Goal: Obtain resource: Download file/media

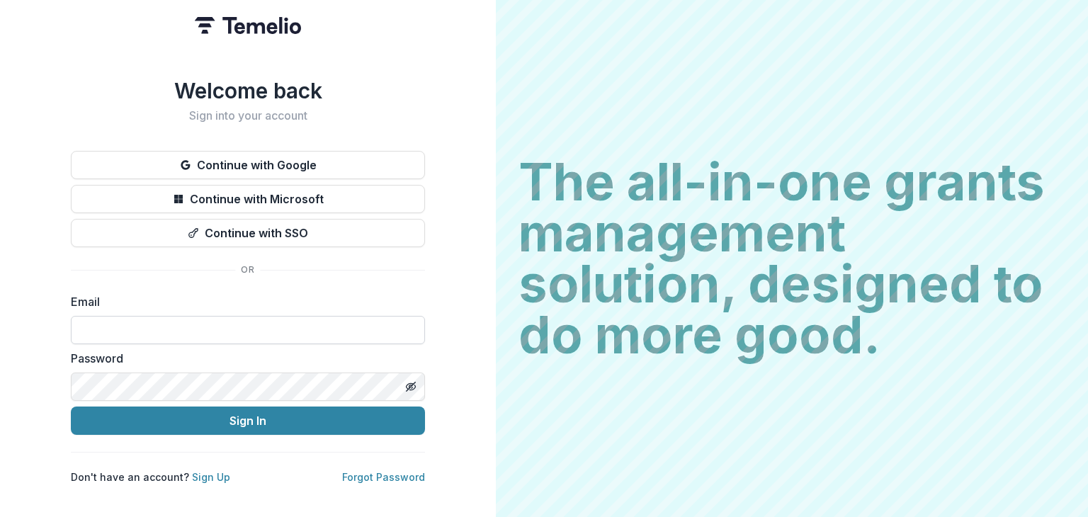
click at [104, 316] on input at bounding box center [248, 330] width 354 height 28
type input "**********"
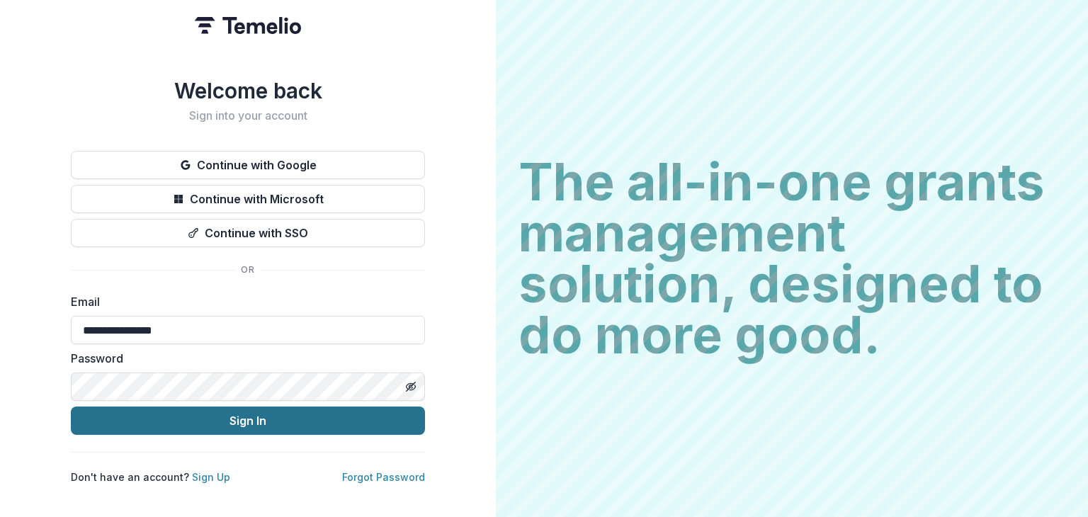
click at [258, 412] on button "Sign In" at bounding box center [248, 420] width 354 height 28
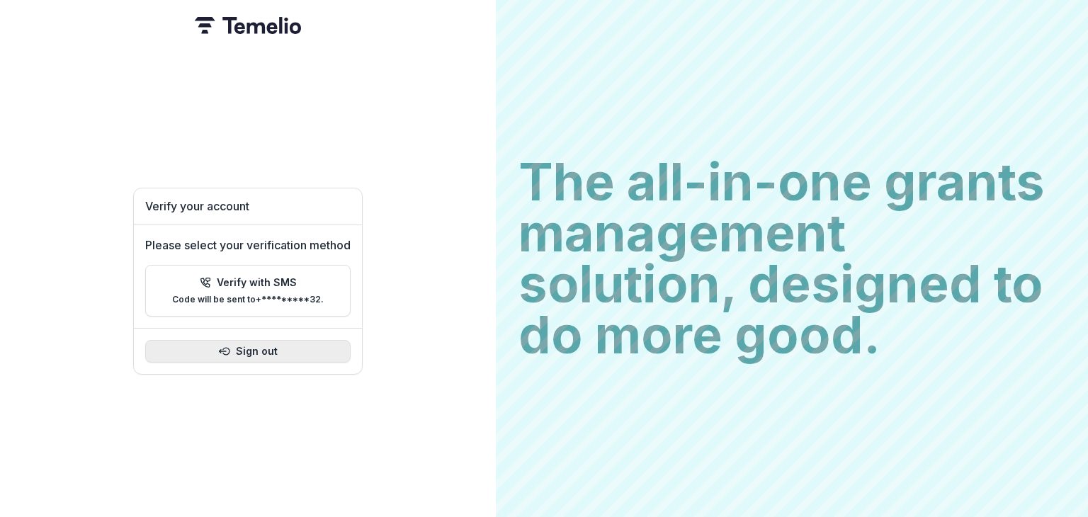
drag, startPoint x: 274, startPoint y: 345, endPoint x: 634, endPoint y: 331, distance: 360.0
click at [279, 345] on button "Sign out" at bounding box center [247, 351] width 205 height 23
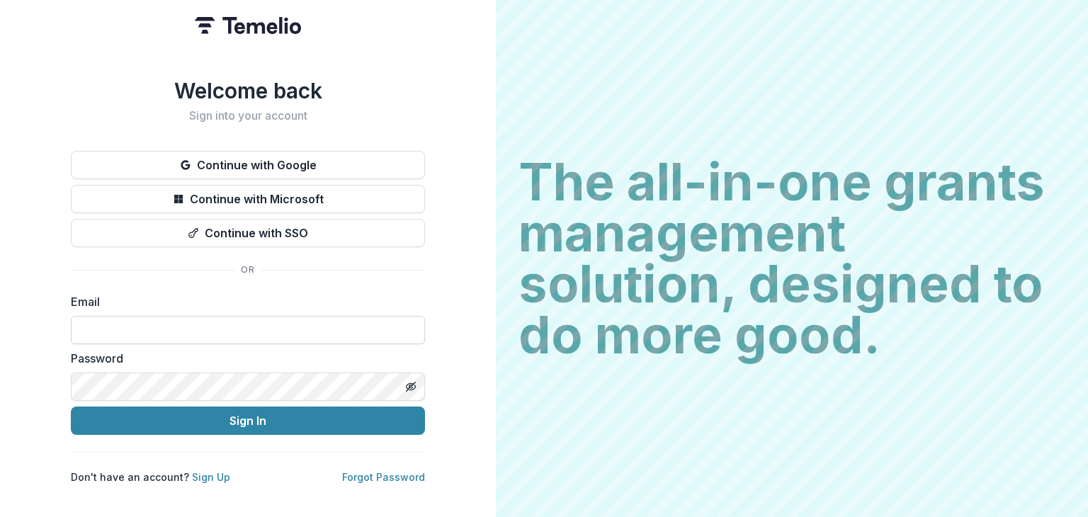
click at [171, 318] on input at bounding box center [248, 330] width 354 height 28
click at [233, 332] on input at bounding box center [248, 330] width 354 height 28
type input "**********"
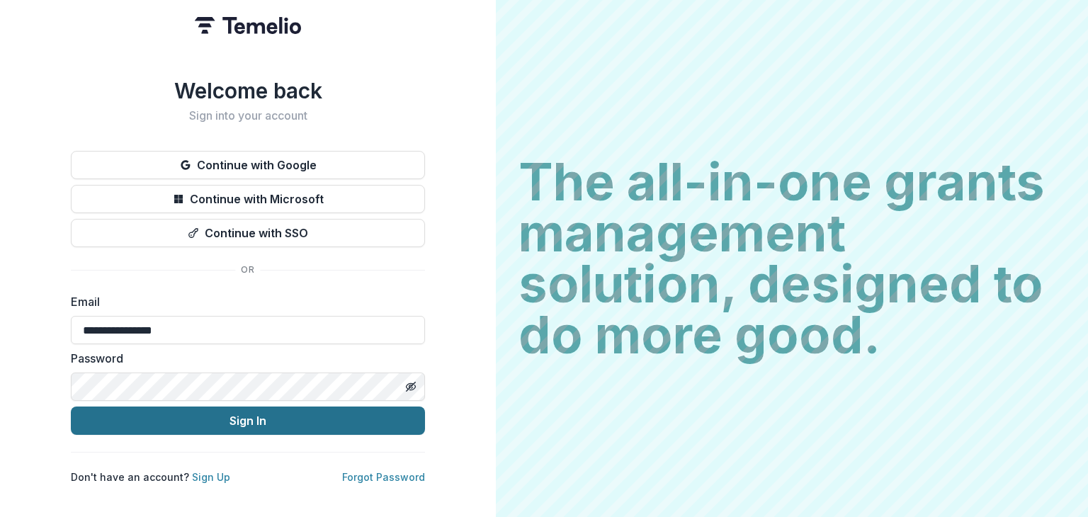
click at [244, 417] on button "Sign In" at bounding box center [248, 420] width 354 height 28
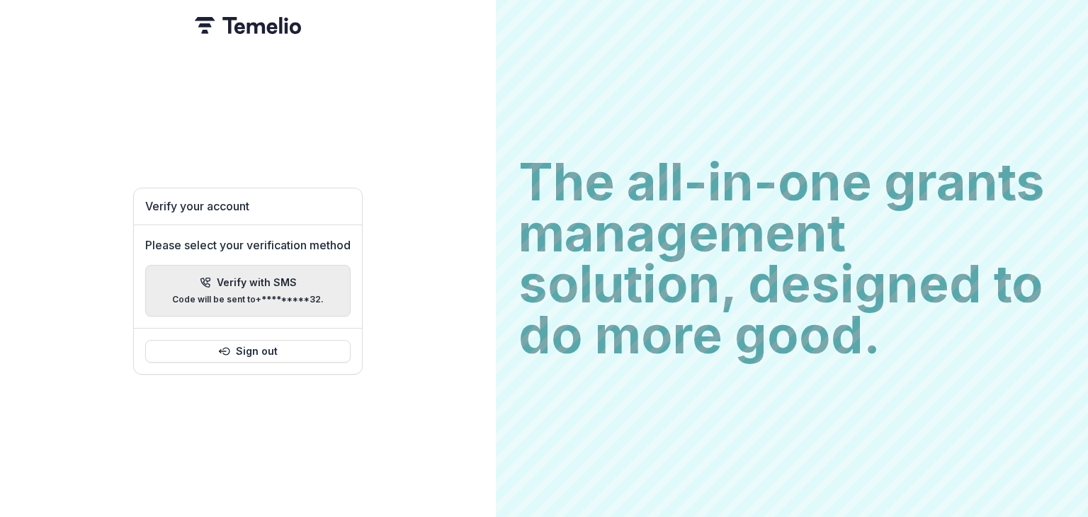
click at [273, 283] on p "Verify with SMS" at bounding box center [257, 283] width 80 height 12
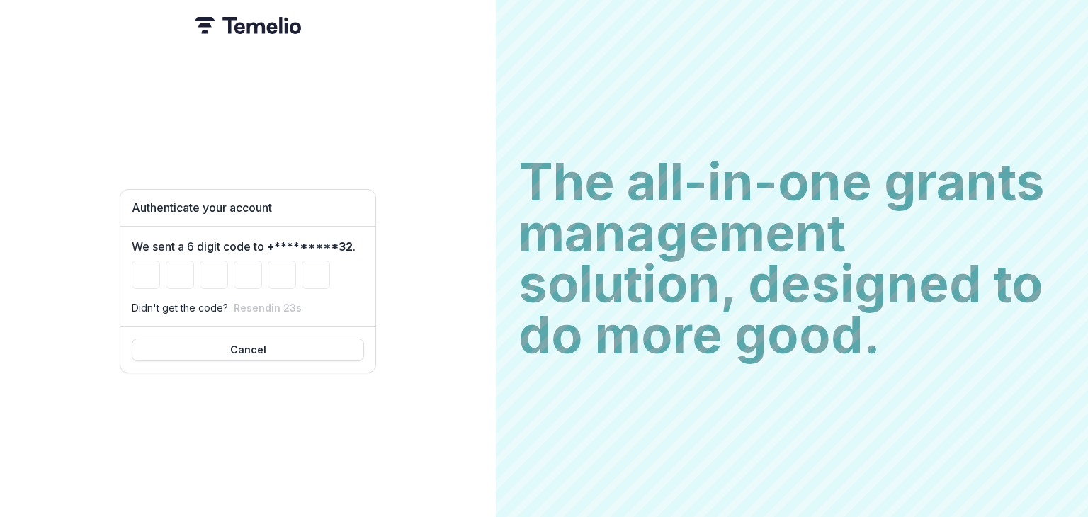
type input "*"
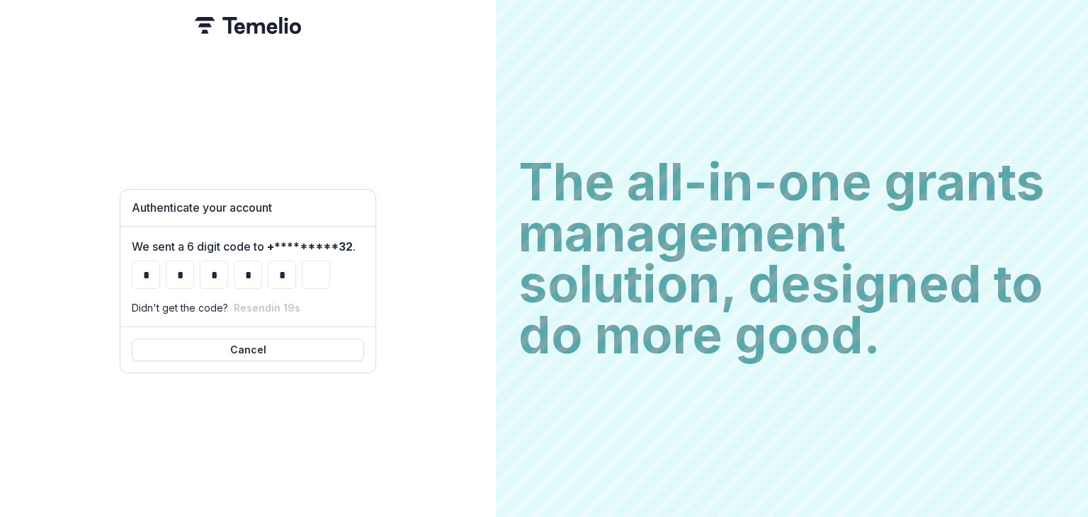
type input "*"
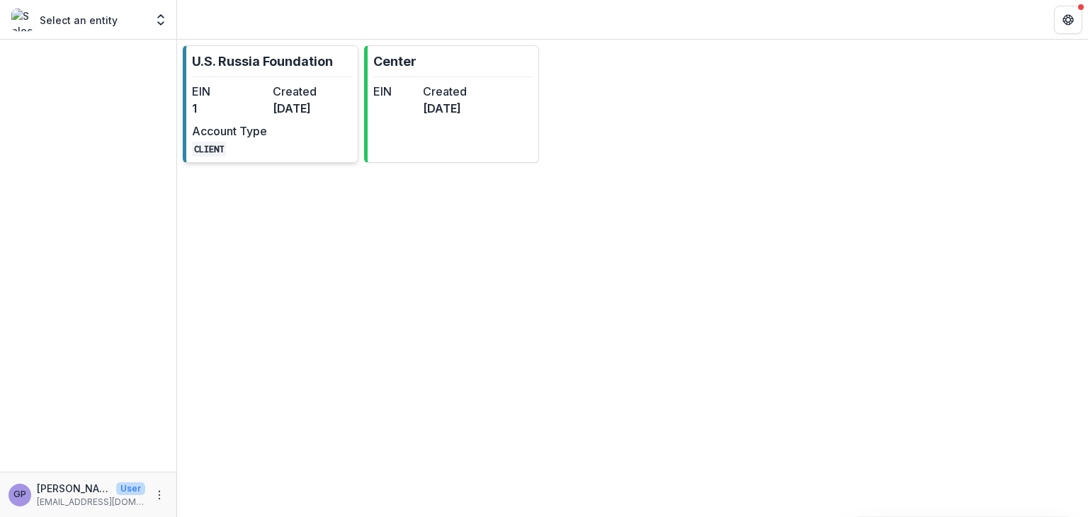
click at [278, 100] on dd "[DATE]" at bounding box center [310, 108] width 75 height 17
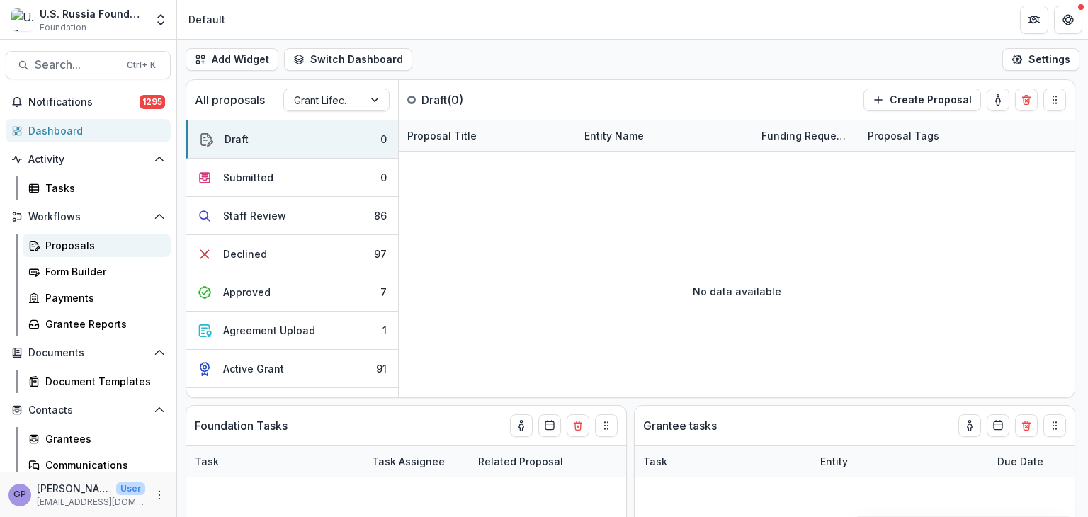
click at [71, 244] on div "Proposals" at bounding box center [102, 245] width 114 height 15
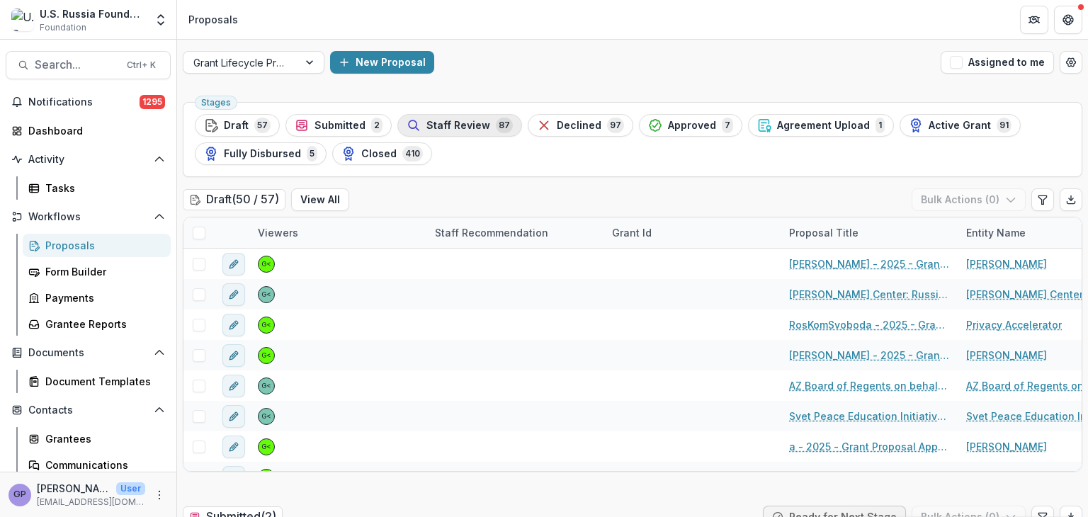
click at [453, 126] on span "Staff Review" at bounding box center [458, 126] width 64 height 12
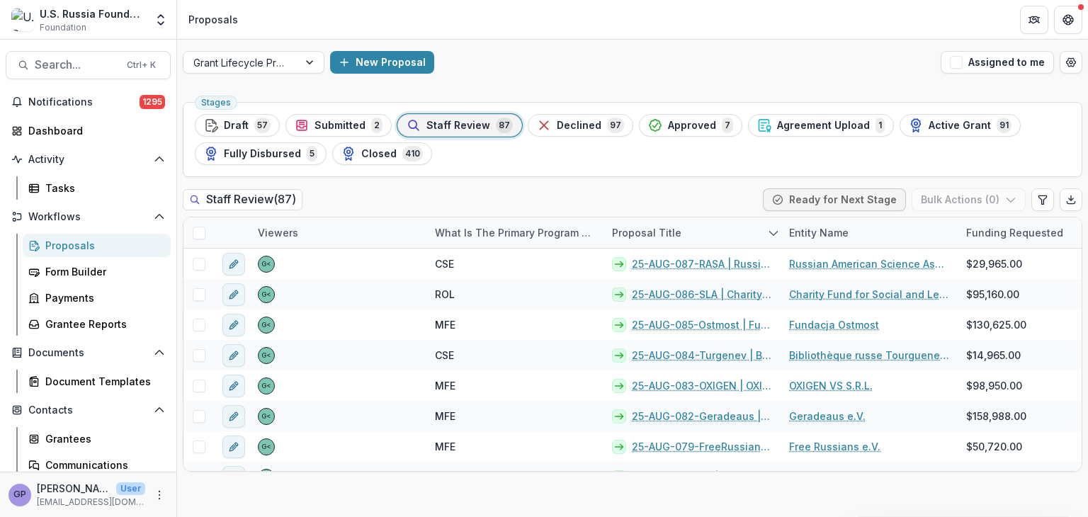
click at [447, 118] on div "Staff Review 87" at bounding box center [459, 126] width 106 height 16
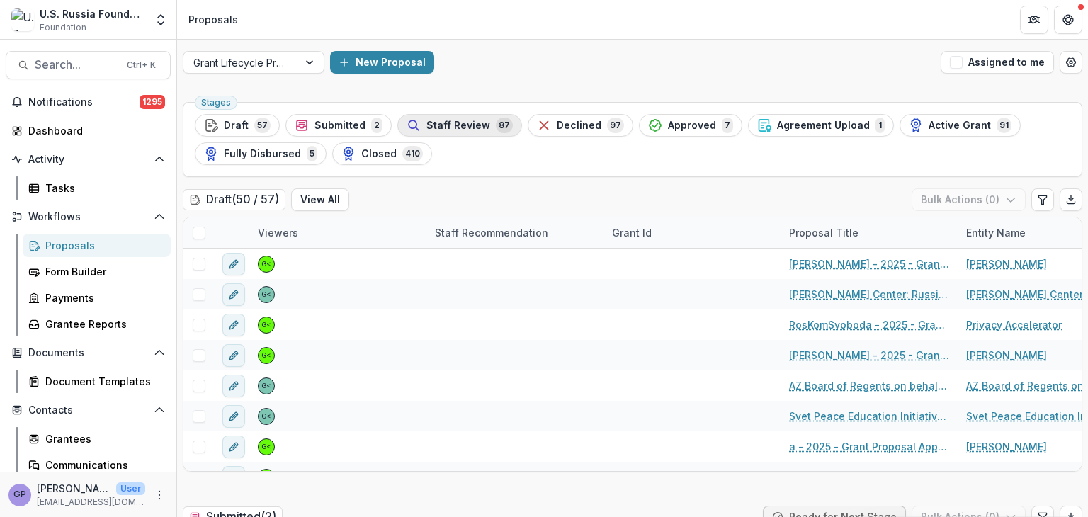
click at [459, 120] on span "Staff Review" at bounding box center [458, 126] width 64 height 12
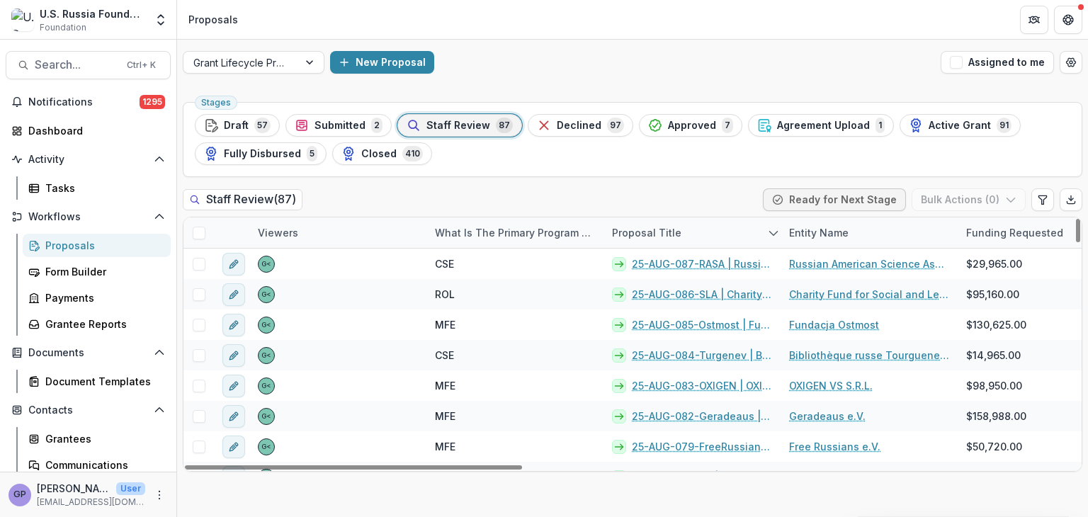
click at [669, 229] on div "Proposal Title" at bounding box center [646, 232] width 86 height 15
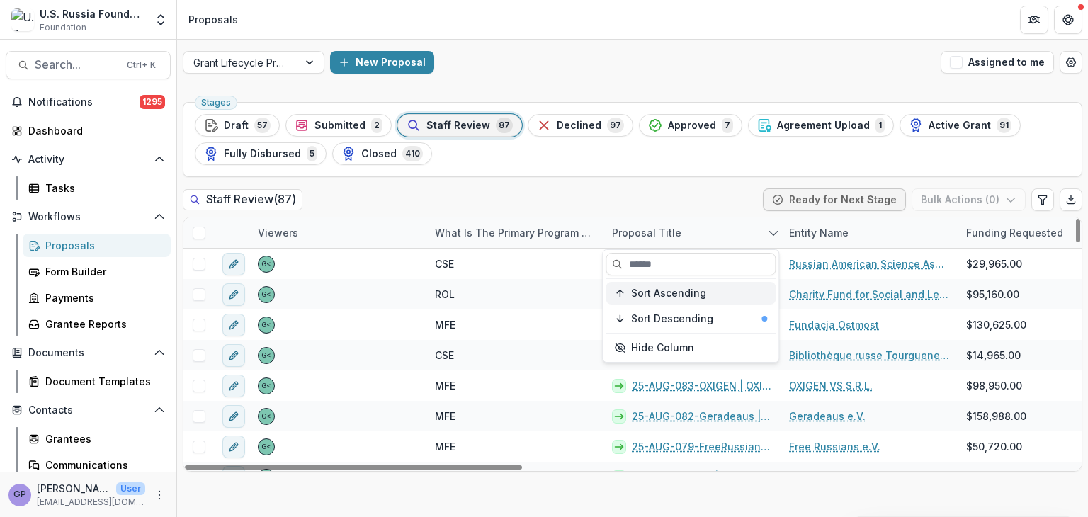
click at [672, 290] on span "Sort Ascending" at bounding box center [668, 293] width 75 height 12
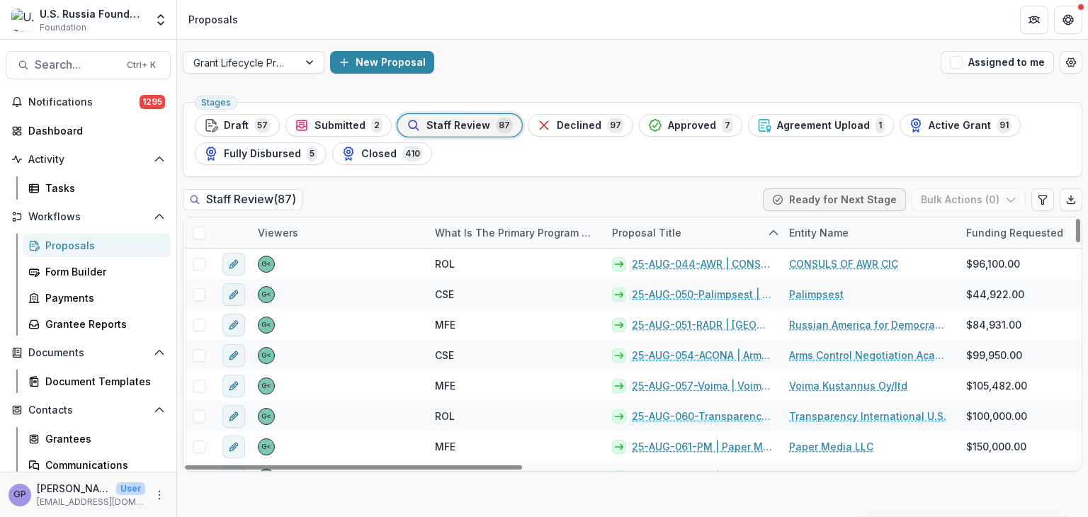
click at [826, 499] on div "Stages Draft 57 Submitted 2 Staff Review 87 Declined 97 Approved 7 Agreement Up…" at bounding box center [632, 306] width 911 height 421
click at [656, 231] on div "Proposal Title" at bounding box center [646, 232] width 86 height 15
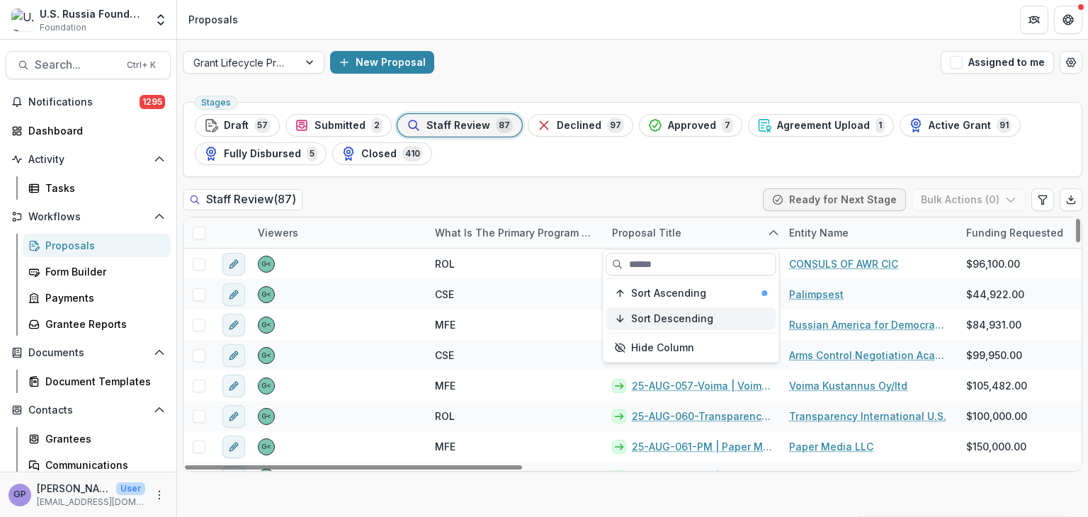
click at [654, 319] on span "Sort Descending" at bounding box center [672, 319] width 82 height 12
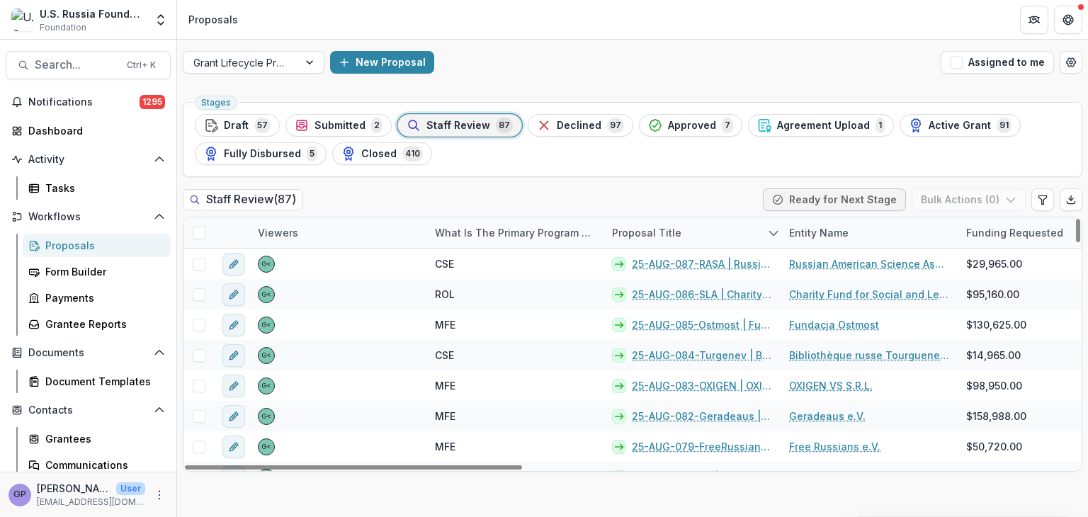
click at [688, 499] on div "Stages Draft 57 Submitted 2 Staff Review 87 Declined 97 Approved 7 Agreement Up…" at bounding box center [632, 306] width 911 height 421
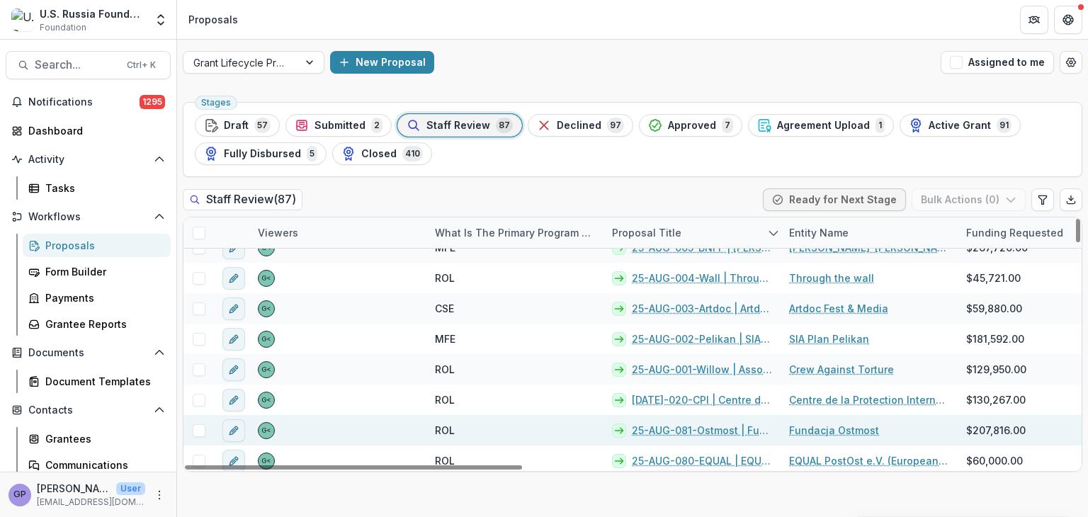
scroll to position [2001, 0]
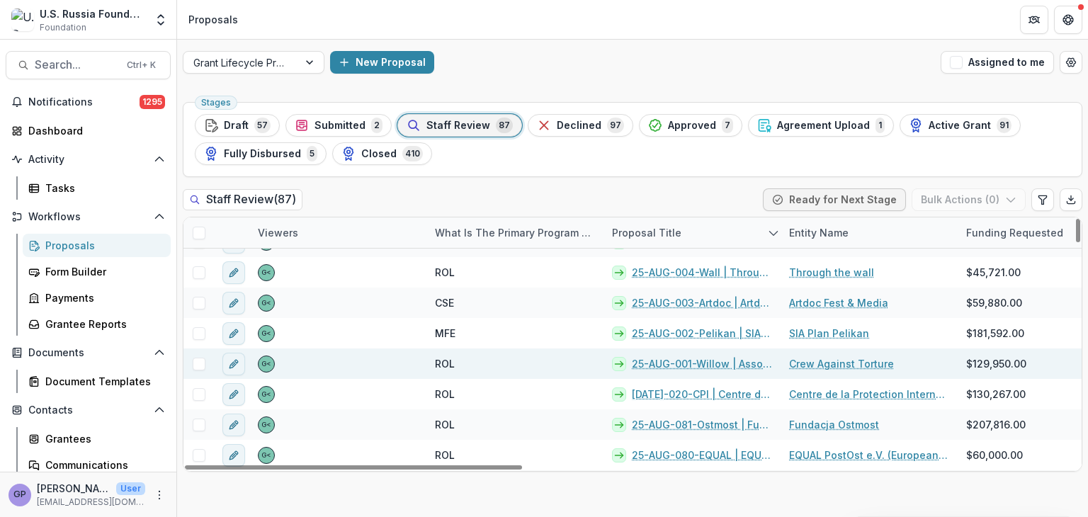
click at [680, 363] on link "25-AUG-001-Willow | Association Willow - 2025 - Grant Proposal Application ([DA…" at bounding box center [702, 363] width 140 height 15
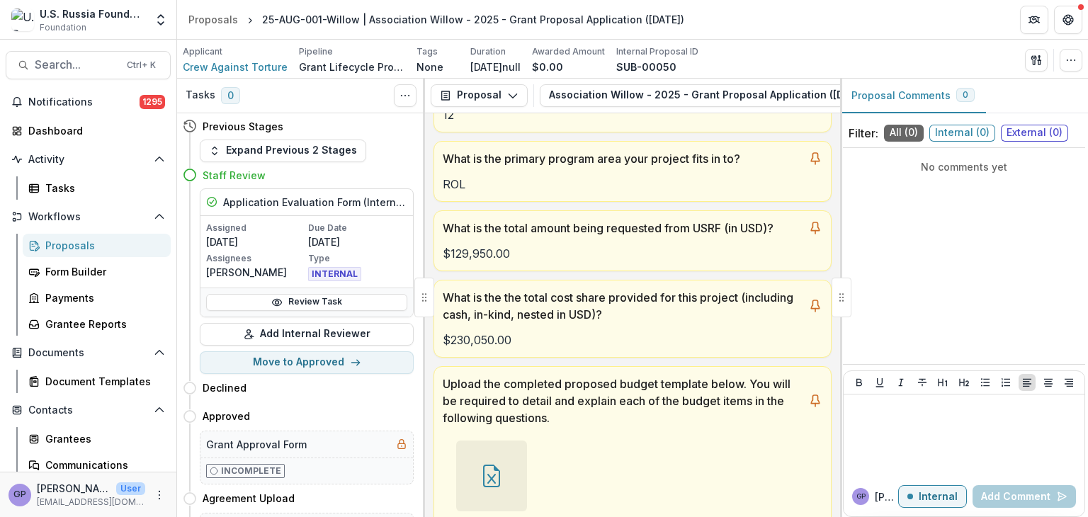
scroll to position [330, 0]
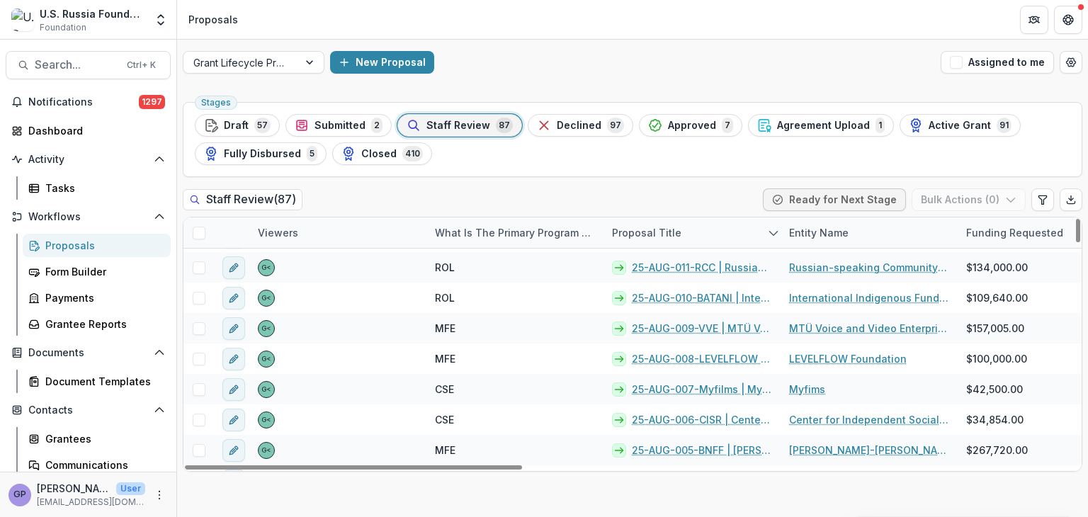
scroll to position [1912, 0]
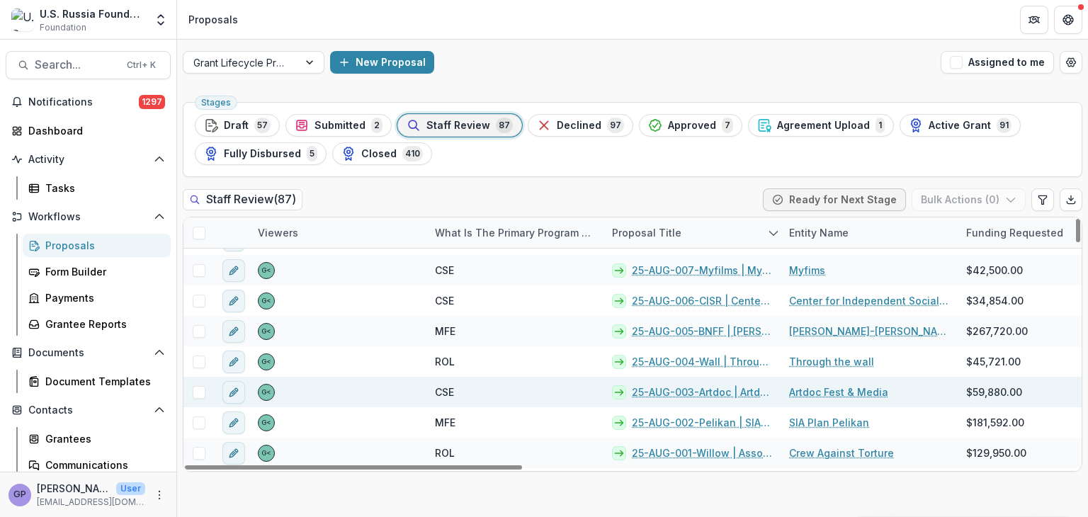
click at [707, 389] on link "25-AUG-003-Artdoc | Artdoc Fest & Media - 2025 - Grant Proposal Application ([D…" at bounding box center [702, 392] width 140 height 15
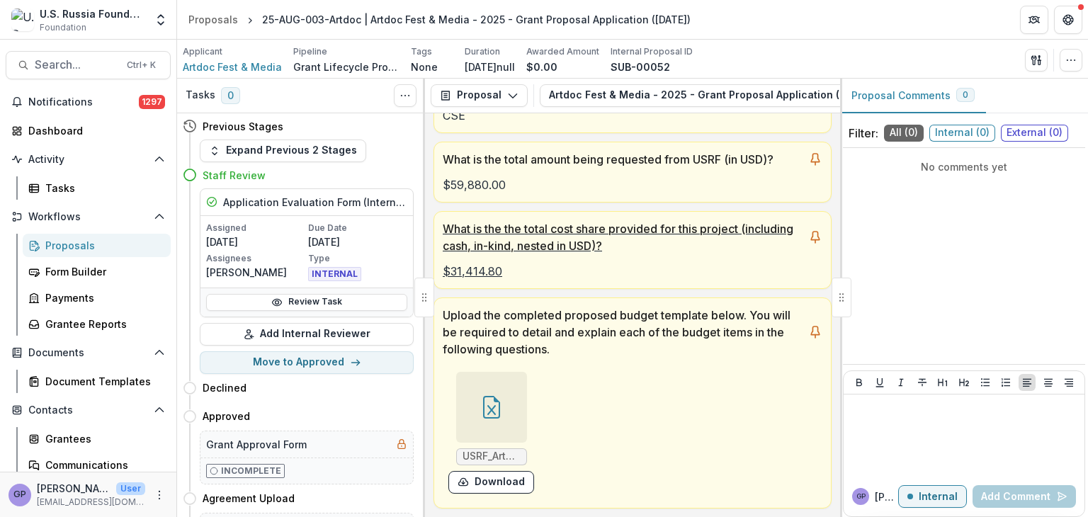
scroll to position [425, 0]
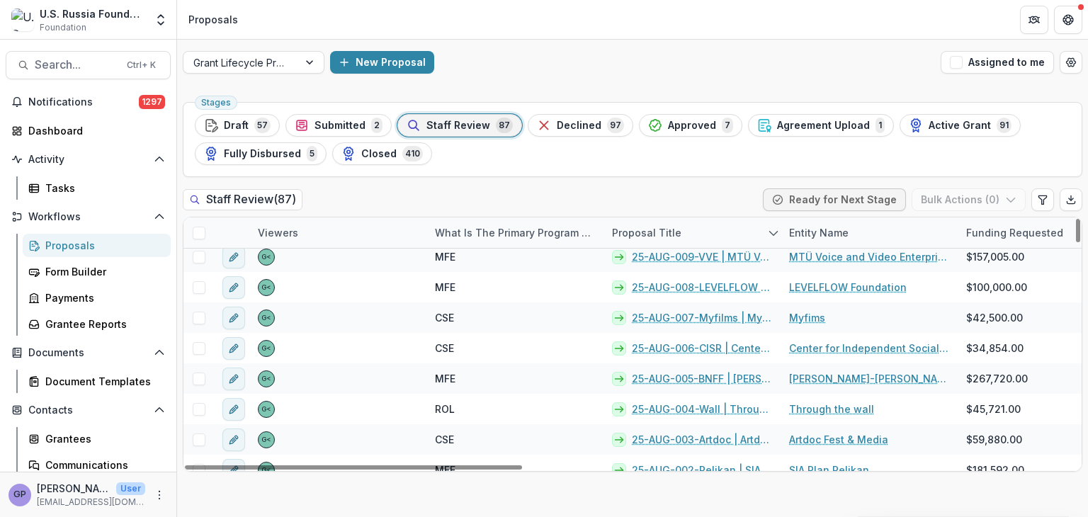
scroll to position [1888, 0]
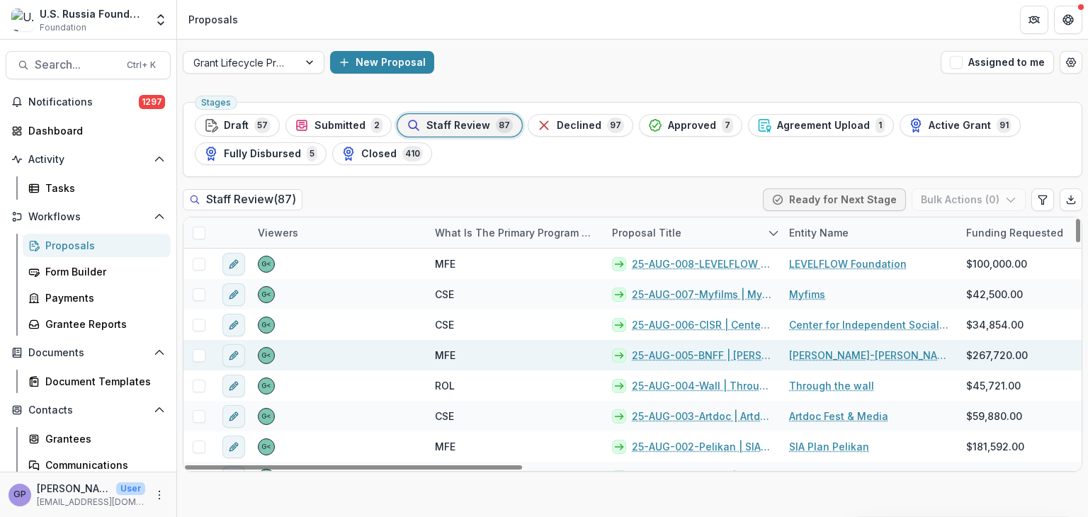
click at [693, 352] on link "25-AUG-005-BNFF | [PERSON_NAME]-[PERSON_NAME] Foundation - 2025 - Grant Proposa…" at bounding box center [702, 355] width 140 height 15
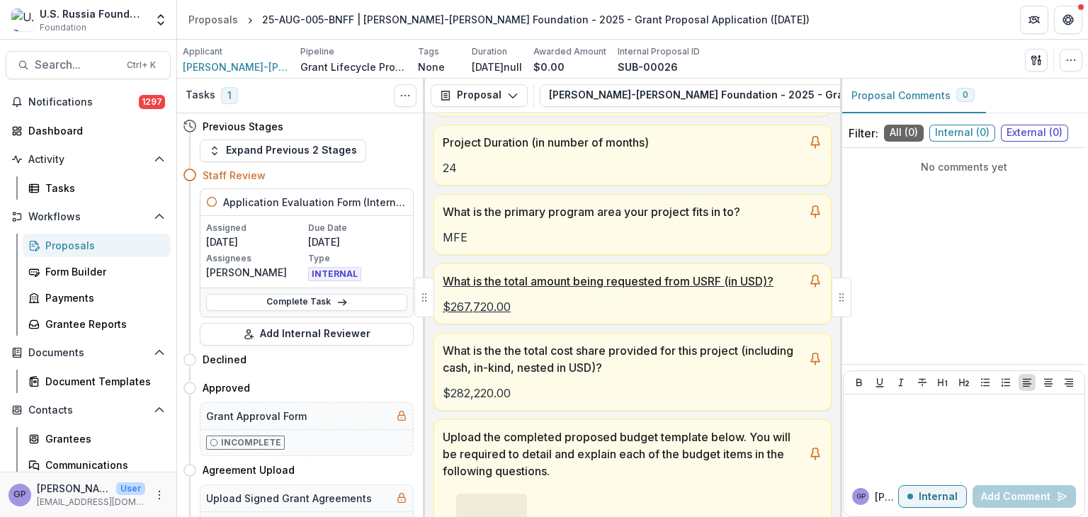
scroll to position [307, 0]
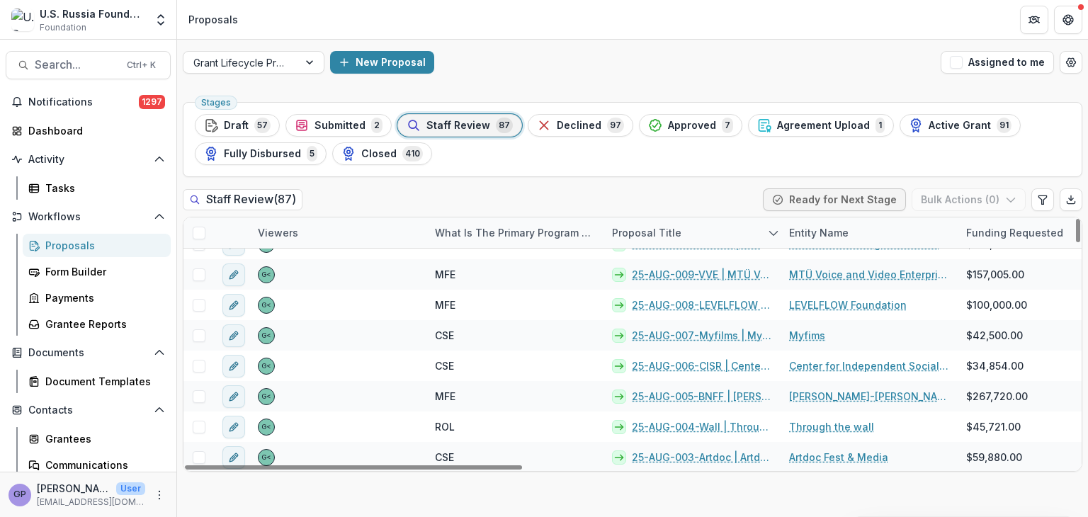
scroll to position [1841, 0]
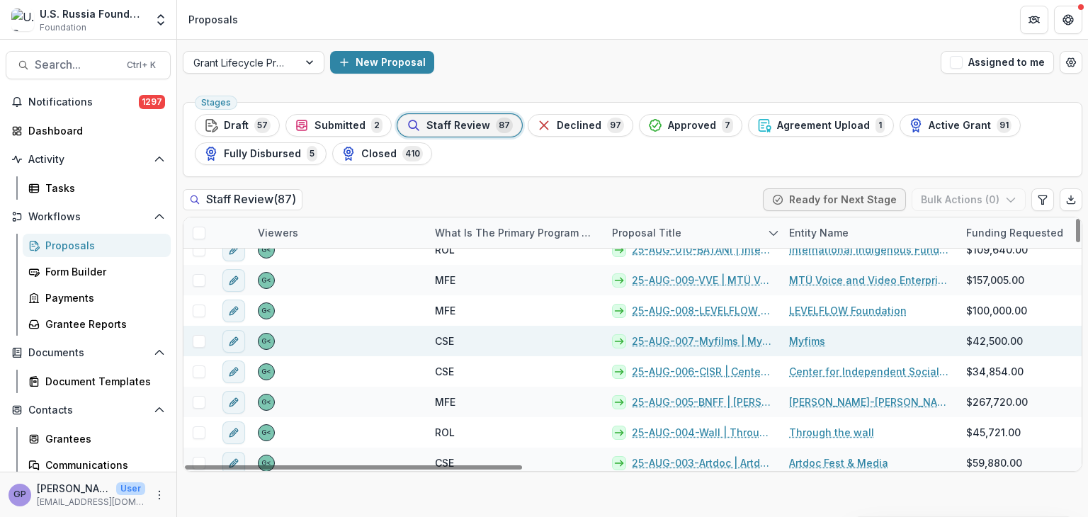
click at [701, 337] on link "25-AUG-007-Myfilms | Myfims - 2025 - Grant Proposal Application ([DATE])" at bounding box center [702, 341] width 140 height 15
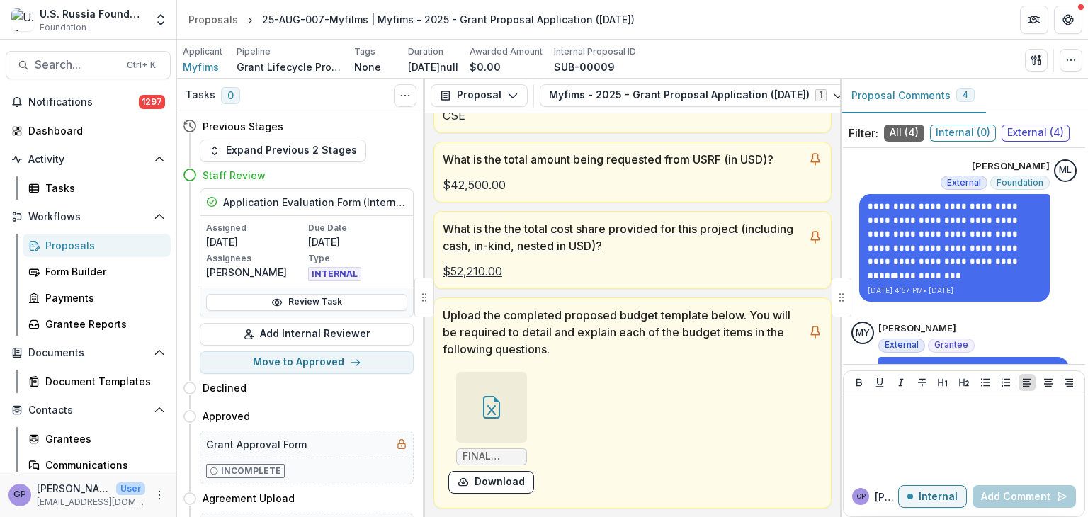
scroll to position [401, 0]
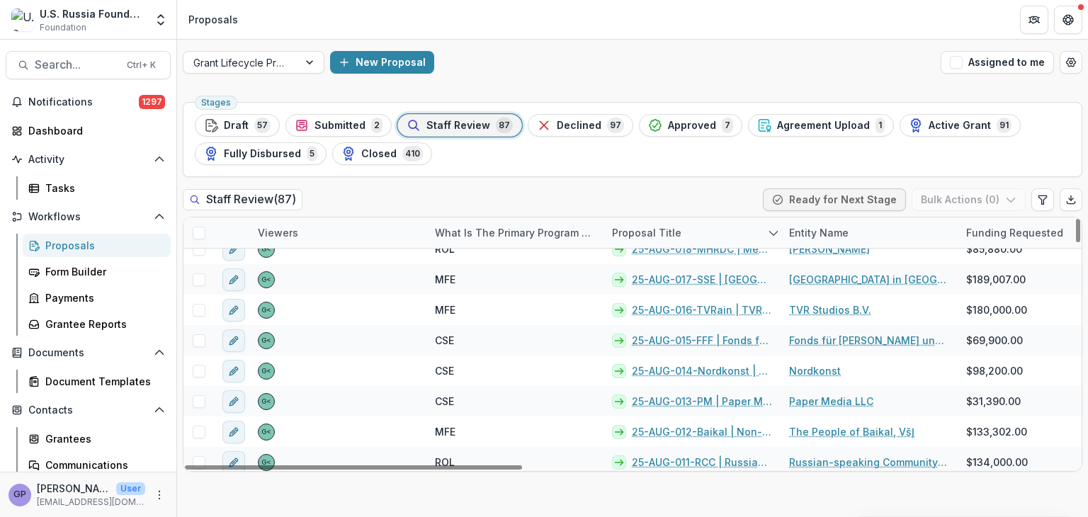
scroll to position [1723, 0]
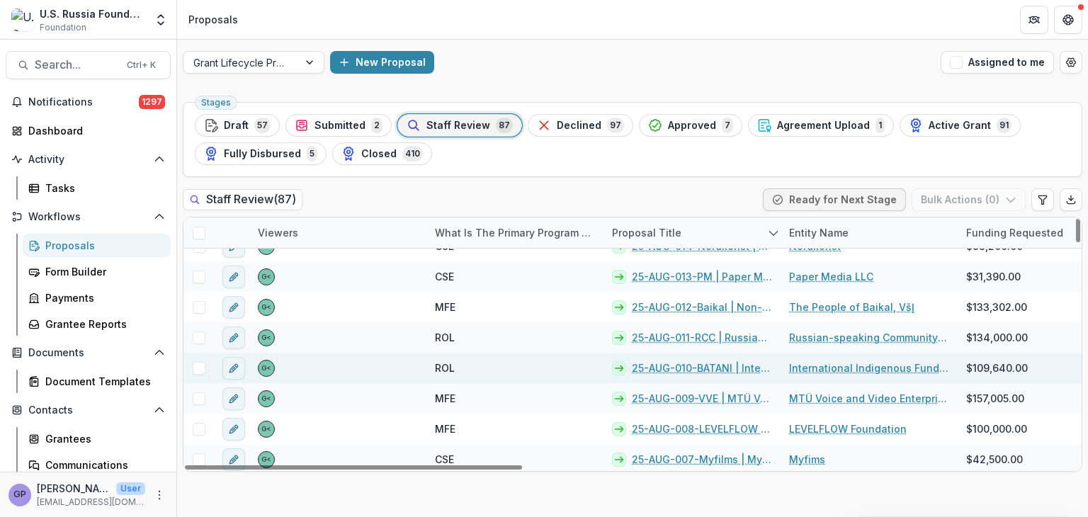
click at [704, 366] on link "25-AUG-010-BATANI | International Indigenous Fund for development and solidarit…" at bounding box center [702, 367] width 140 height 15
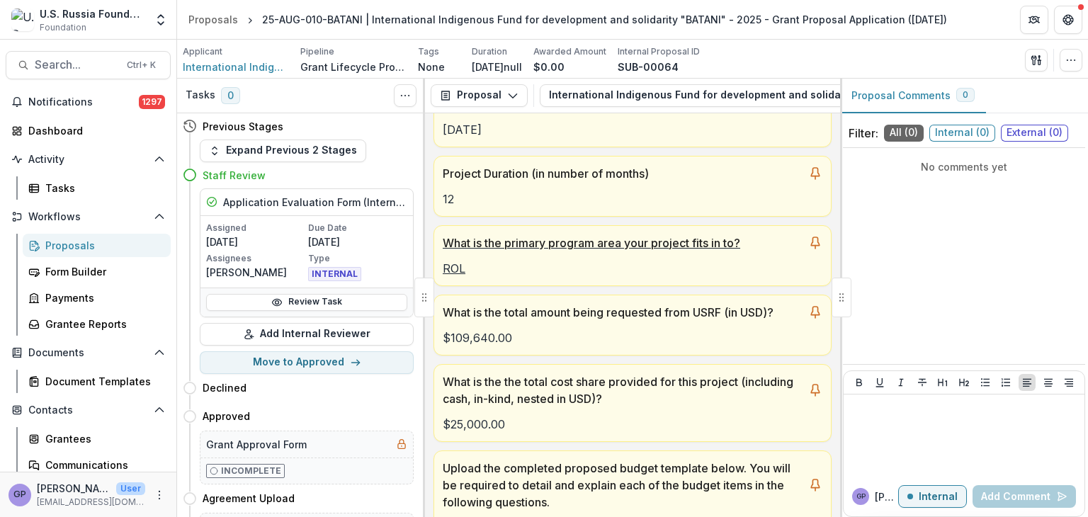
scroll to position [283, 0]
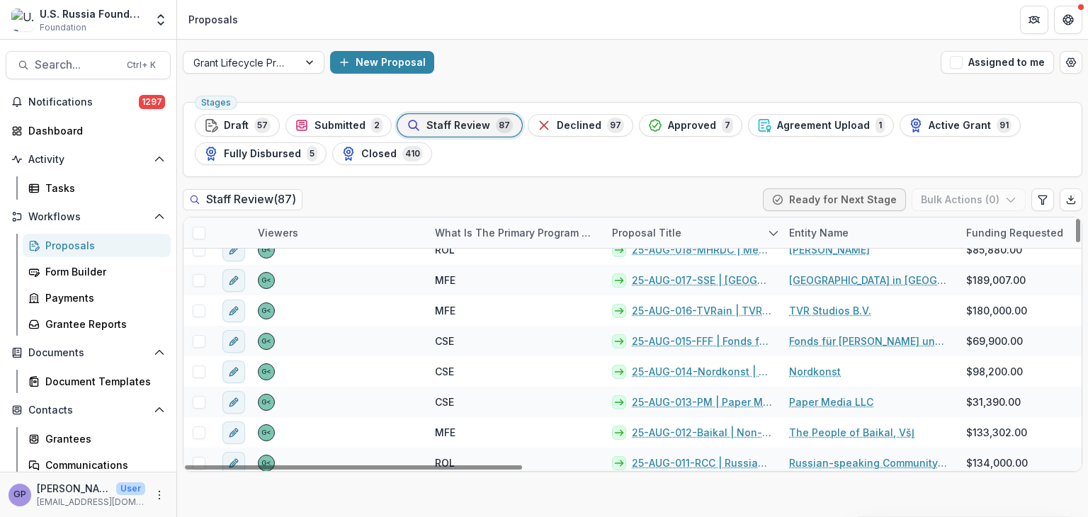
scroll to position [1605, 0]
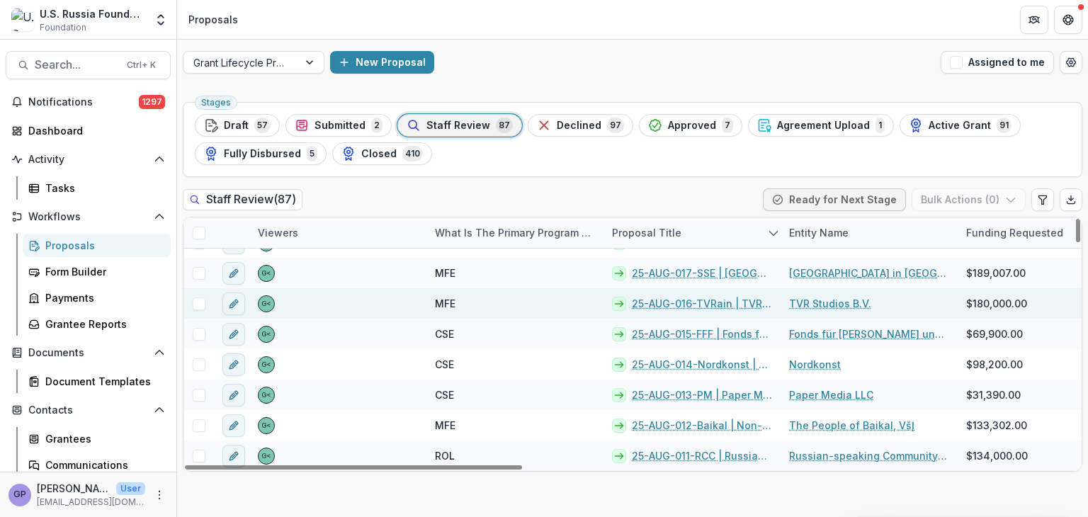
click at [667, 300] on link "25-AUG-016-TVRain | TVR Studios B.V. - 2025 - Grant Proposal Application ([DATE…" at bounding box center [702, 303] width 140 height 15
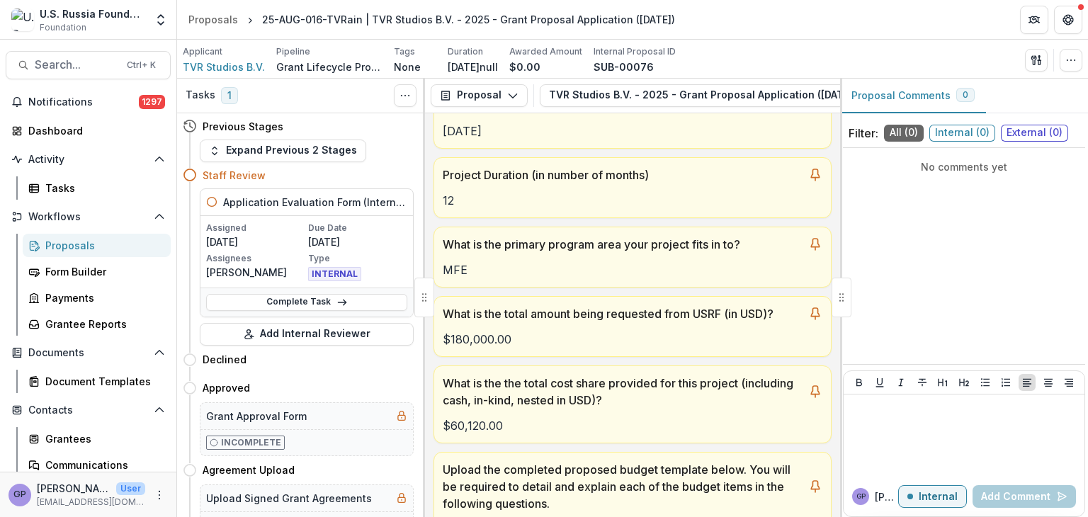
scroll to position [377, 0]
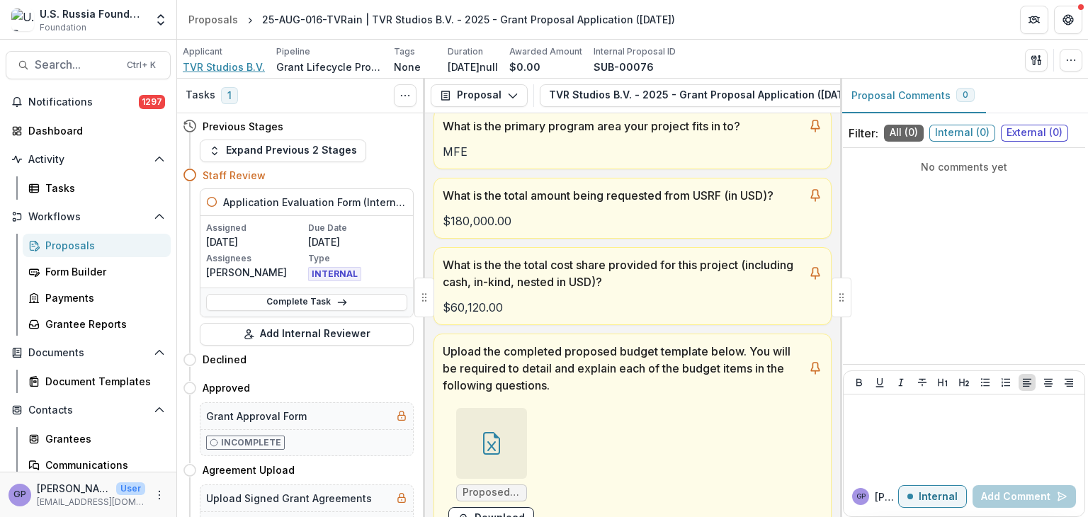
click at [228, 65] on span "TVR Studios B.V." at bounding box center [224, 66] width 82 height 15
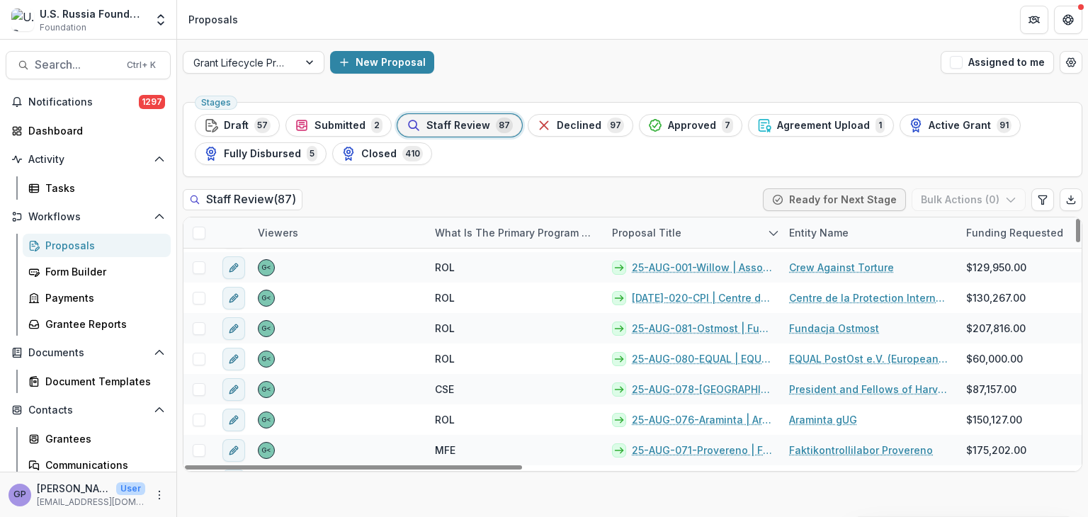
scroll to position [2077, 0]
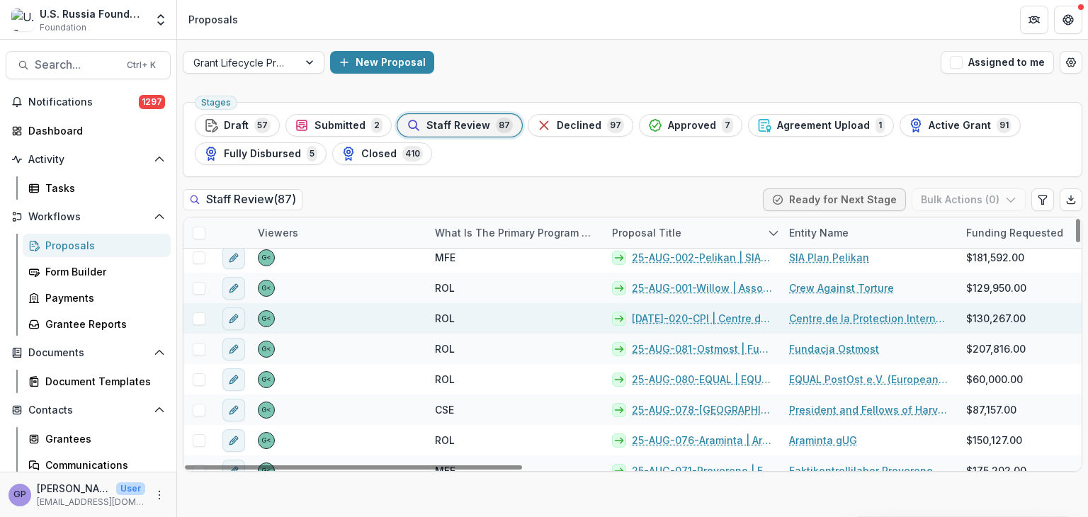
click at [683, 316] on link "[DATE]-020-CPI | Centre de la Protection Internationale - 2025 - Grant Proposal…" at bounding box center [702, 318] width 140 height 15
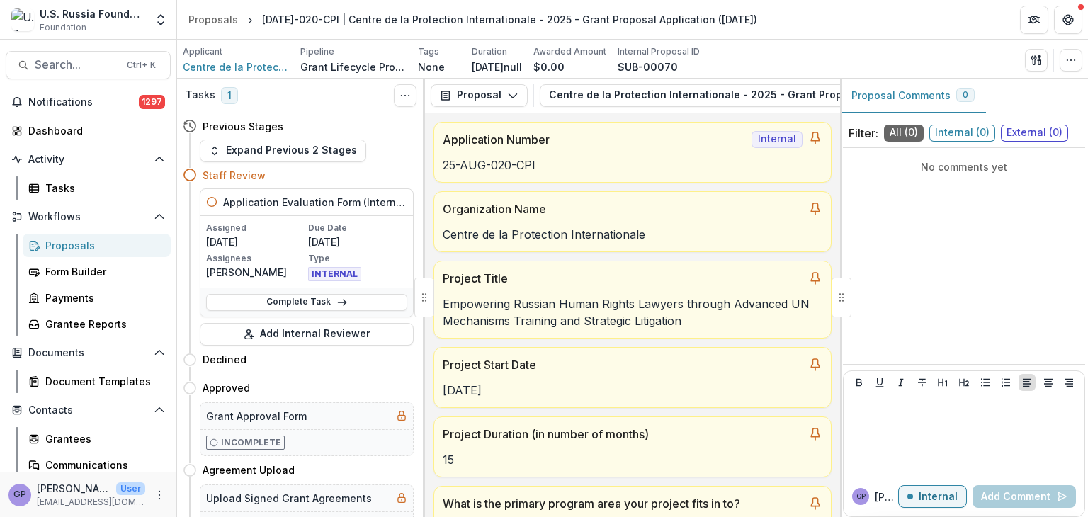
click at [236, 57] on div "Applicant" at bounding box center [236, 51] width 106 height 13
click at [235, 62] on span "Centre de la Protection Internationale" at bounding box center [236, 66] width 106 height 15
click at [732, 380] on div "[DATE]" at bounding box center [632, 385] width 397 height 25
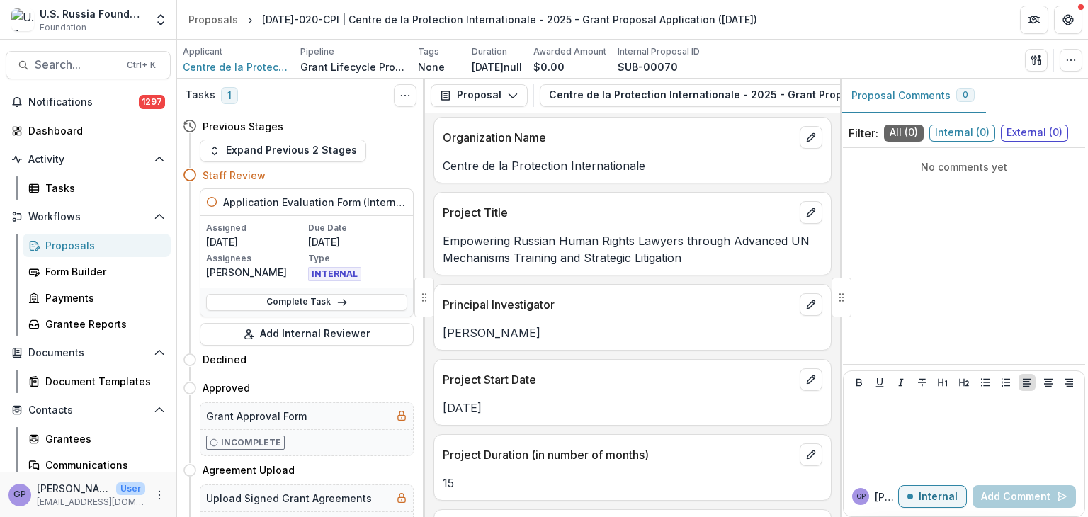
scroll to position [947, 0]
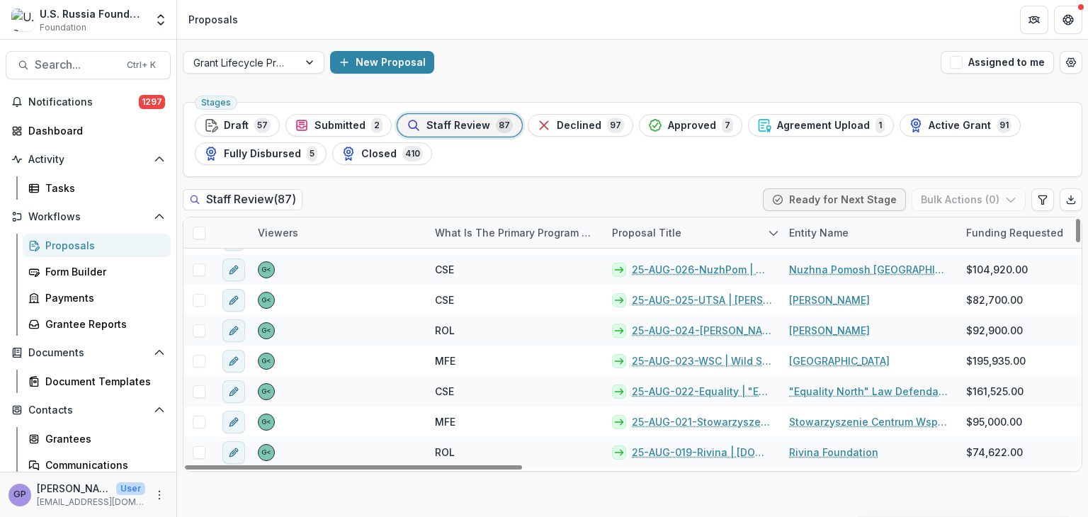
scroll to position [1369, 0]
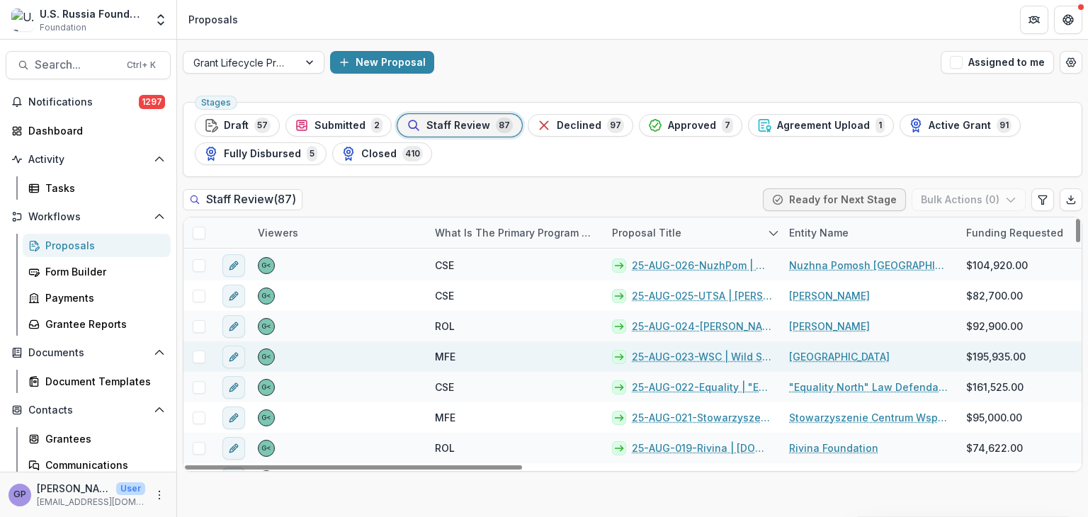
click at [693, 353] on link "25-AUG-023-WSC | Wild Salmon Center - 2025 - Grant Proposal Application ([DATE])" at bounding box center [702, 356] width 140 height 15
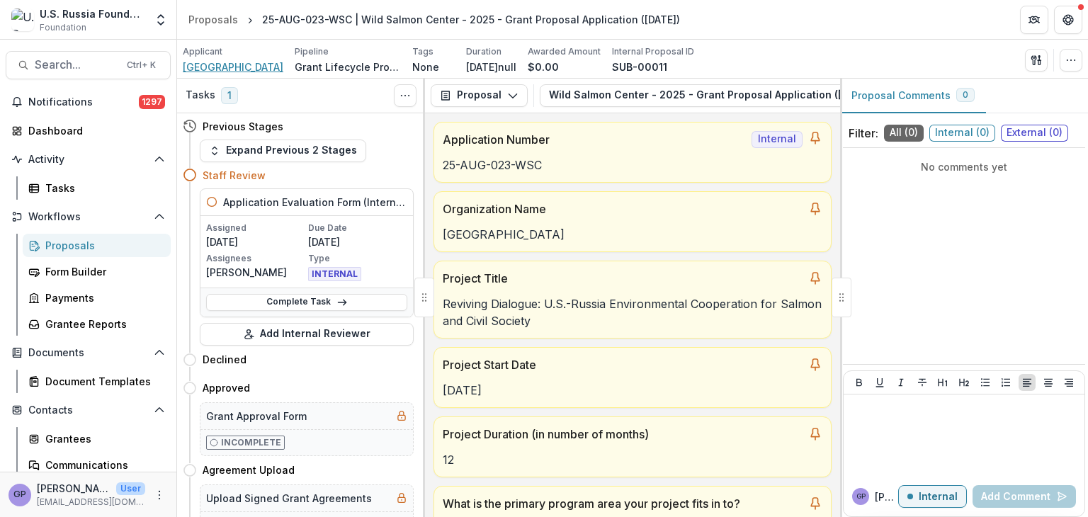
click at [239, 68] on span "[GEOGRAPHIC_DATA]" at bounding box center [233, 66] width 101 height 15
click at [241, 64] on span "[GEOGRAPHIC_DATA]" at bounding box center [233, 66] width 101 height 15
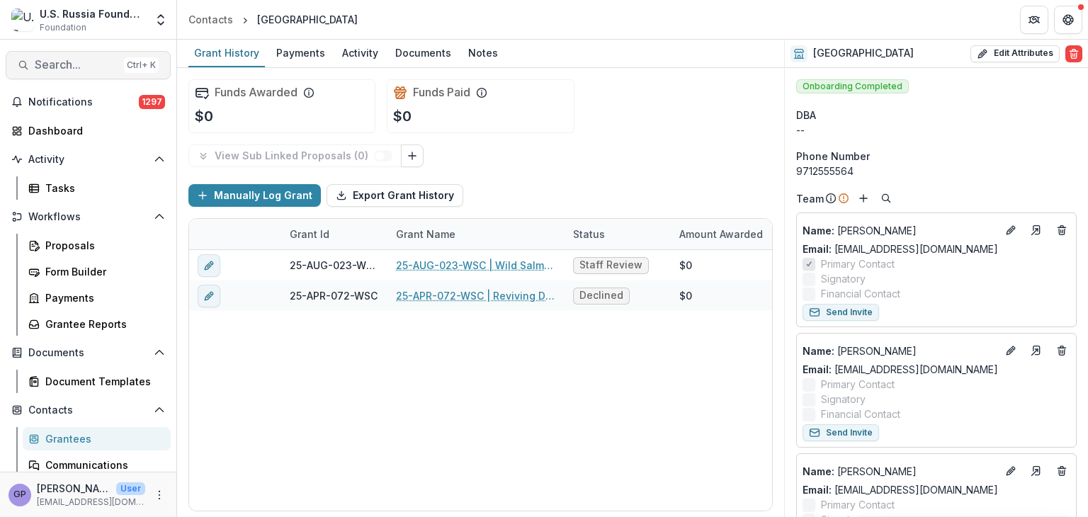
click at [82, 63] on span "Search..." at bounding box center [77, 64] width 84 height 13
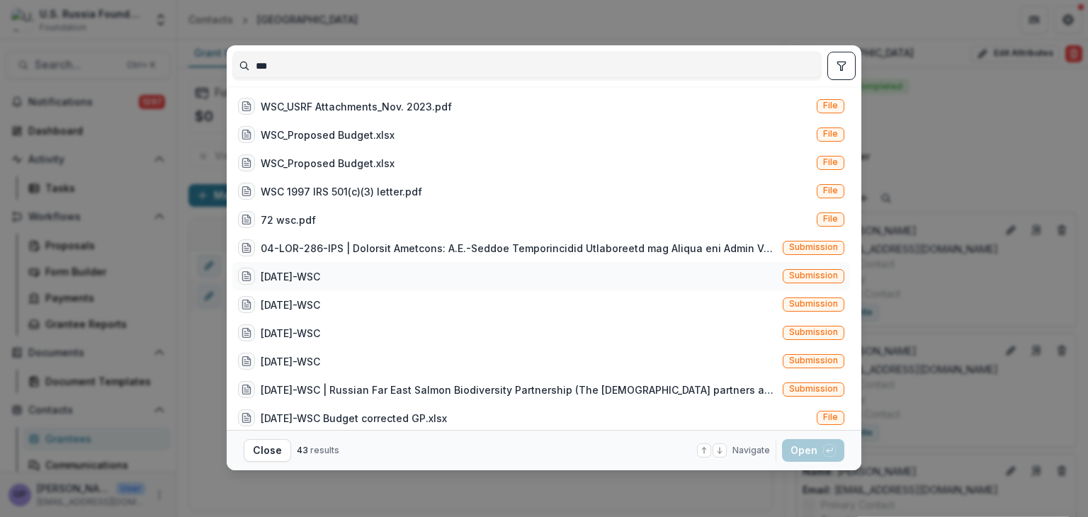
type input "***"
click at [317, 272] on div "[DATE]-WSC" at bounding box center [290, 276] width 59 height 15
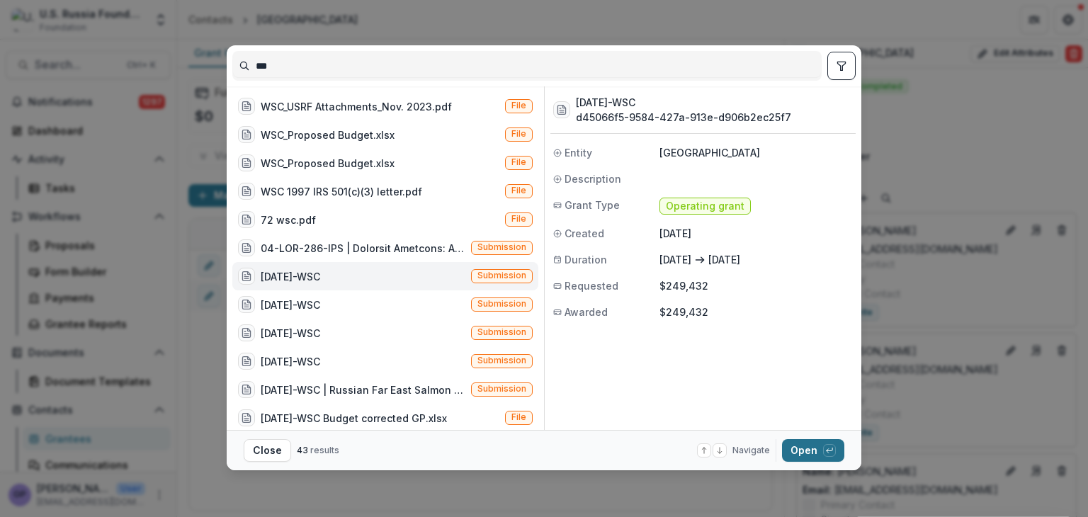
click at [816, 445] on button "Open with enter key" at bounding box center [813, 450] width 62 height 23
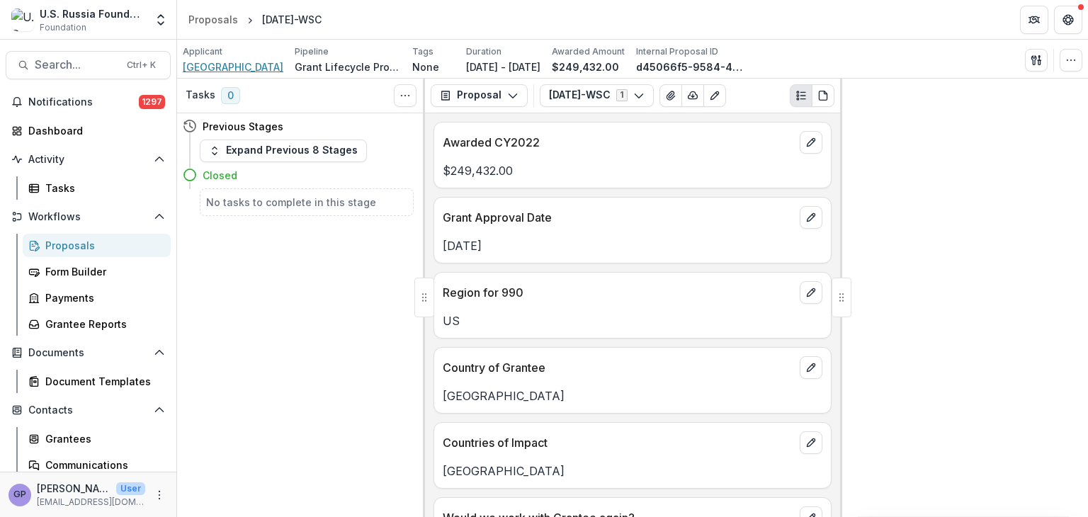
click at [237, 65] on span "[GEOGRAPHIC_DATA]" at bounding box center [233, 66] width 101 height 15
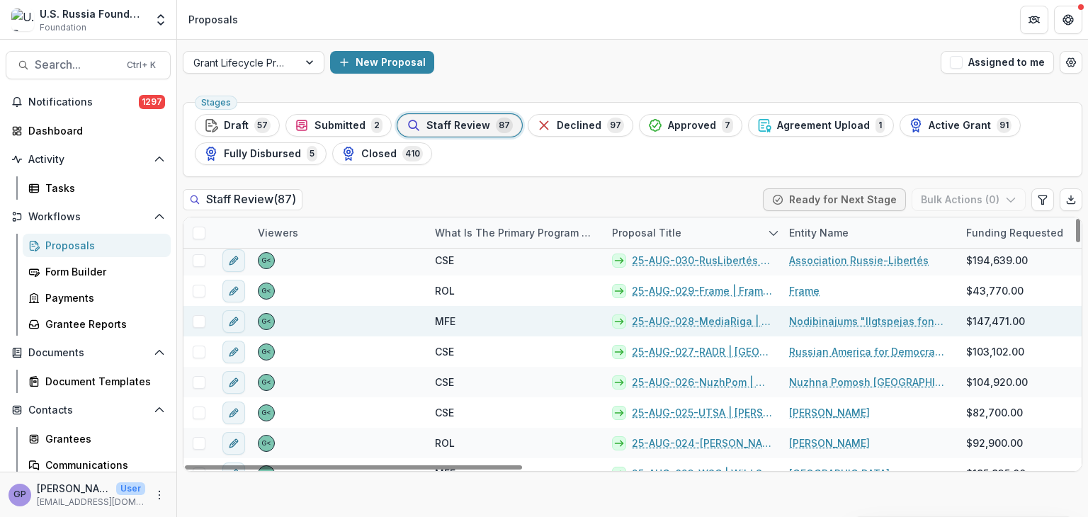
scroll to position [1251, 0]
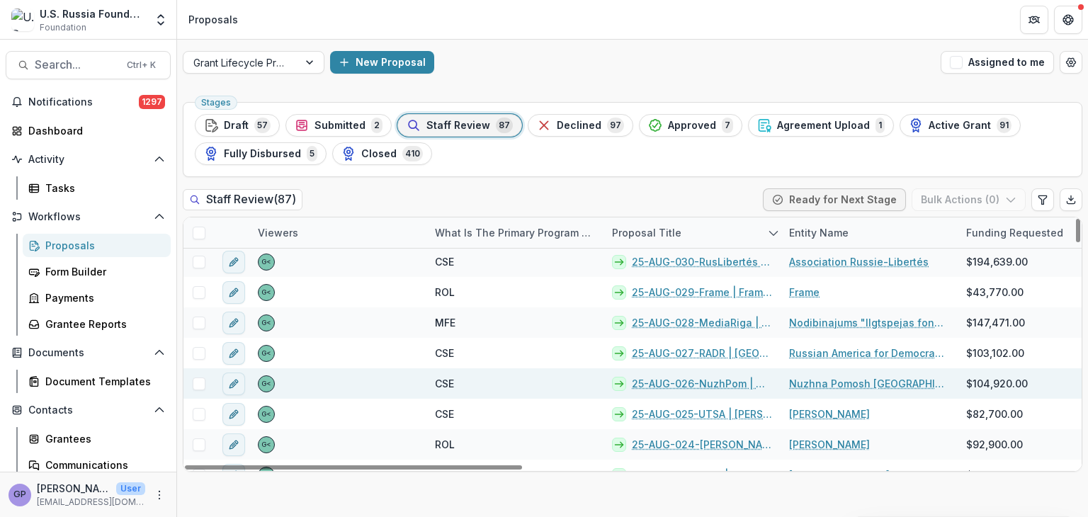
click at [705, 382] on link "25-AUG-026-NuzhPom | Nuzhna Pomosh [GEOGRAPHIC_DATA] - 2025 - Grant Proposal Ap…" at bounding box center [702, 383] width 140 height 15
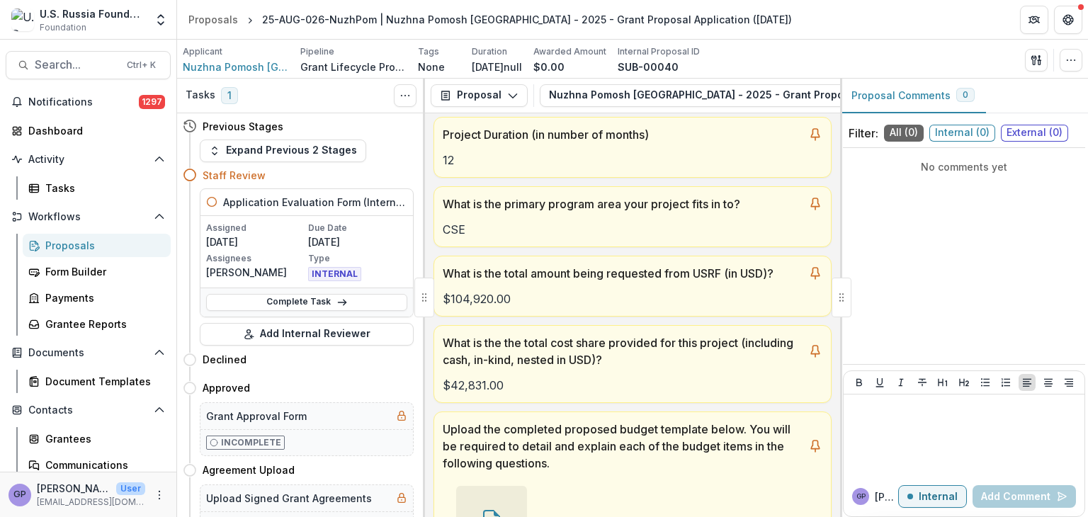
scroll to position [283, 0]
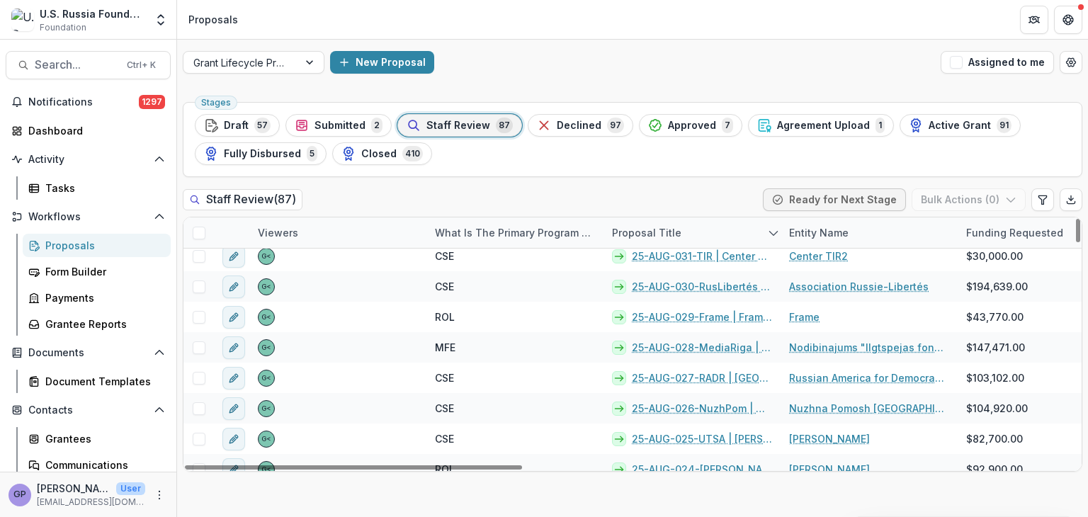
scroll to position [1227, 0]
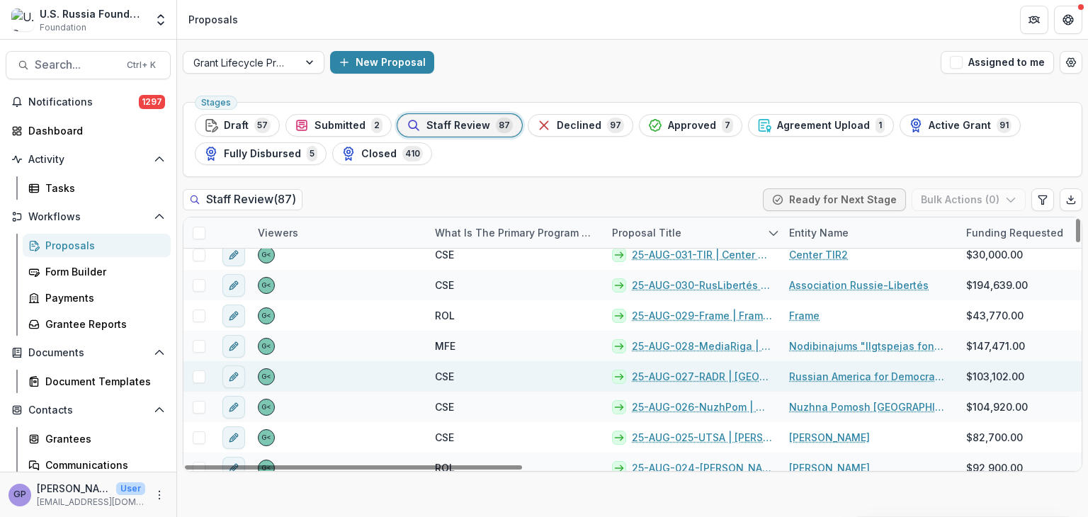
click at [693, 375] on link "25-AUG-027-RADR | [GEOGRAPHIC_DATA] for Democracy in [GEOGRAPHIC_DATA] Inc - 20…" at bounding box center [702, 376] width 140 height 15
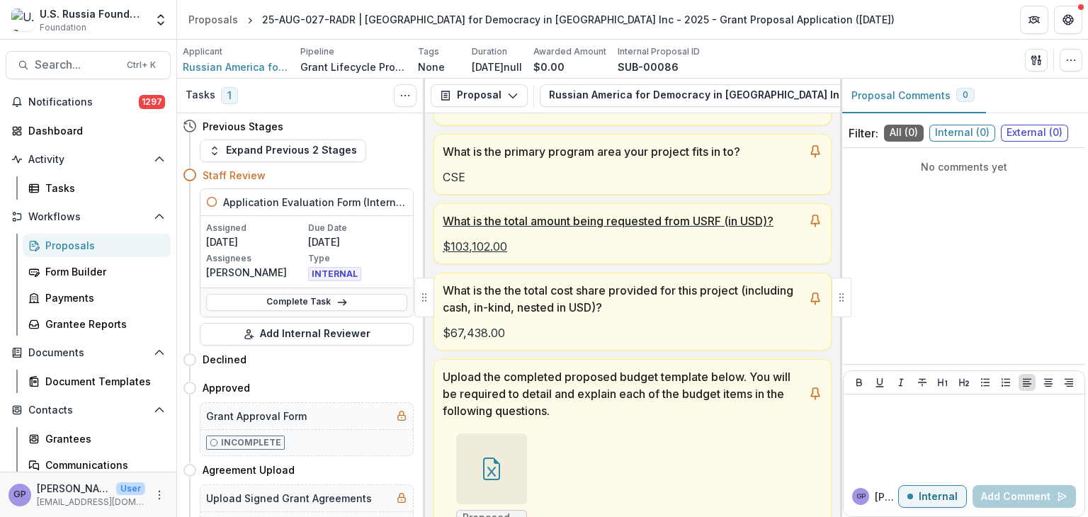
scroll to position [330, 0]
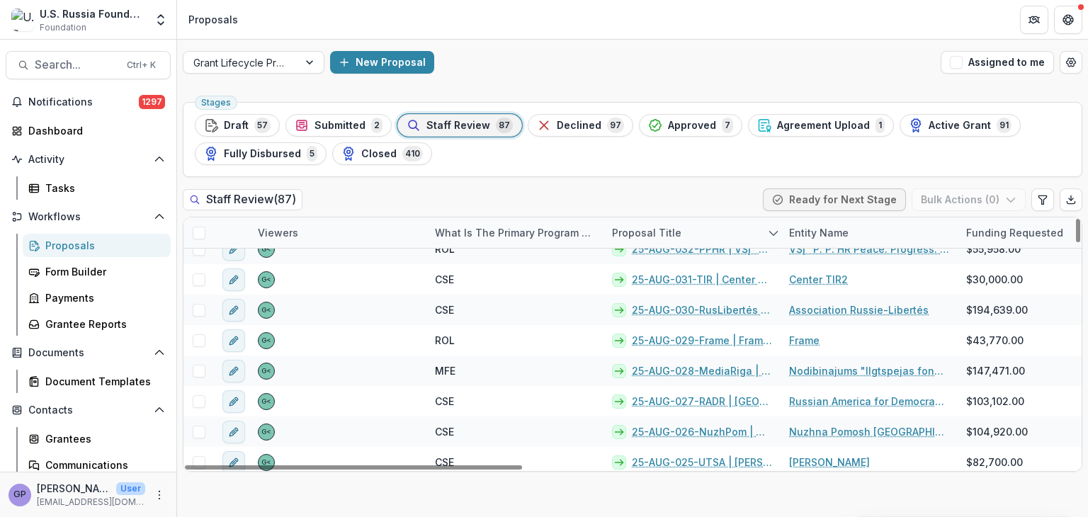
scroll to position [1204, 0]
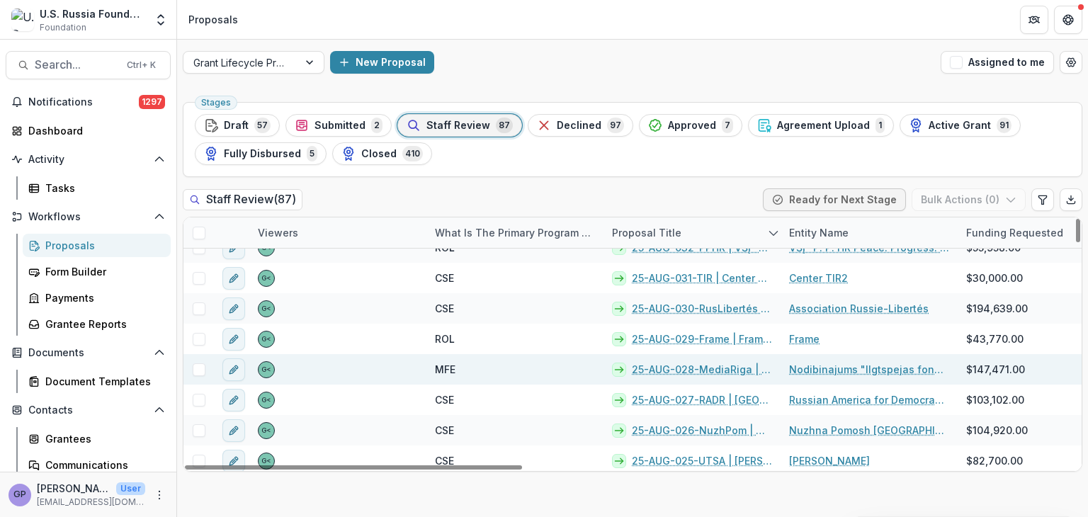
click at [713, 363] on link "25-AUG-028-MediaRiga | Nodibinajums "Ilgtspejas fonds" - 2025 - Grant Proposal …" at bounding box center [702, 369] width 140 height 15
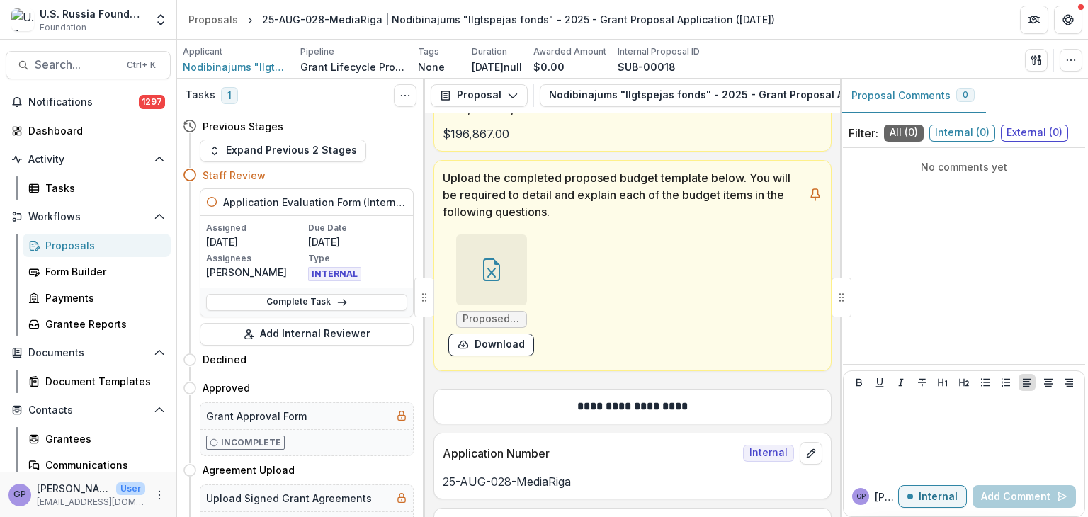
scroll to position [566, 0]
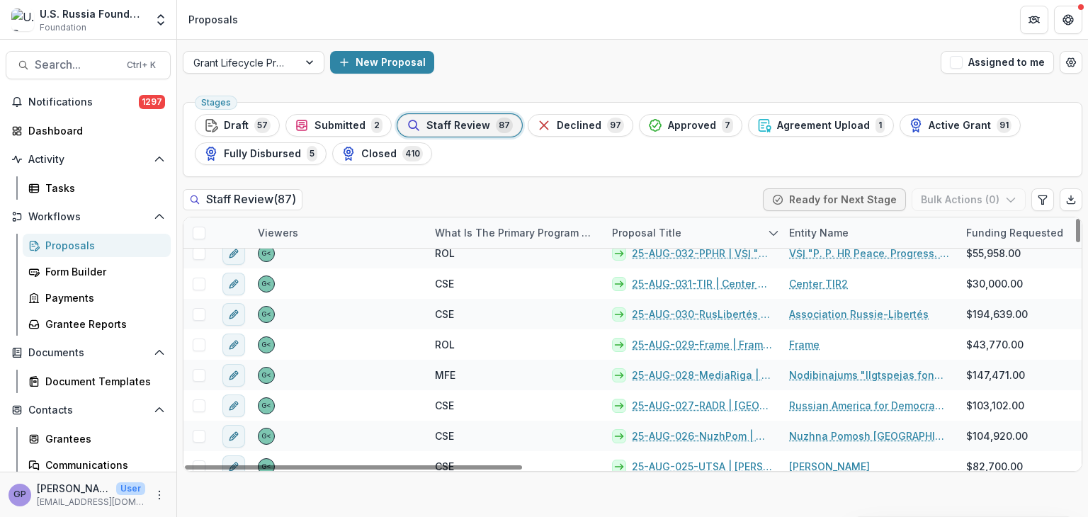
scroll to position [1204, 0]
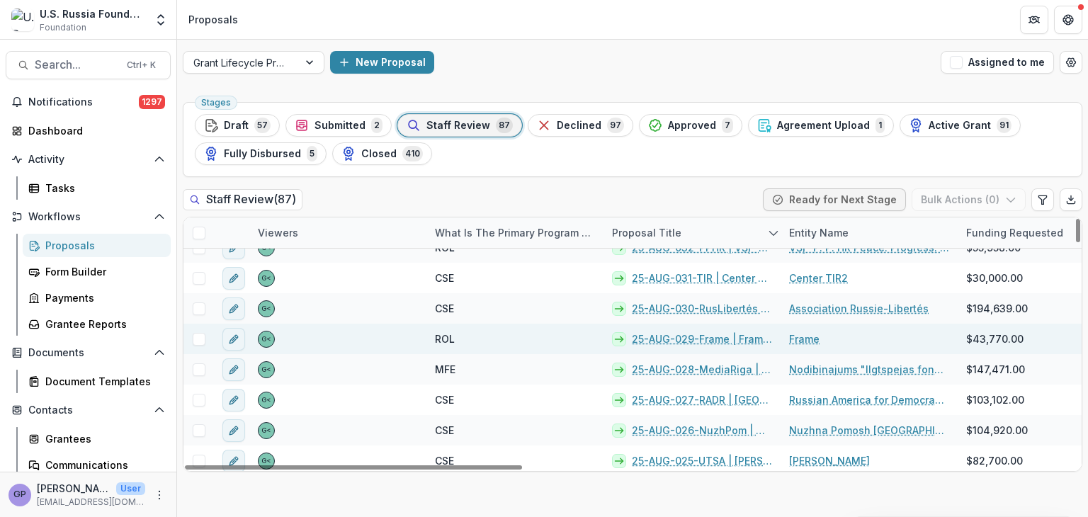
click at [705, 334] on link "25-AUG-029-Frame | Frame - 2025 - Grant Proposal Application ([DATE])" at bounding box center [702, 338] width 140 height 15
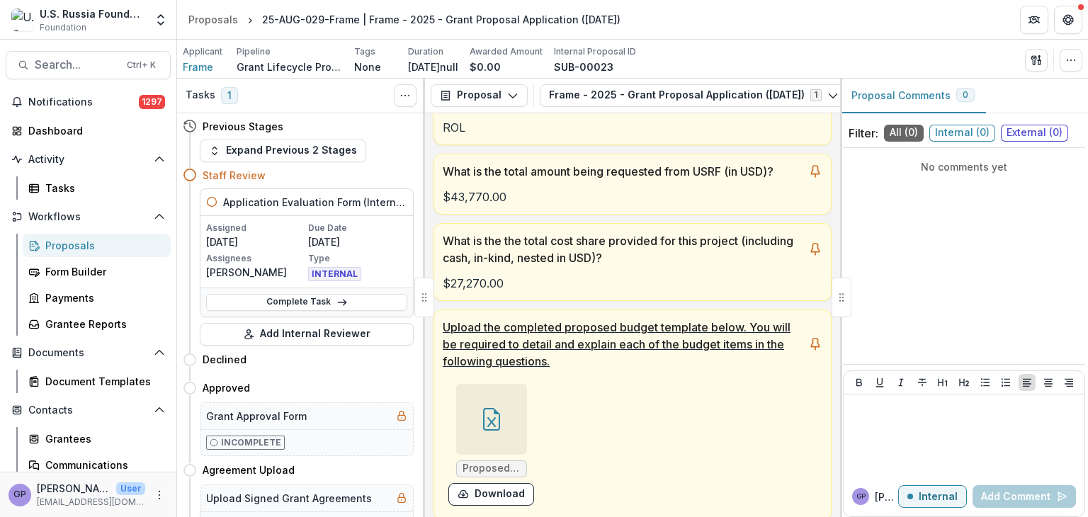
scroll to position [425, 0]
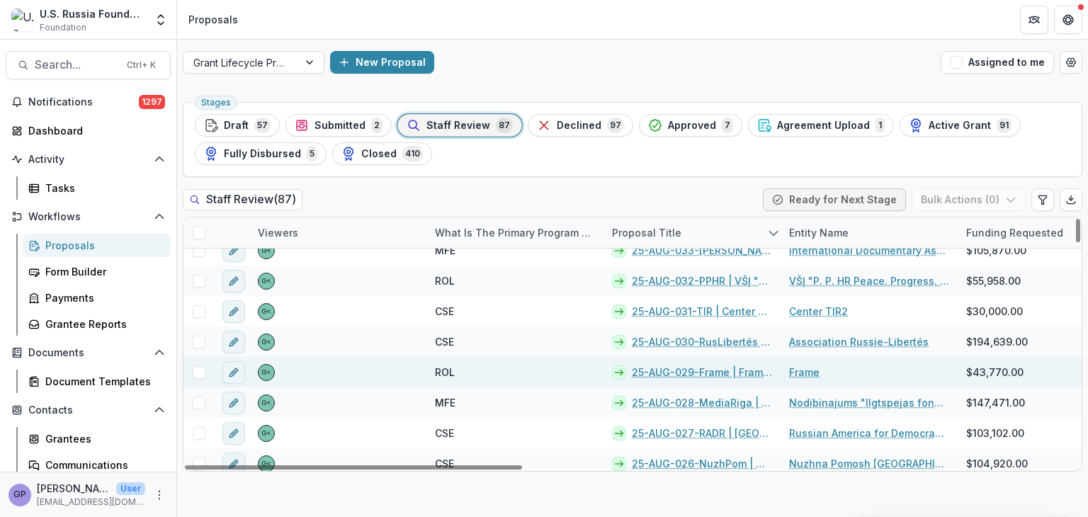
scroll to position [1180, 0]
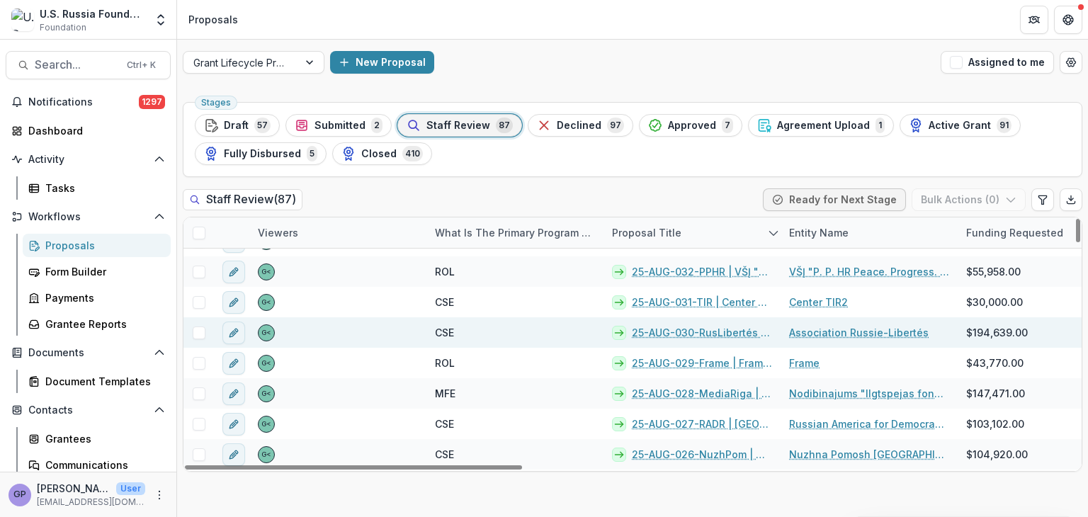
click at [701, 330] on link "25-AUG-030-RusLibertés | Association Russie-Libertés - 2025 - Grant Proposal Ap…" at bounding box center [702, 332] width 140 height 15
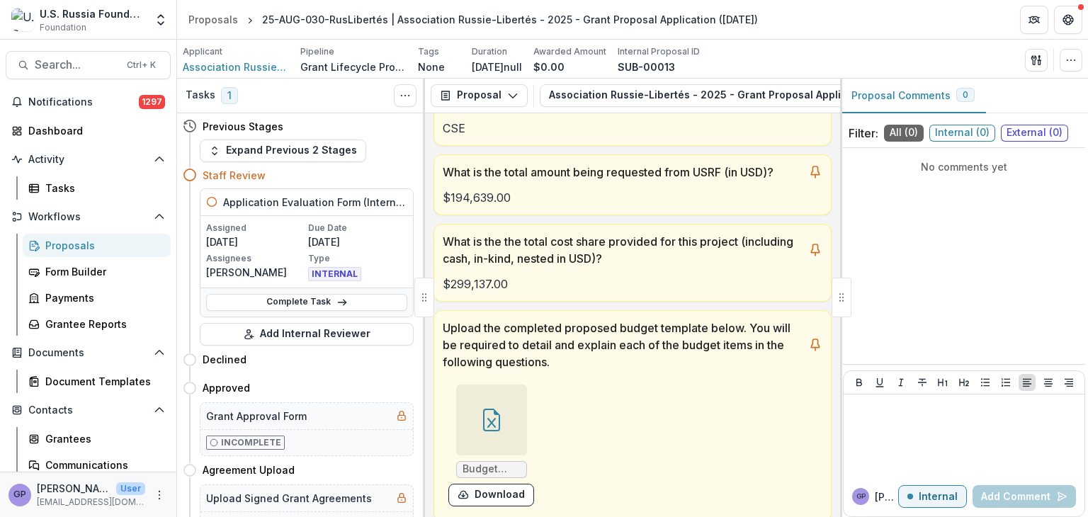
scroll to position [425, 0]
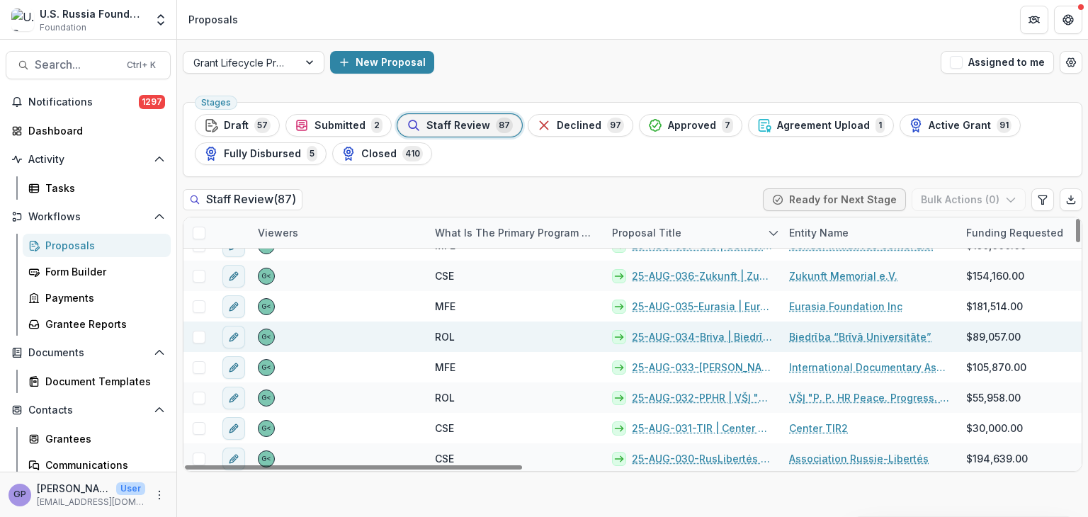
scroll to position [1062, 0]
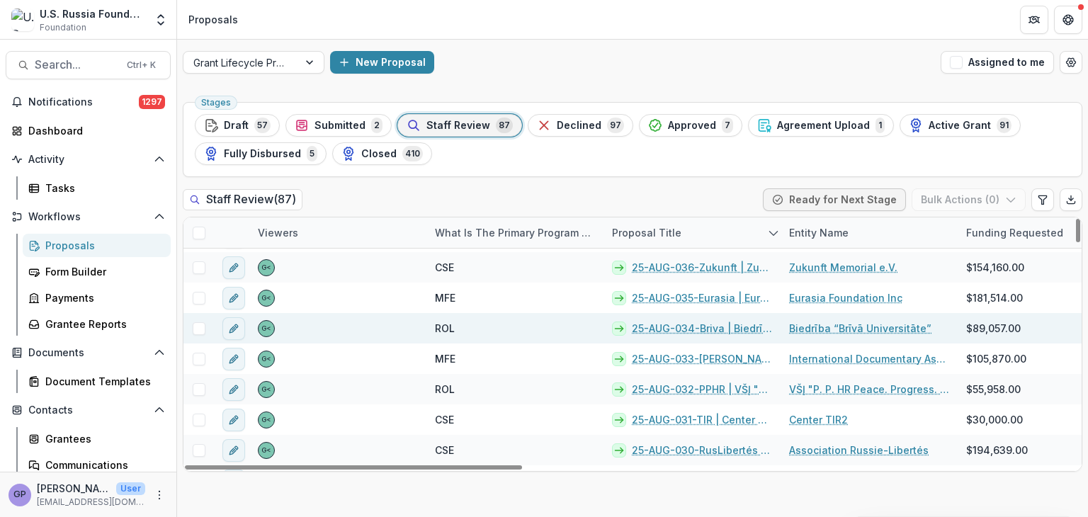
click at [700, 324] on link "25-AUG-034-Briva | Biedrība “Brīvā Universitāte” - 2025 - Grant Proposal Applic…" at bounding box center [702, 328] width 140 height 15
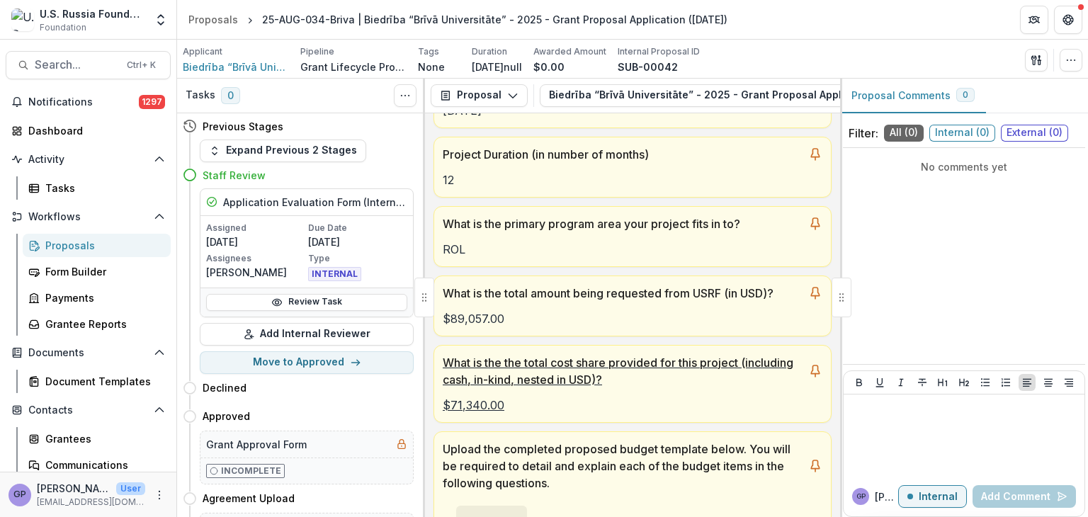
scroll to position [259, 0]
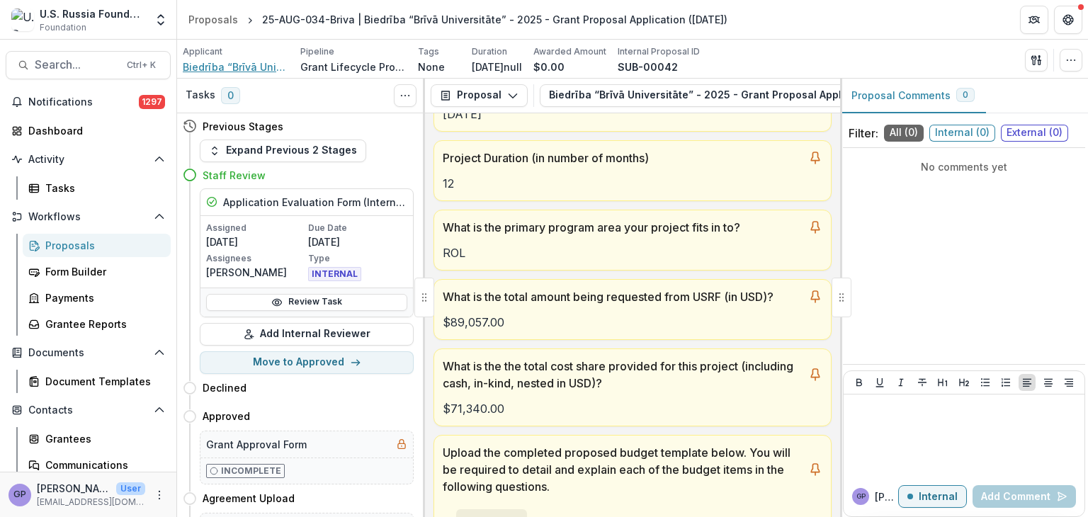
click at [261, 63] on span "Biedrība “Brīvā Universitāte”" at bounding box center [236, 66] width 106 height 15
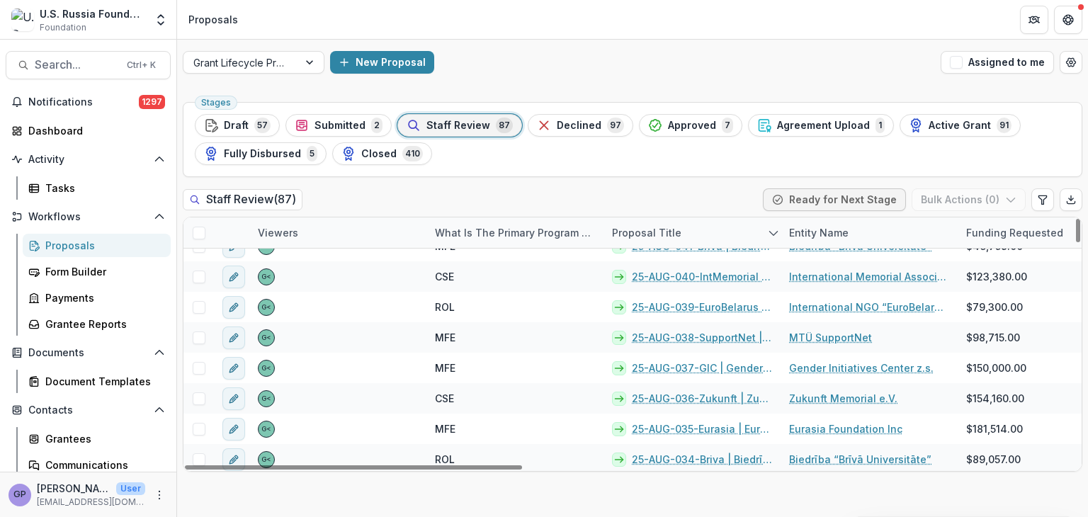
scroll to position [944, 0]
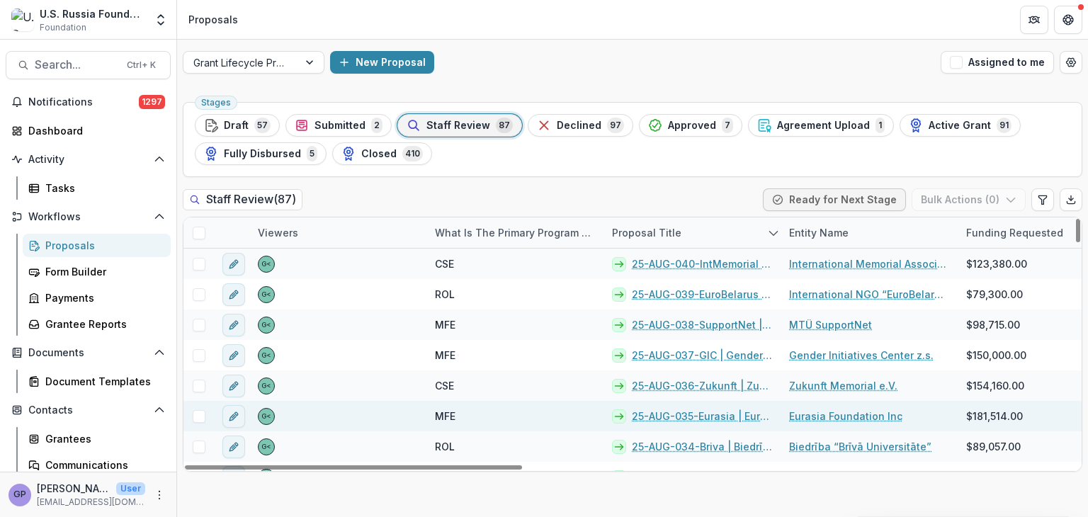
click at [693, 411] on link "25-AUG-035-Eurasia | Eurasia Foundation - 2025 - Grant Proposal Application ([D…" at bounding box center [702, 416] width 140 height 15
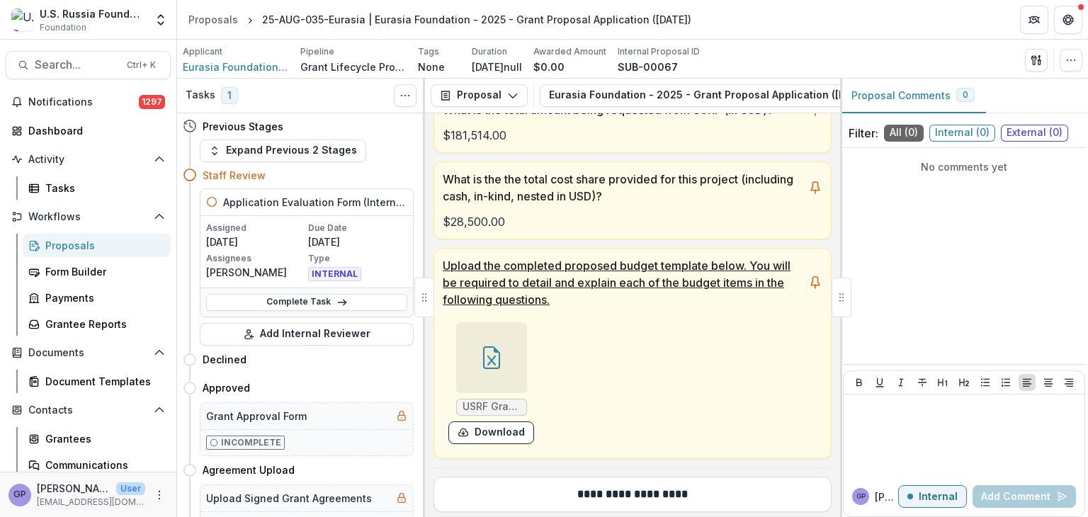
scroll to position [472, 0]
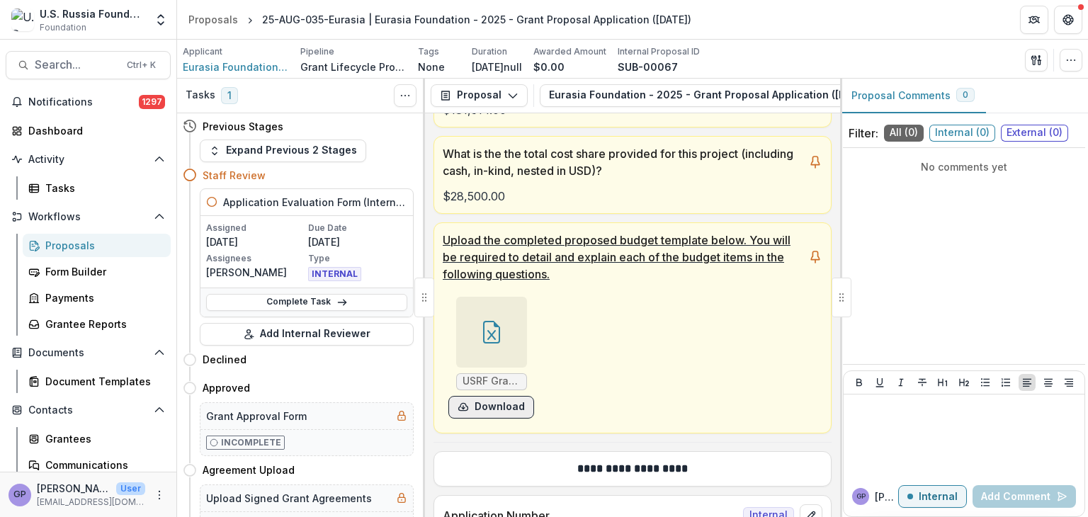
click at [487, 403] on button "Download" at bounding box center [491, 407] width 86 height 23
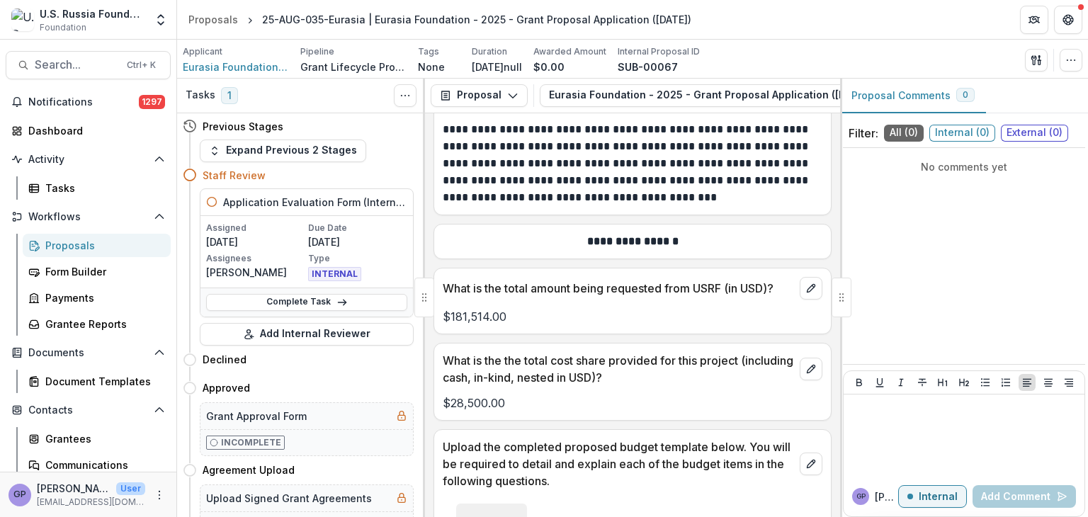
scroll to position [14090, 0]
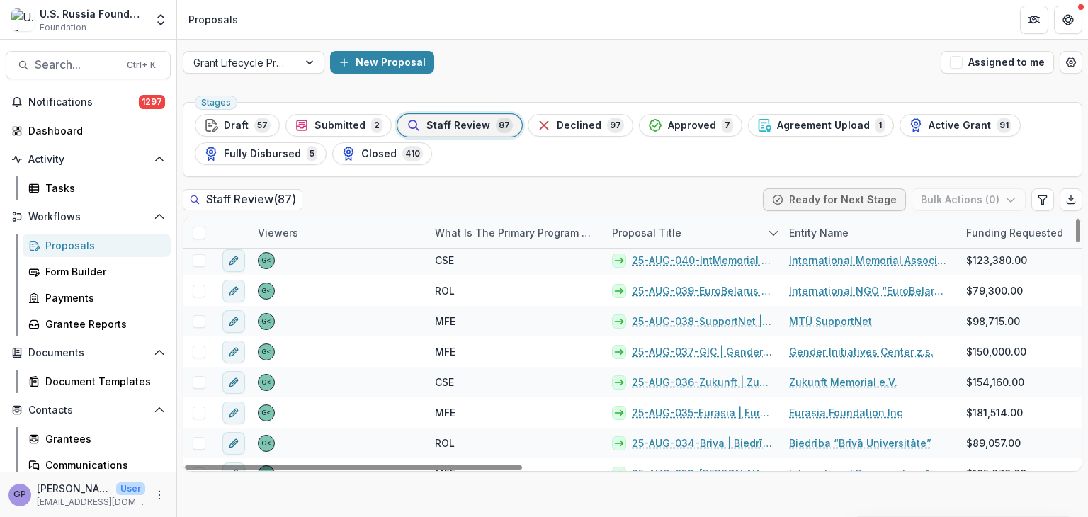
scroll to position [944, 0]
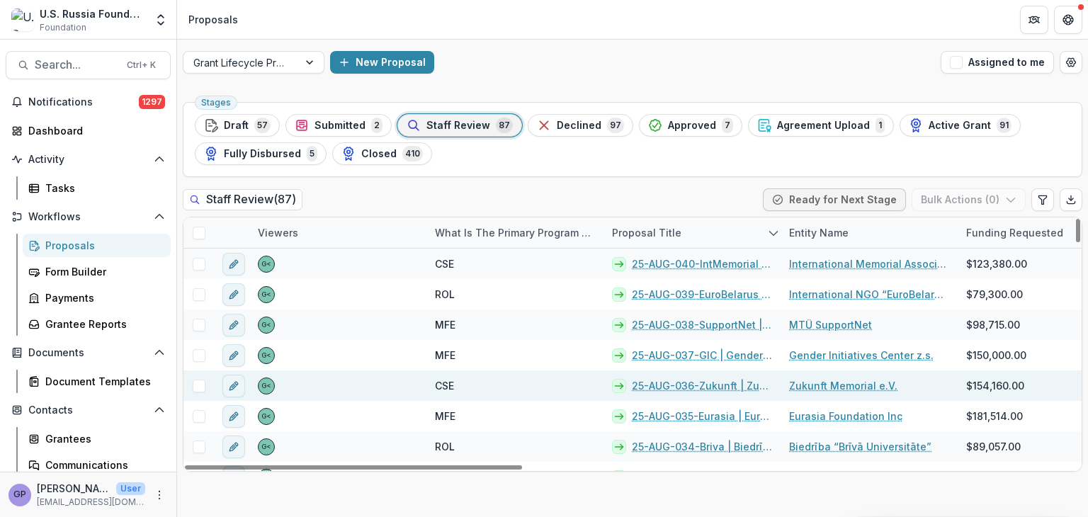
click at [690, 383] on link "25-AUG-036-Zukunft | Zukunft Memorial e.V. - 2025 - Grant Proposal Application …" at bounding box center [702, 385] width 140 height 15
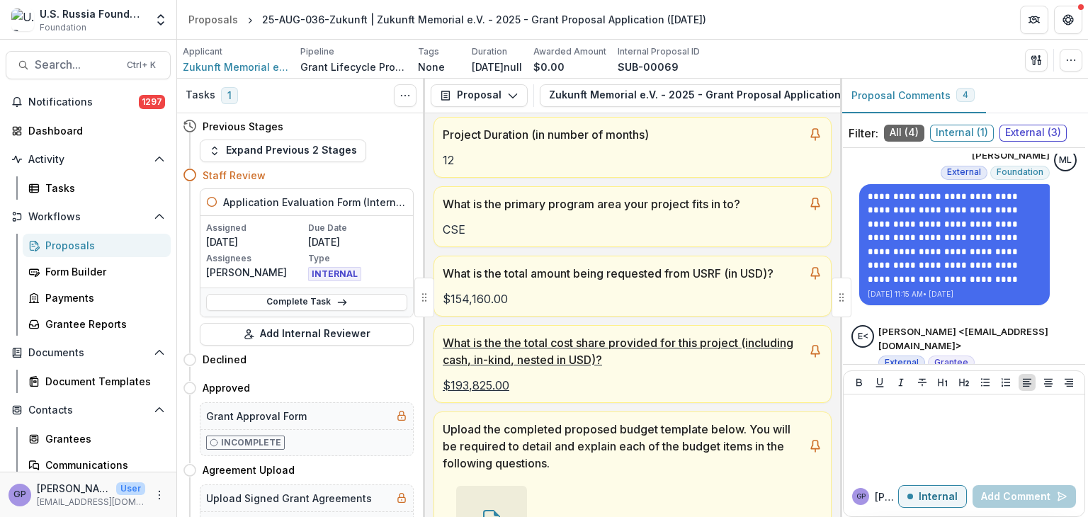
scroll to position [330, 0]
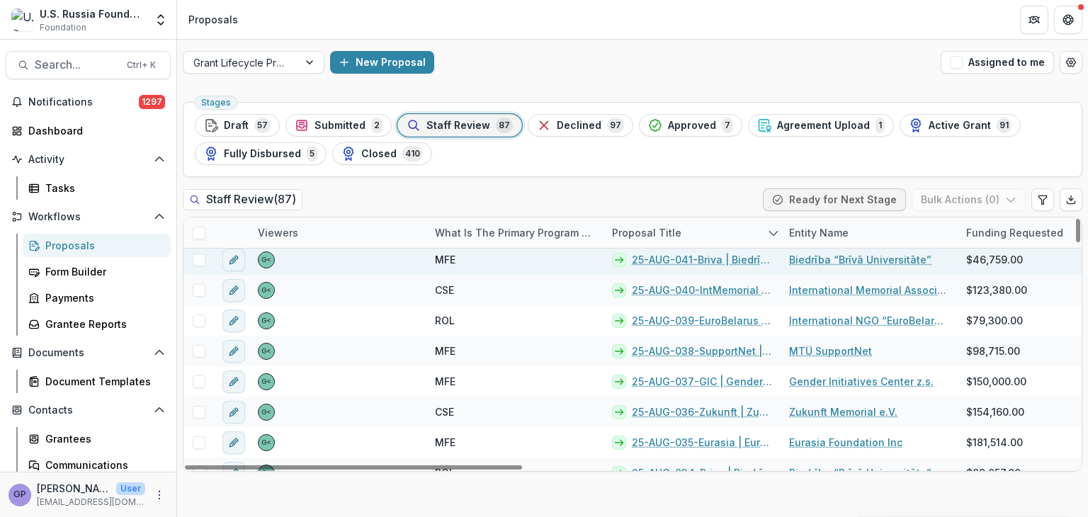
scroll to position [1015, 0]
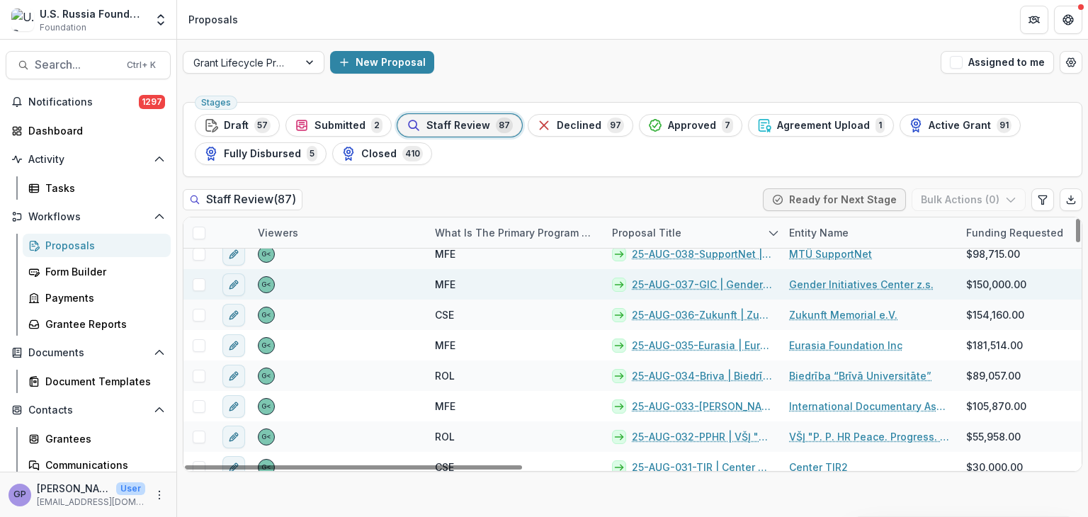
click at [683, 278] on link "25-AUG-037-GIC | Gender Initiatives Center z.s. - 2025 - Grant Proposal Applica…" at bounding box center [702, 284] width 140 height 15
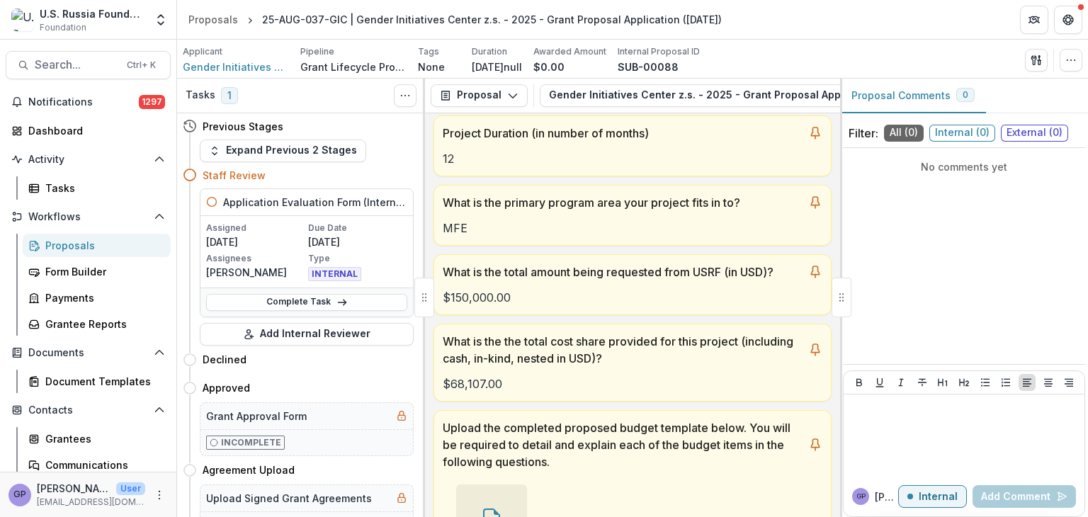
scroll to position [283, 0]
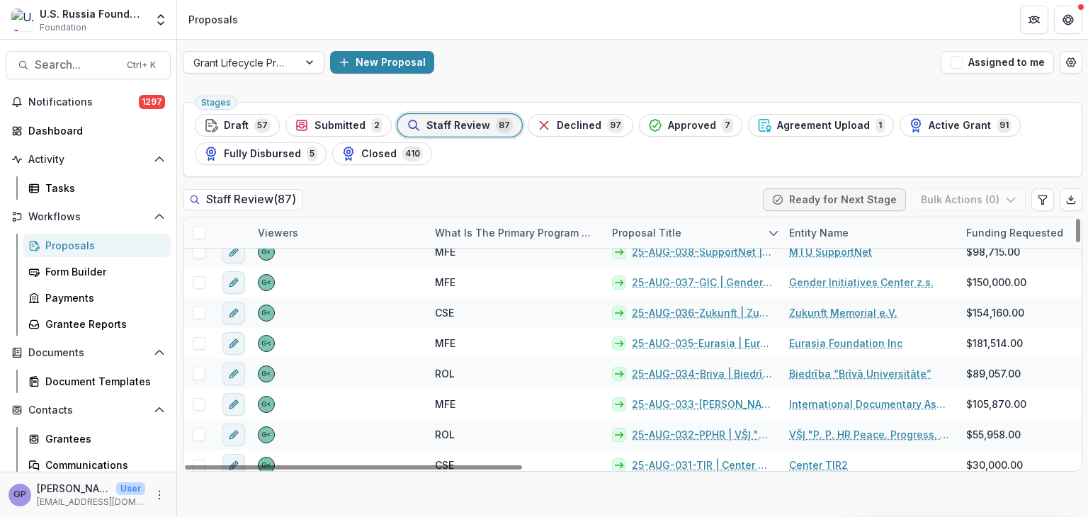
scroll to position [991, 0]
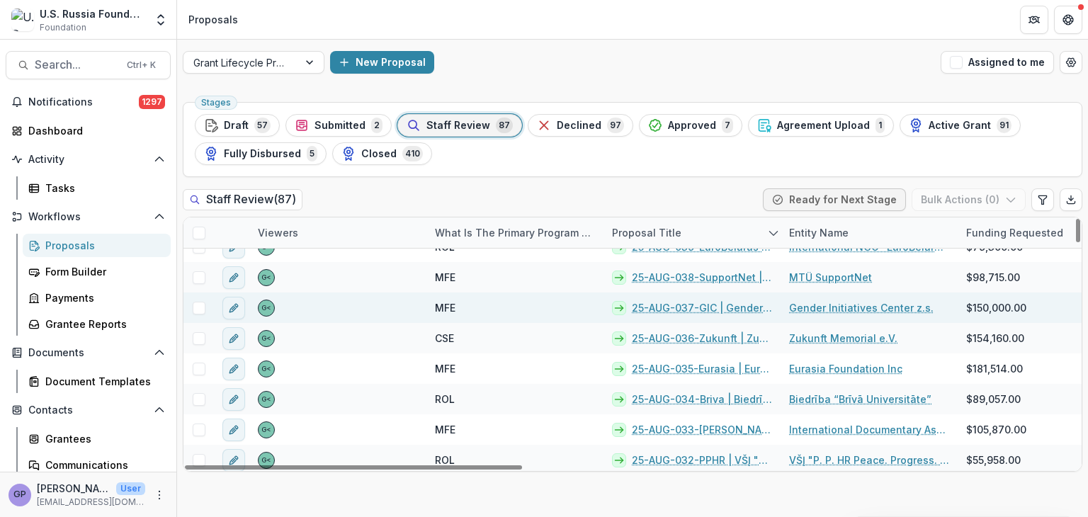
click at [707, 304] on link "25-AUG-037-GIC | Gender Initiatives Center z.s. - 2025 - Grant Proposal Applica…" at bounding box center [702, 307] width 140 height 15
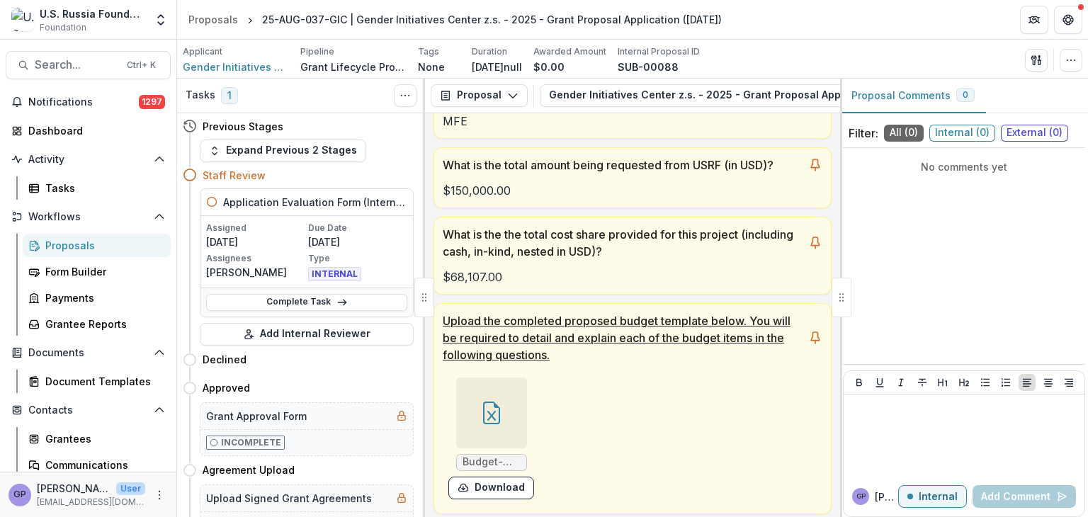
scroll to position [401, 0]
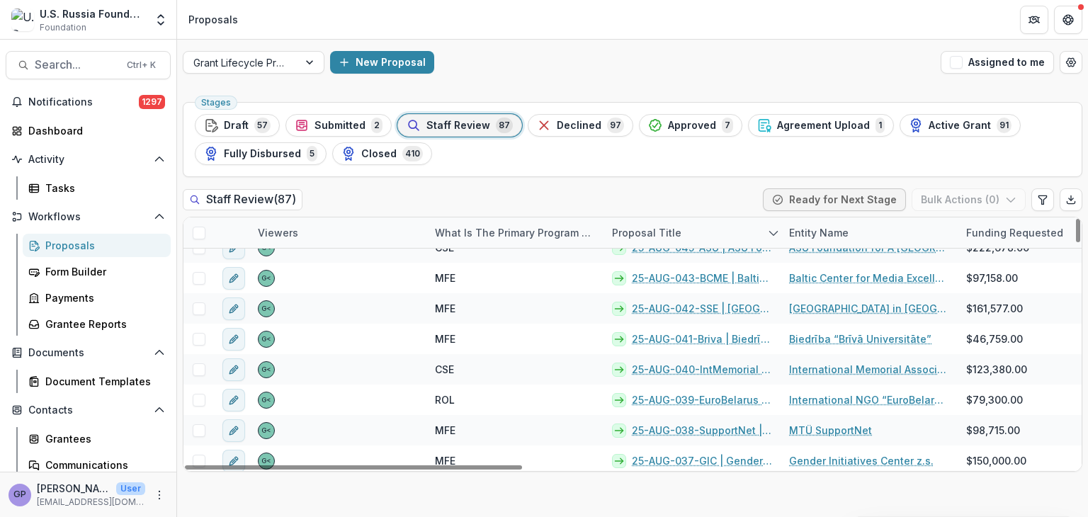
scroll to position [850, 0]
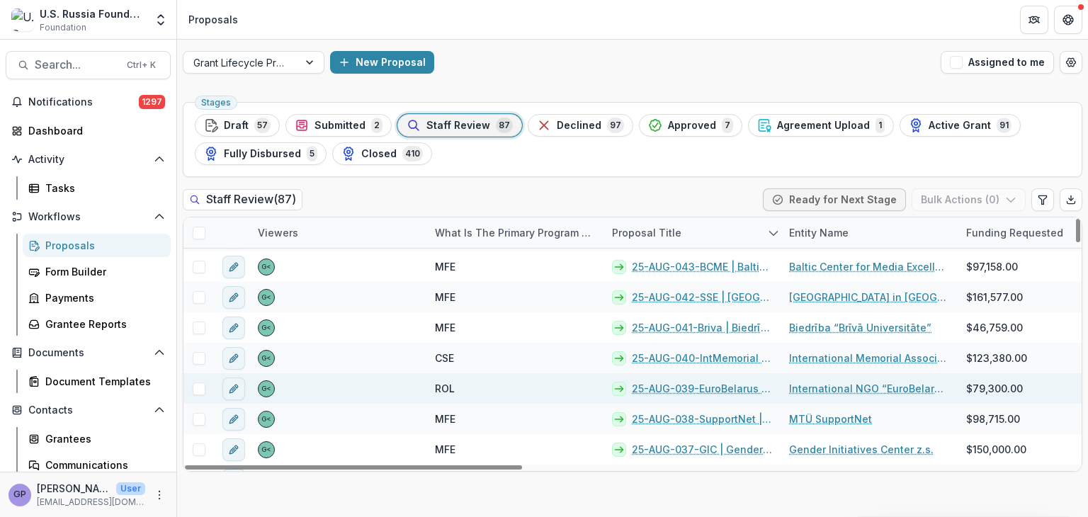
click at [705, 383] on link "25-AUG-039-EuroBelarus | International NGO “EuroBelarus” - 2025 - Grant Proposa…" at bounding box center [702, 388] width 140 height 15
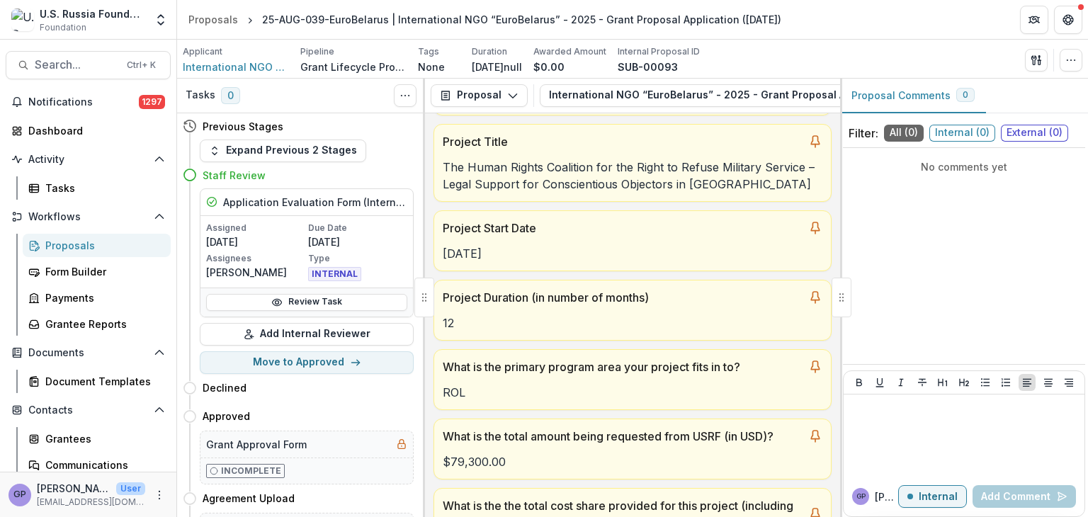
scroll to position [118, 0]
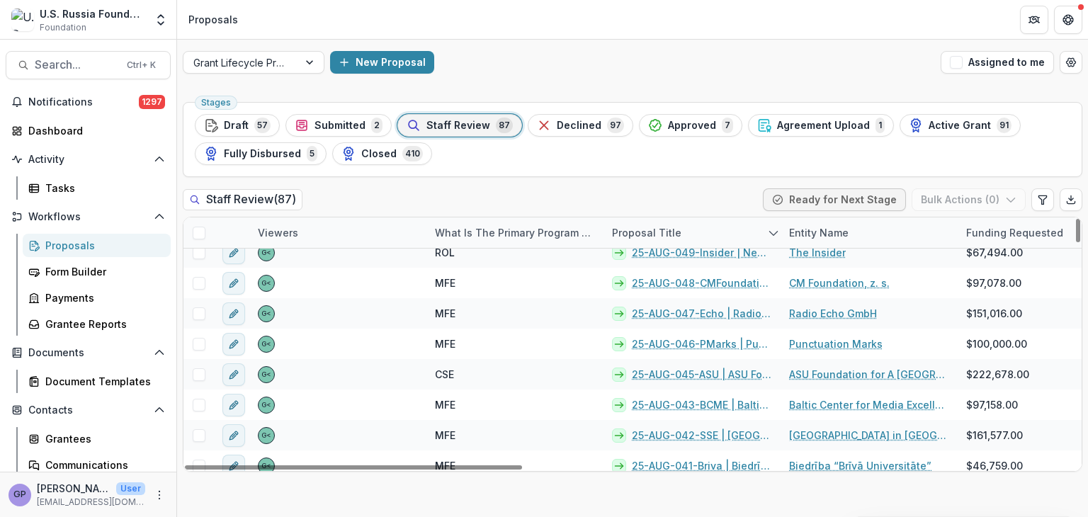
scroll to position [731, 0]
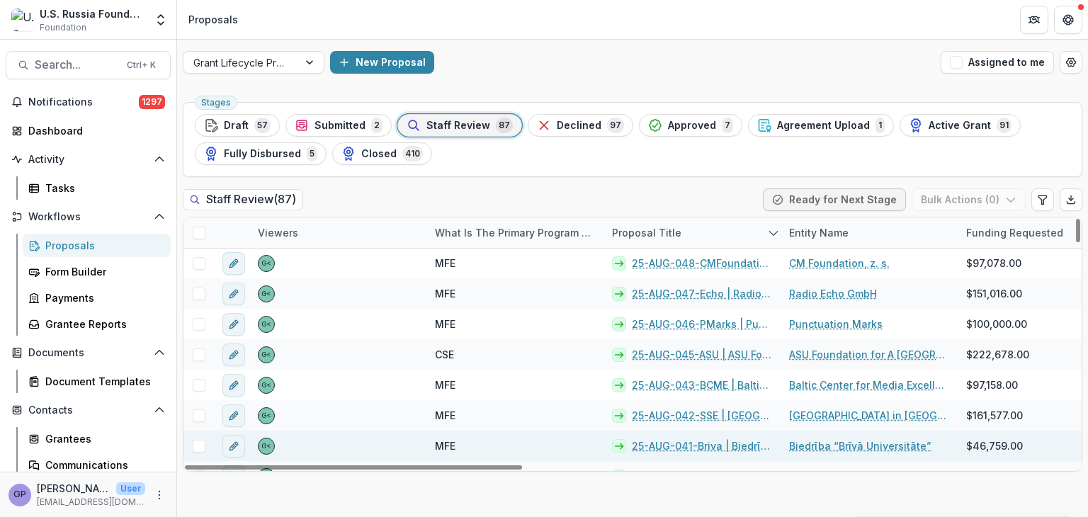
click at [697, 439] on link "25-AUG-041-Briva | Biedrība “Brīvā Universitāte” - 2025 - Grant Proposal Applic…" at bounding box center [702, 445] width 140 height 15
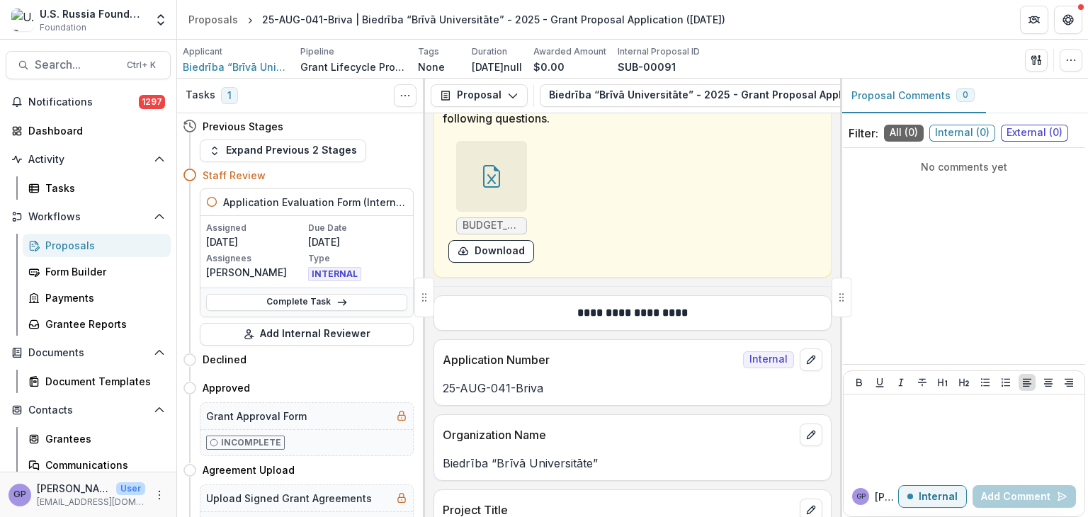
scroll to position [708, 0]
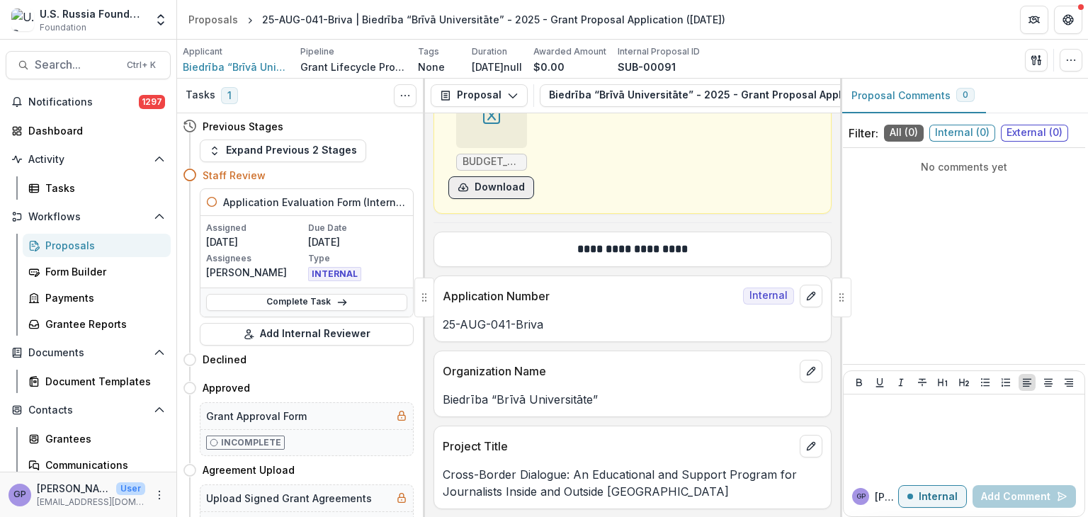
click at [514, 186] on button "Download" at bounding box center [491, 187] width 86 height 23
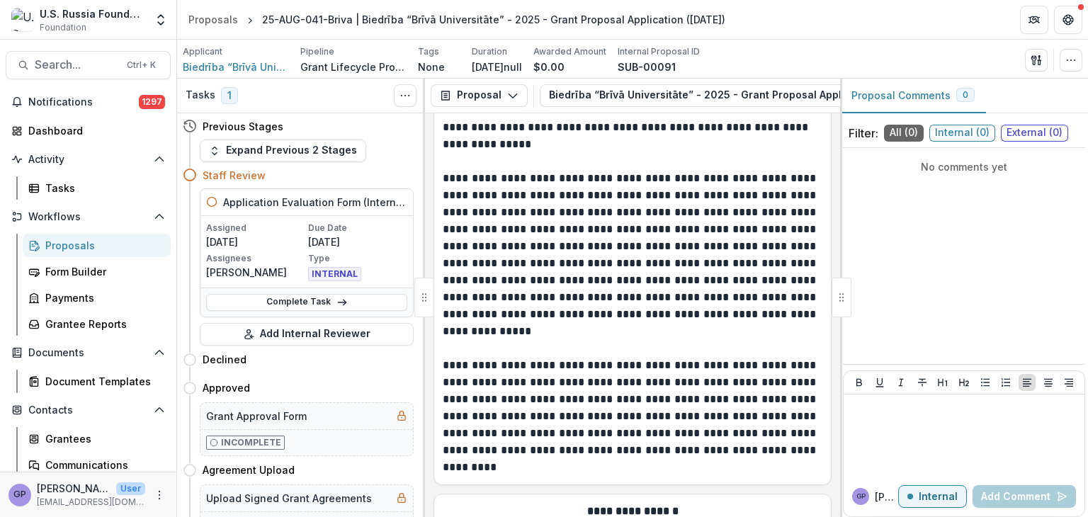
scroll to position [11047, 0]
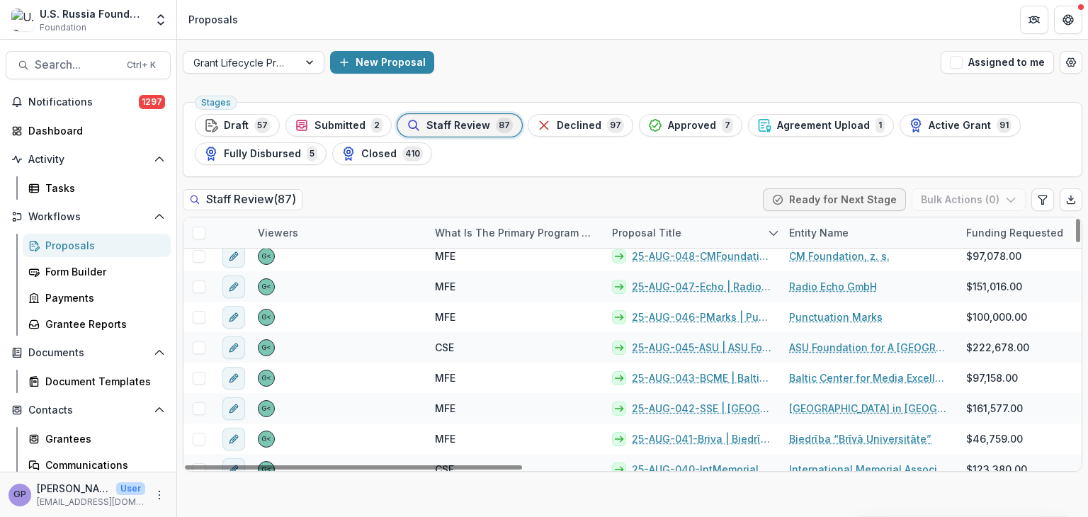
scroll to position [755, 0]
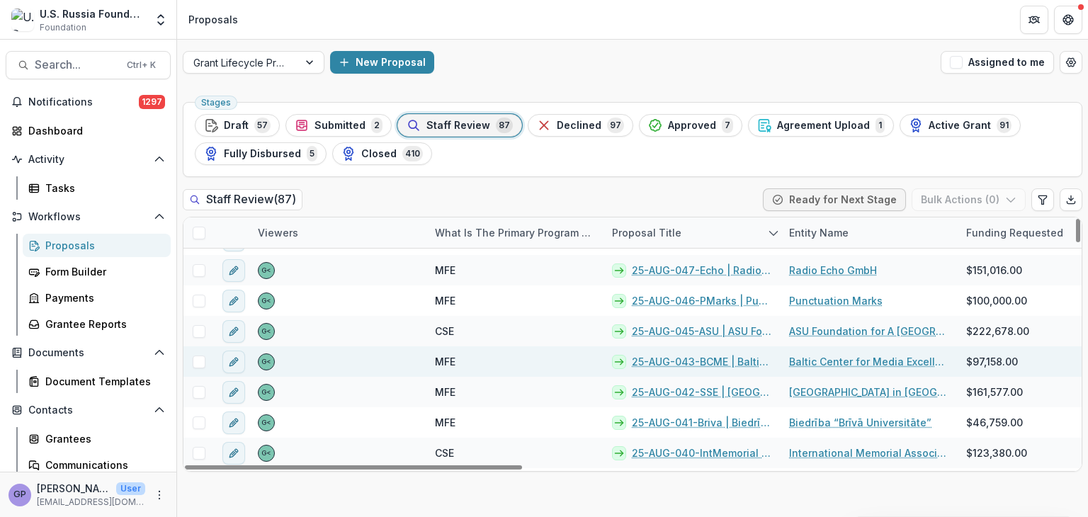
click at [700, 358] on link "25-AUG-043-BCME | Baltic Center for Media Excellence - 2025 - Grant Proposal Ap…" at bounding box center [702, 361] width 140 height 15
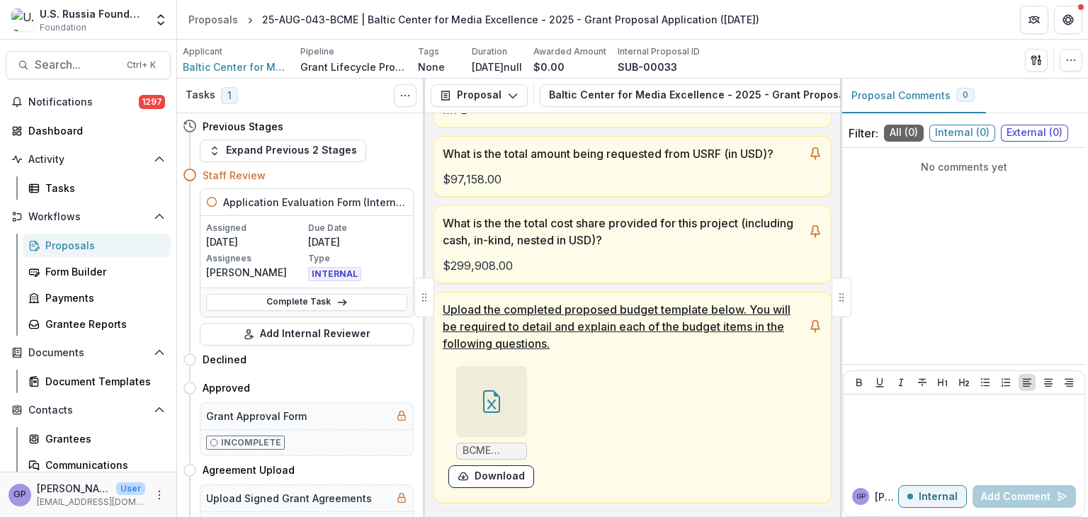
scroll to position [425, 0]
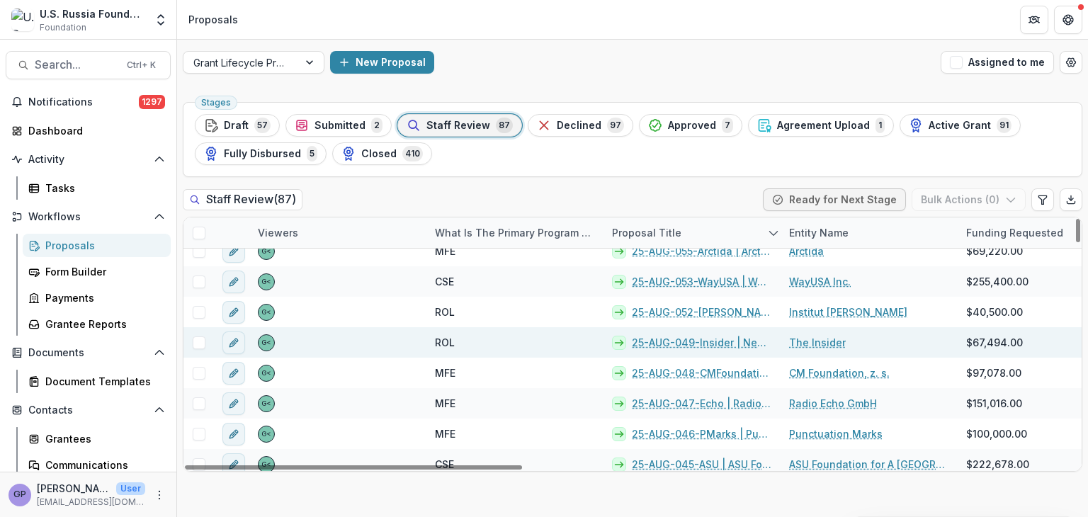
scroll to position [637, 0]
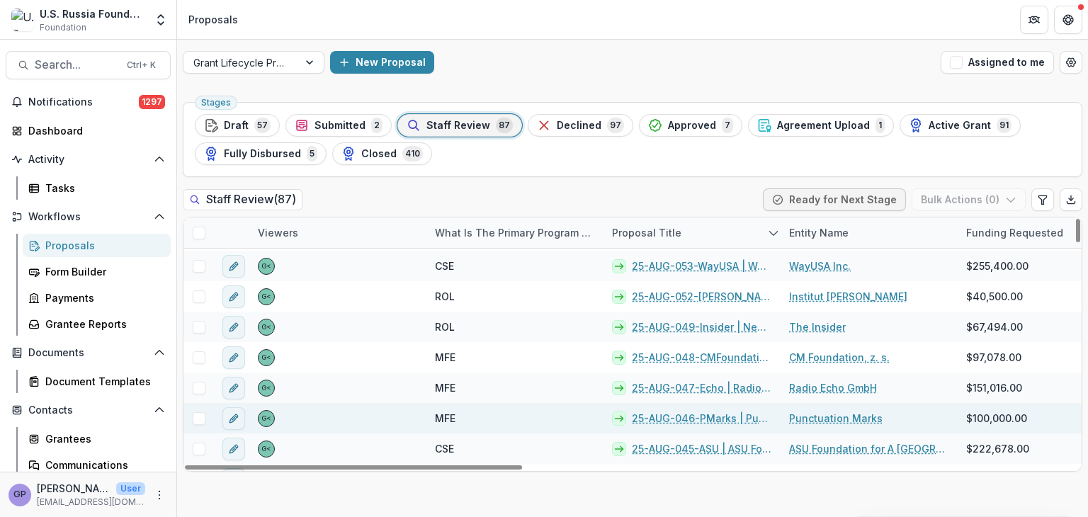
click at [697, 420] on link "25-AUG-046-PMarks | Punctuation Marks - 2025 - Grant Proposal Application ([DAT…" at bounding box center [702, 418] width 140 height 15
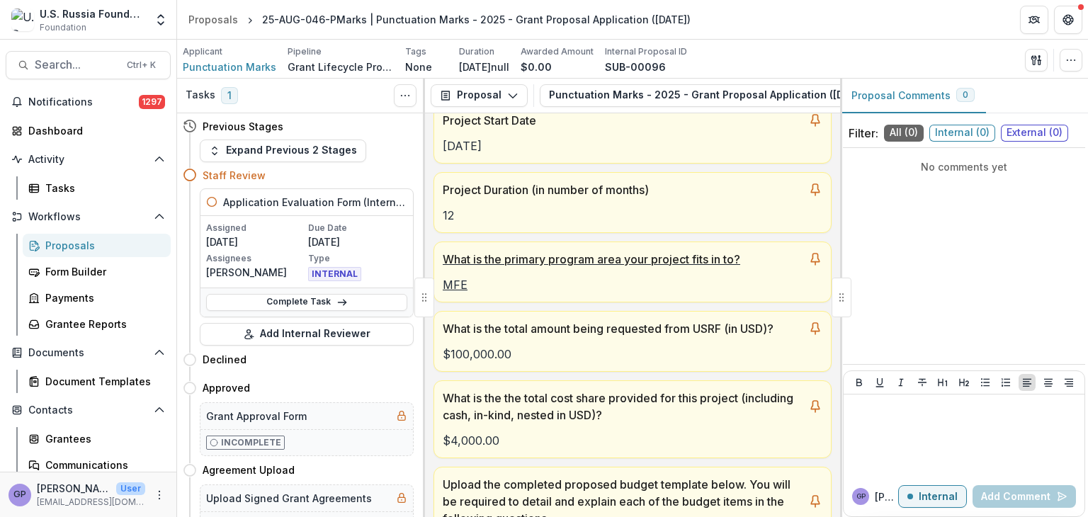
scroll to position [236, 0]
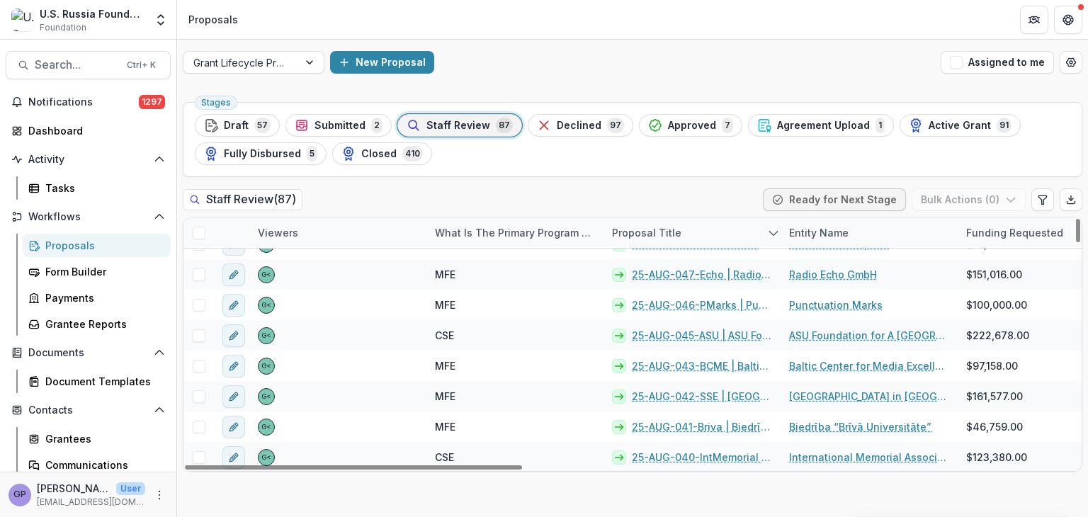
scroll to position [755, 0]
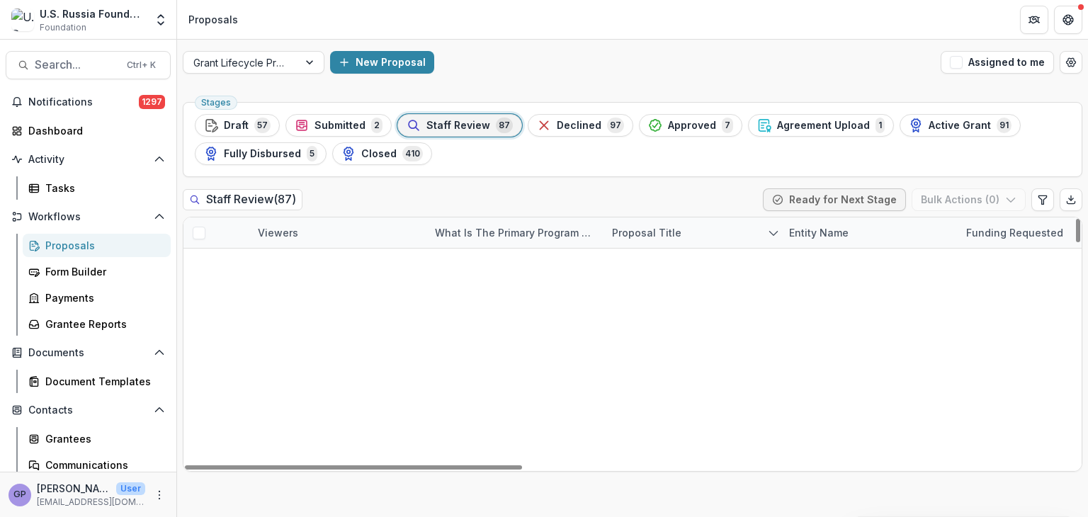
scroll to position [755, 0]
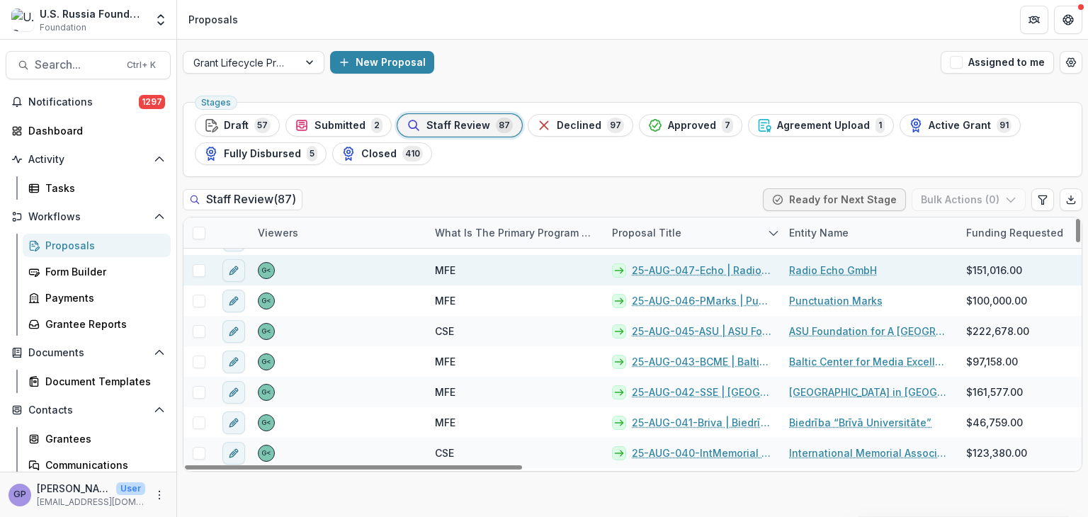
click at [683, 270] on link "25-AUG-047-Echo | Radio Echo GmbH - 2025 - Grant Proposal Application ([DATE])" at bounding box center [702, 270] width 140 height 15
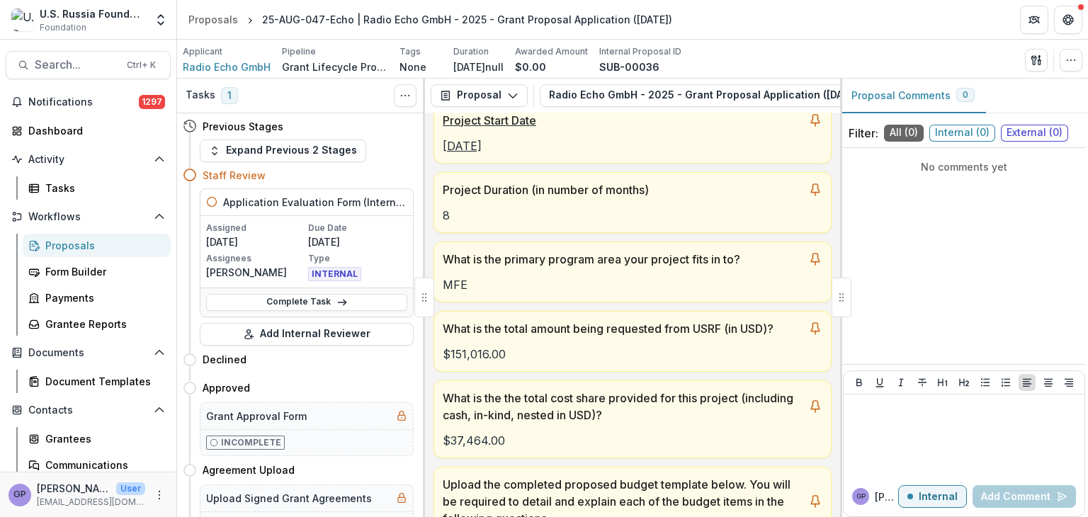
scroll to position [259, 0]
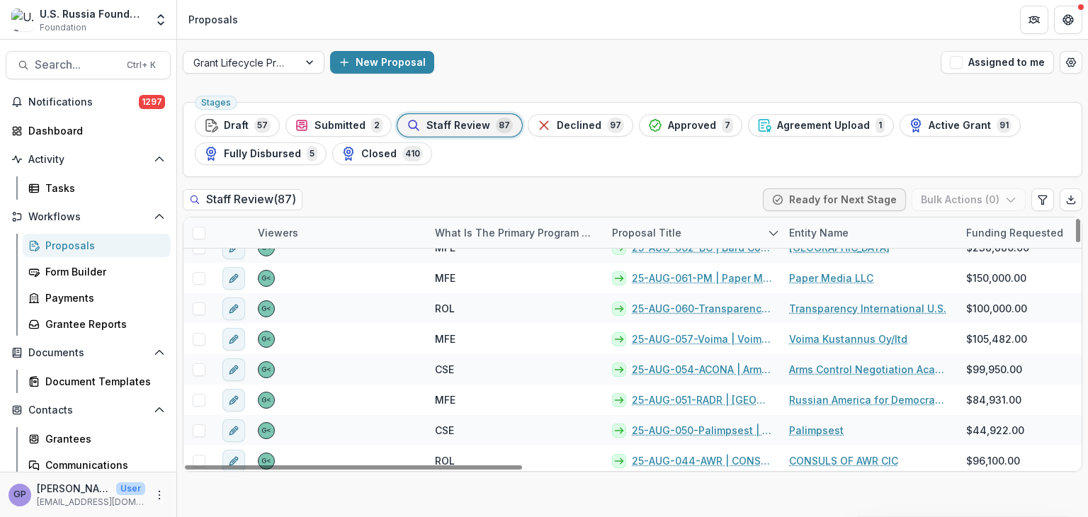
scroll to position [2426, 0]
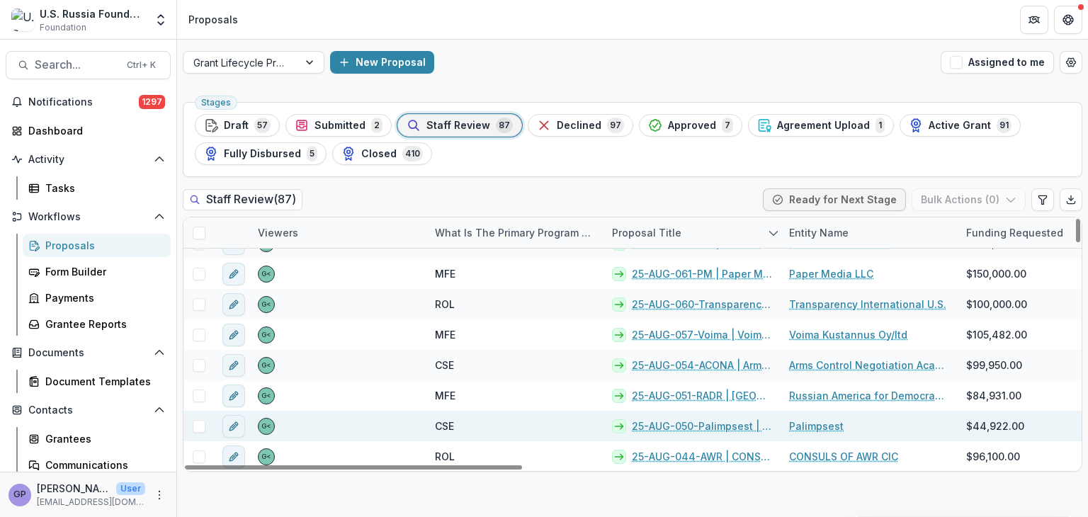
click at [691, 425] on link "25-AUG-050-Palimpsest | Palimpsest - 2025 - Grant Proposal Application ([DATE])" at bounding box center [702, 425] width 140 height 15
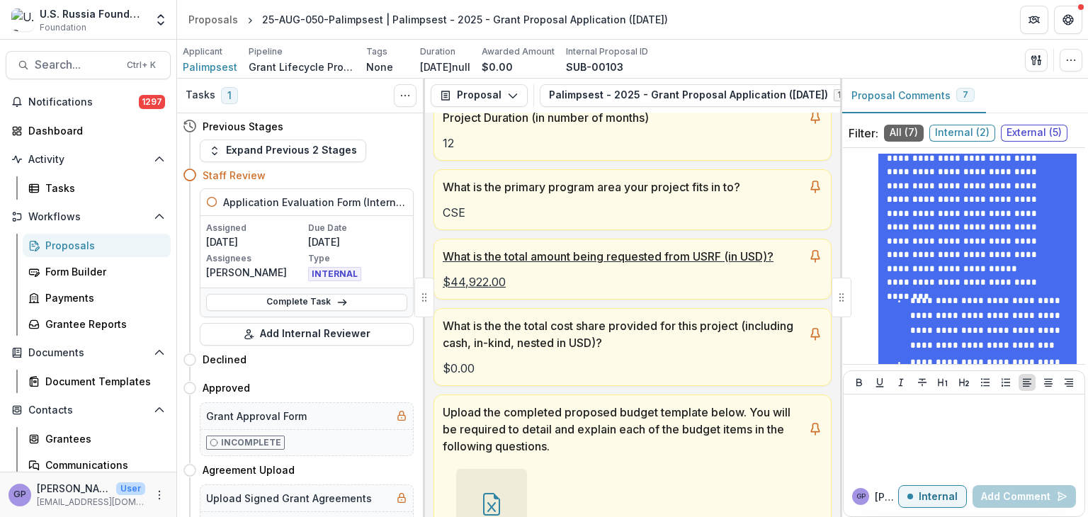
scroll to position [307, 0]
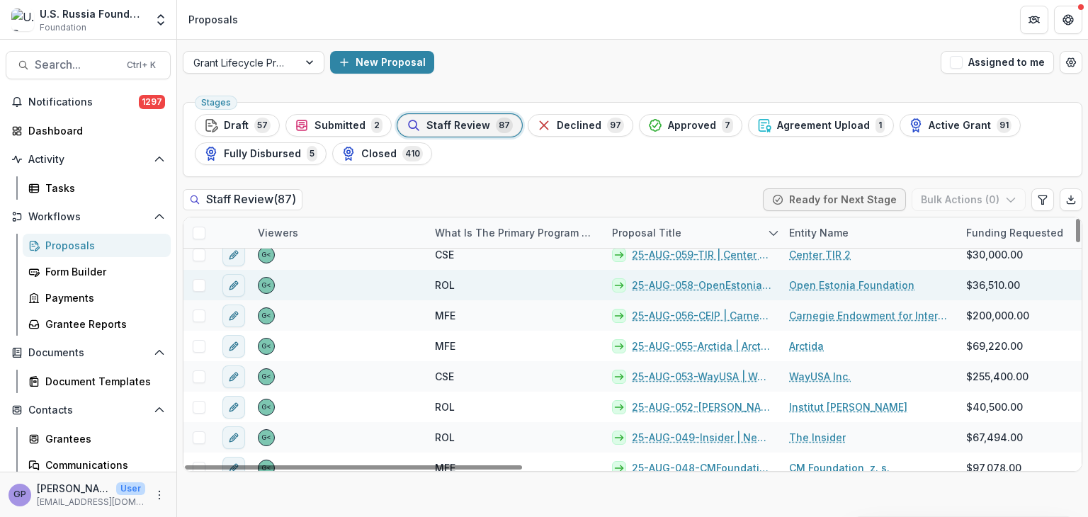
scroll to position [519, 0]
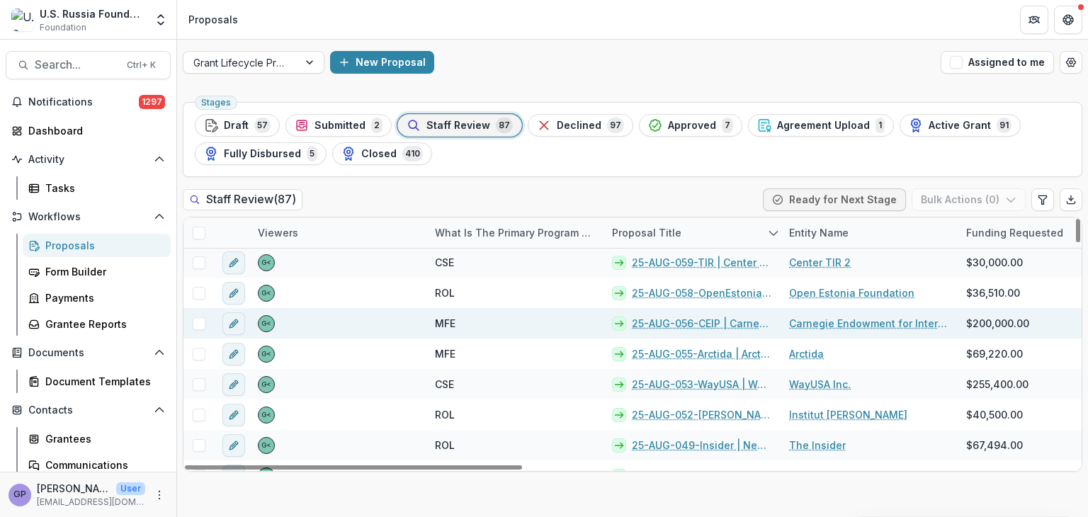
click at [677, 319] on link "25-AUG-056-CEIP | Carnegie Endowment for International Peace - 2025 - Grant Pro…" at bounding box center [702, 323] width 140 height 15
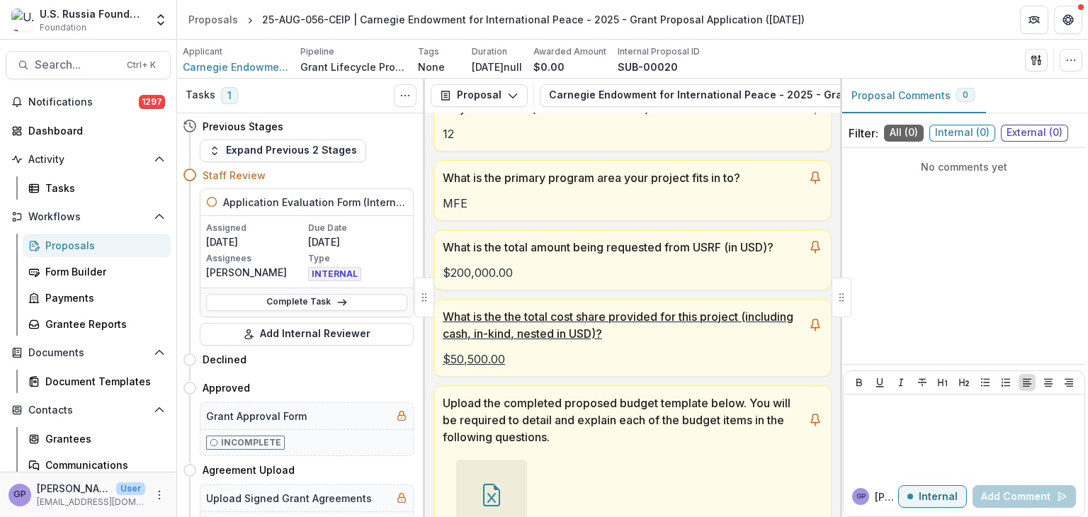
scroll to position [307, 0]
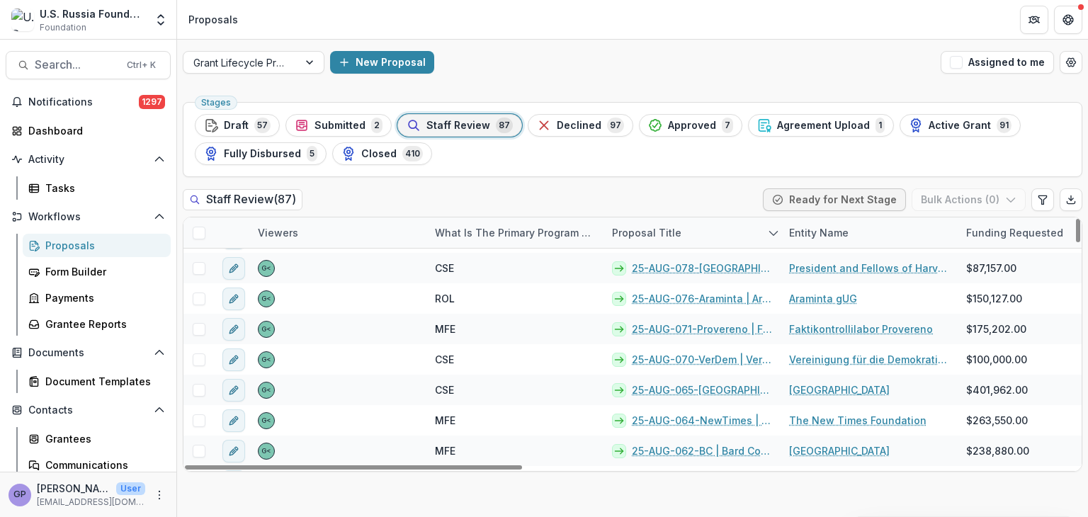
scroll to position [2383, 0]
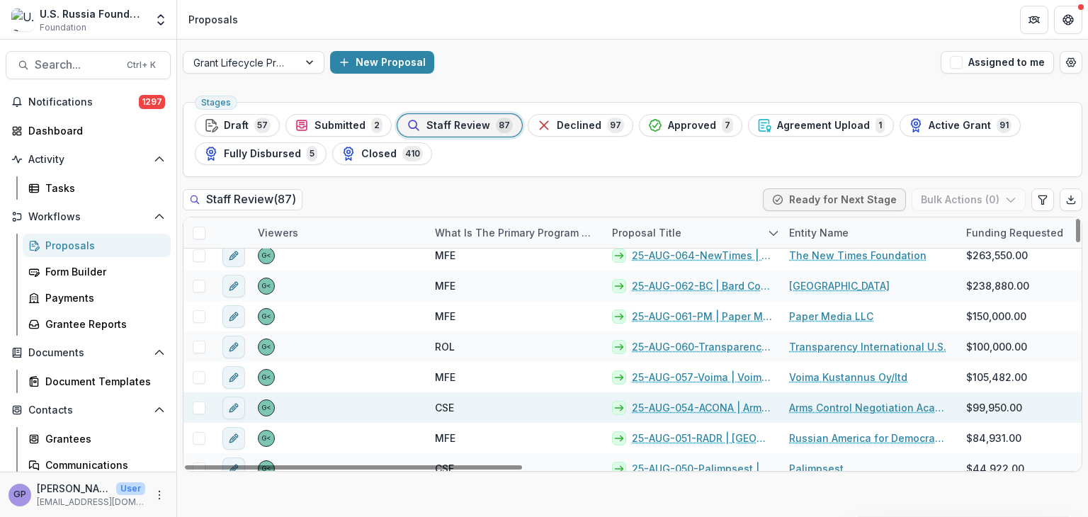
click at [697, 407] on link "25-AUG-054-ACONA | Arms Control Negotiation Academy - 2025 - Grant Proposal App…" at bounding box center [702, 407] width 140 height 15
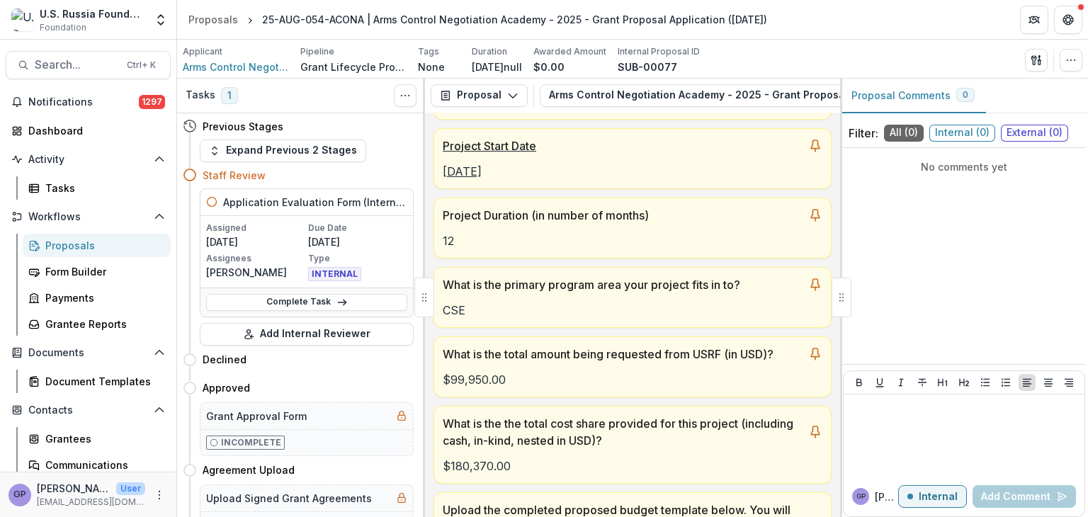
scroll to position [236, 0]
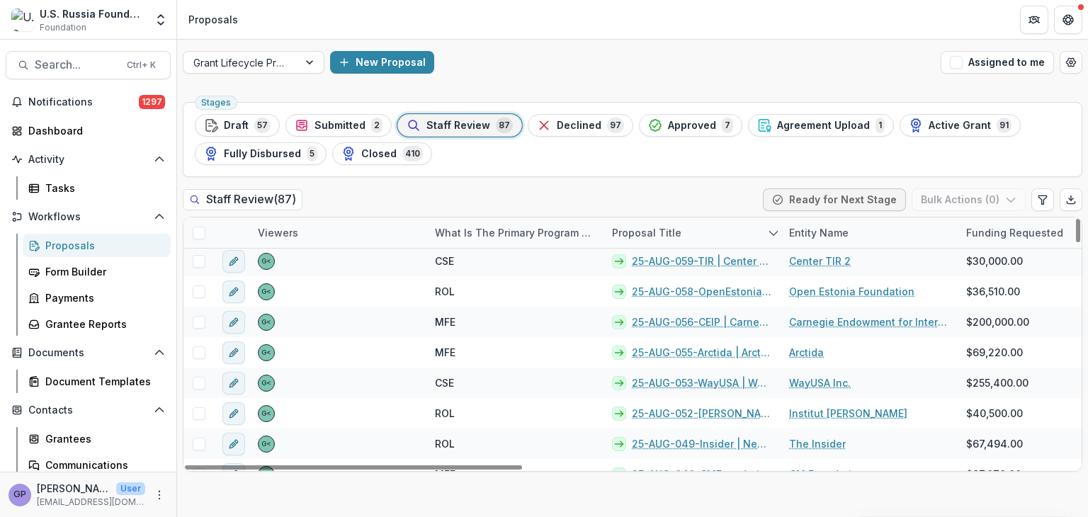
scroll to position [519, 0]
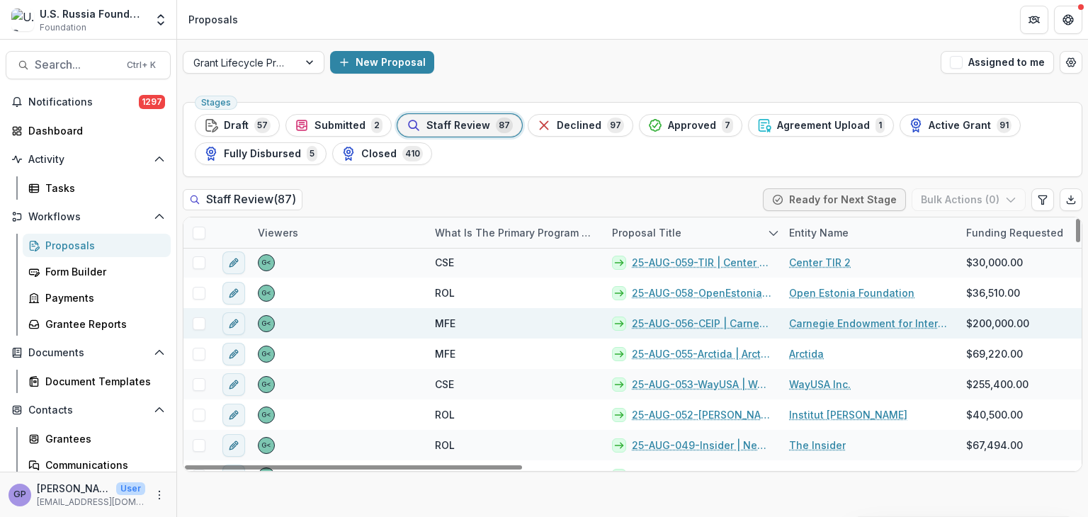
click at [697, 321] on link "25-AUG-056-CEIP | Carnegie Endowment for International Peace - 2025 - Grant Pro…" at bounding box center [702, 323] width 140 height 15
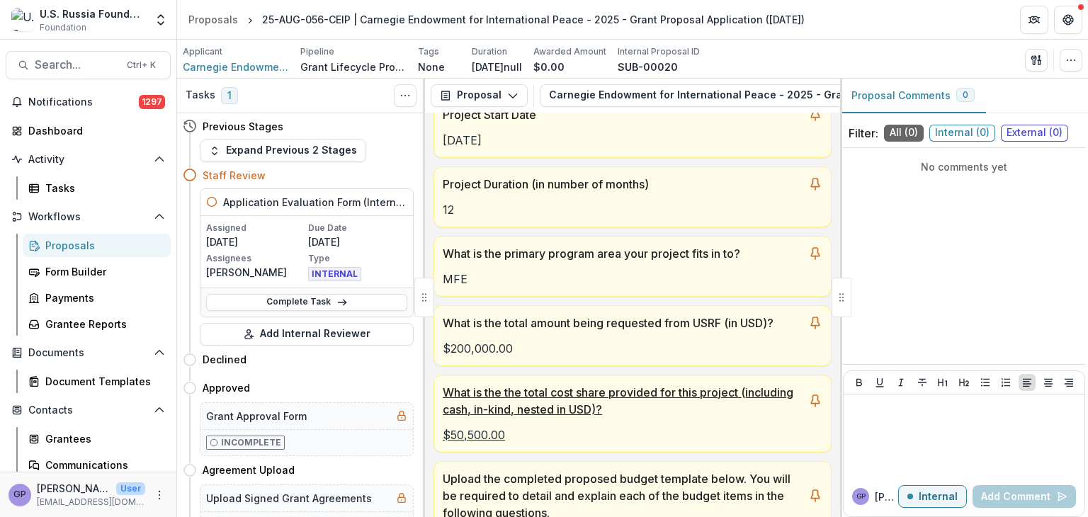
scroll to position [212, 0]
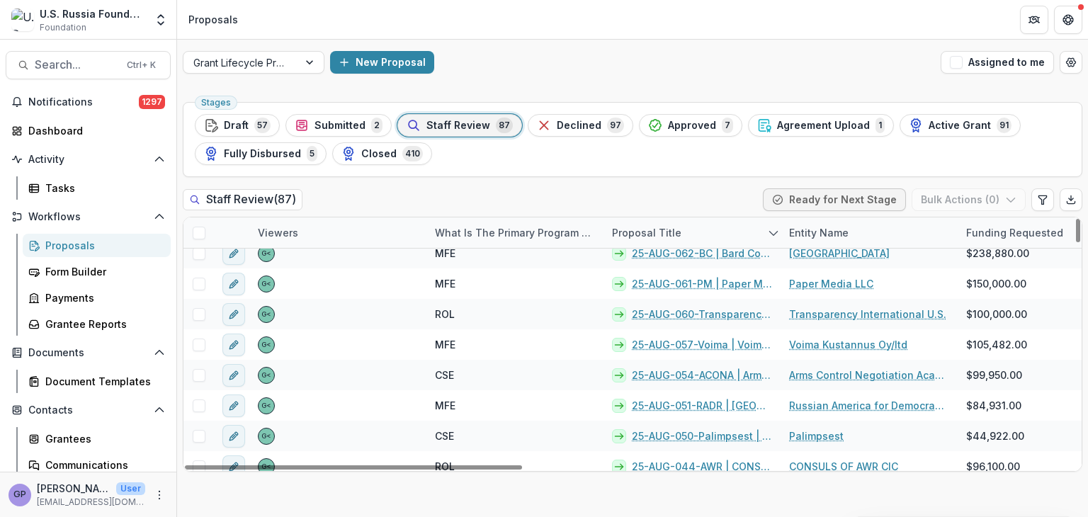
scroll to position [2426, 0]
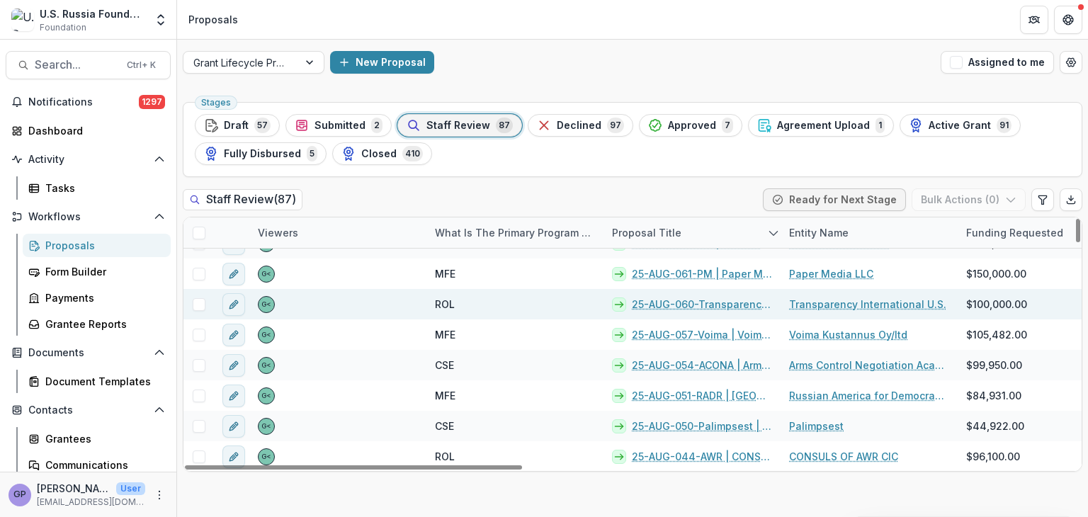
click at [694, 297] on link "25-AUG-060-Transparency | Transparency International U.S. - 2025 - Grant Propos…" at bounding box center [702, 304] width 140 height 15
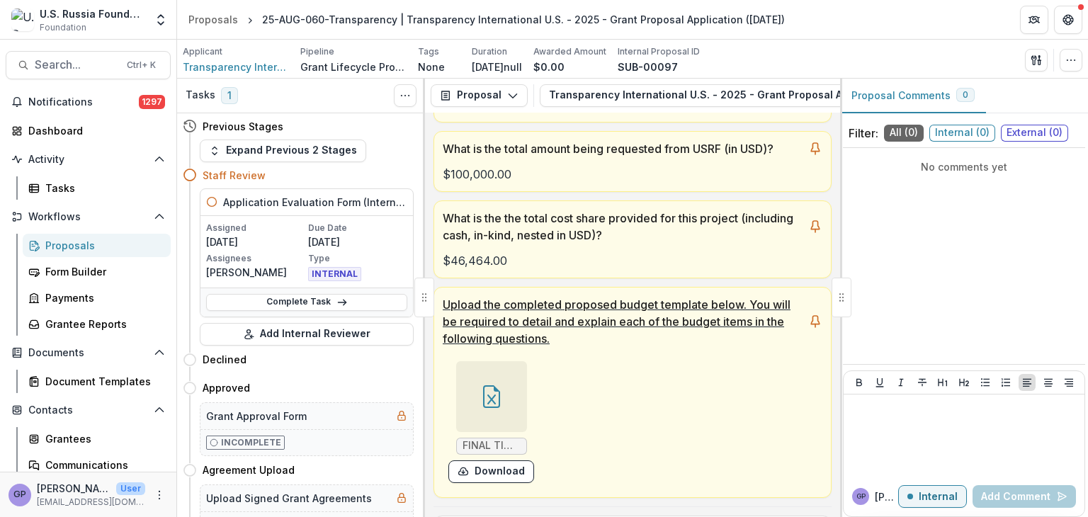
scroll to position [425, 0]
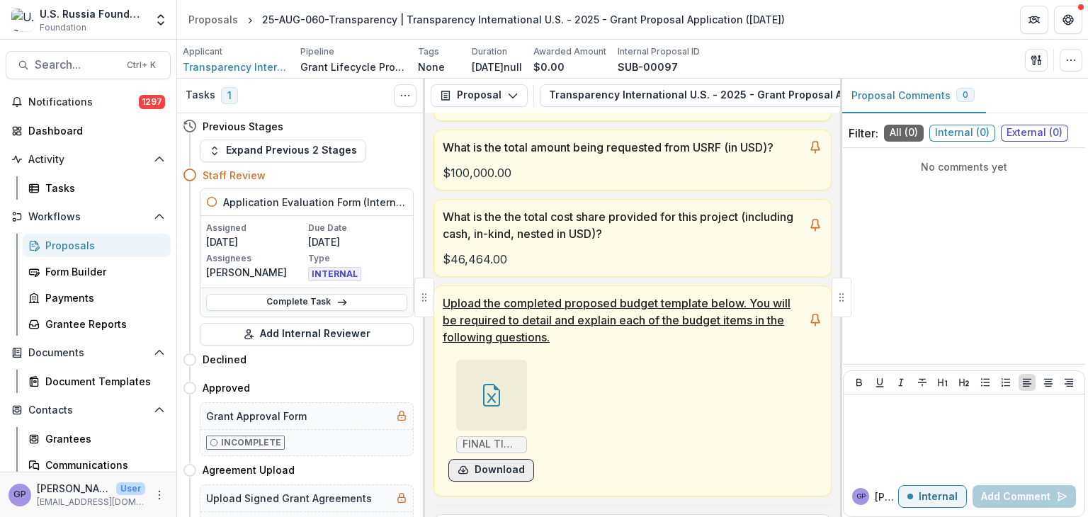
click at [505, 471] on button "Download" at bounding box center [491, 470] width 86 height 23
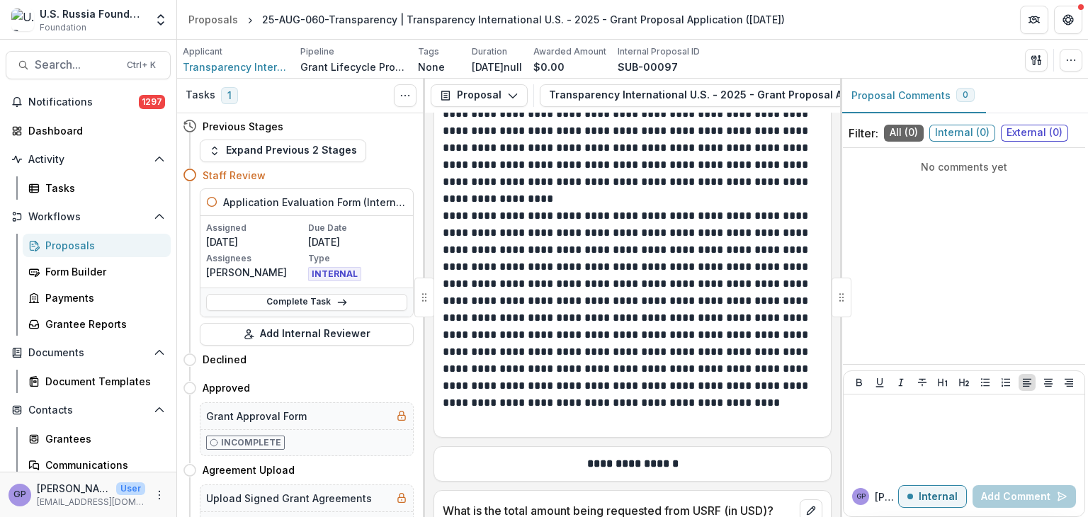
scroll to position [9593, 0]
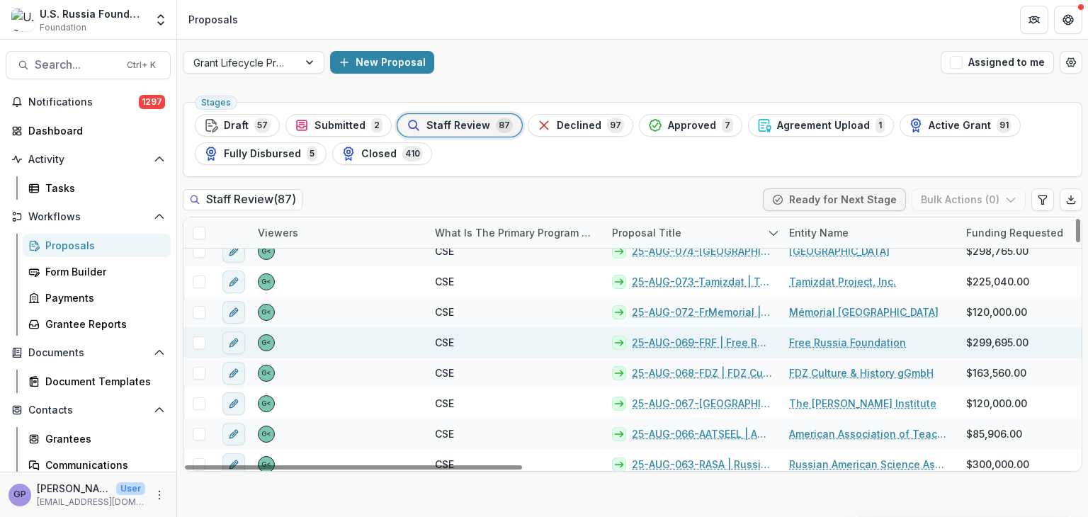
scroll to position [354, 0]
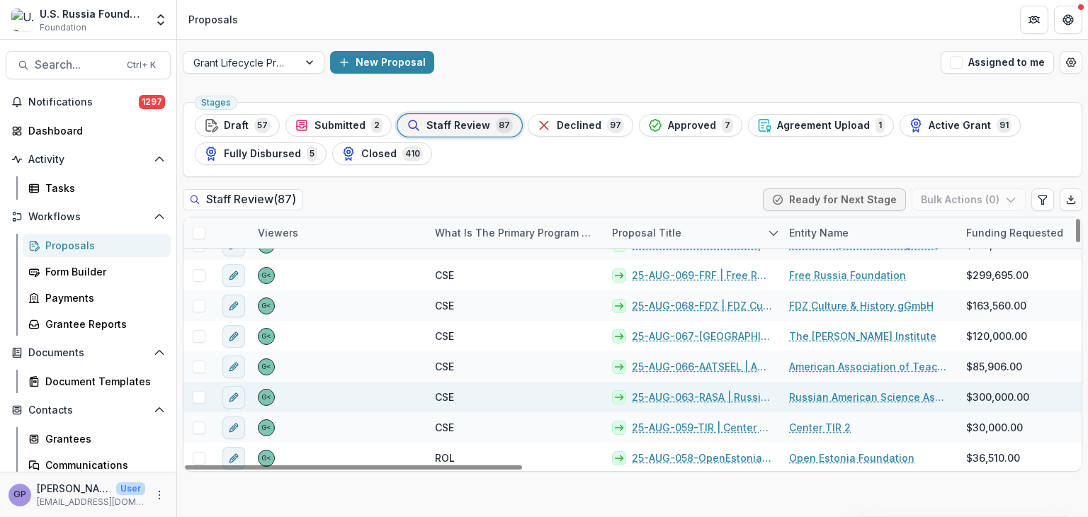
click at [690, 396] on link "25-AUG-063-RASA | Russian American Science Association - 2025 - Grant Proposal …" at bounding box center [702, 396] width 140 height 15
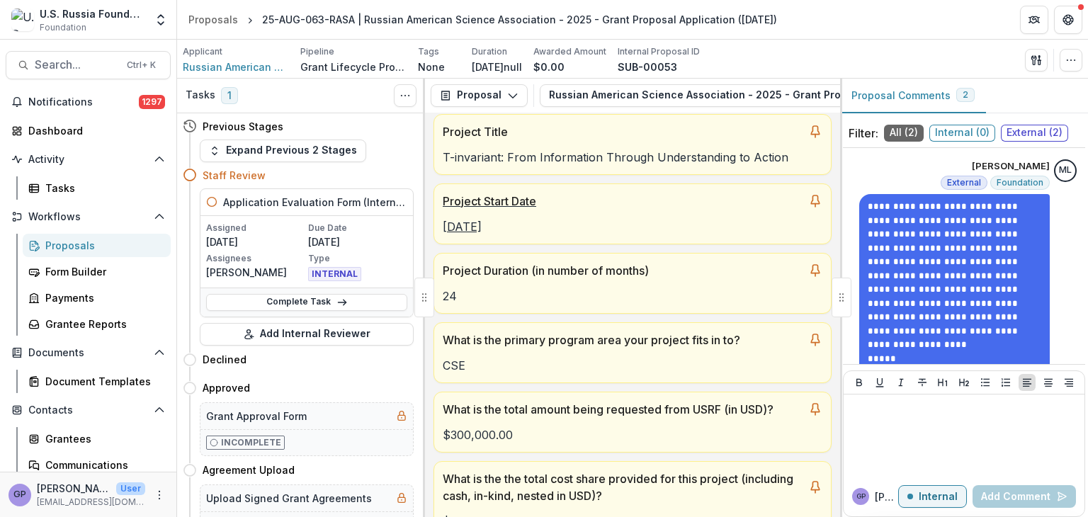
scroll to position [118, 0]
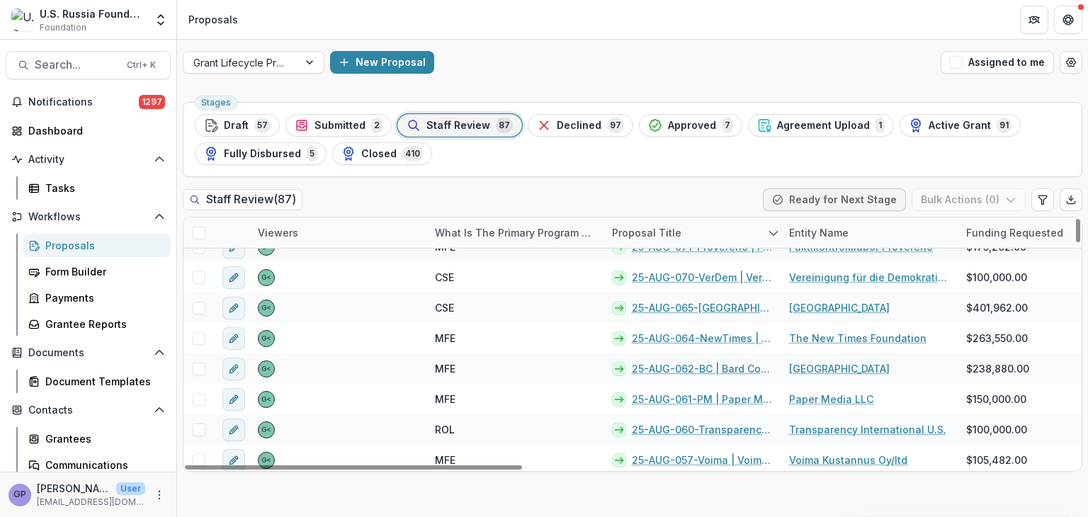
scroll to position [2284, 0]
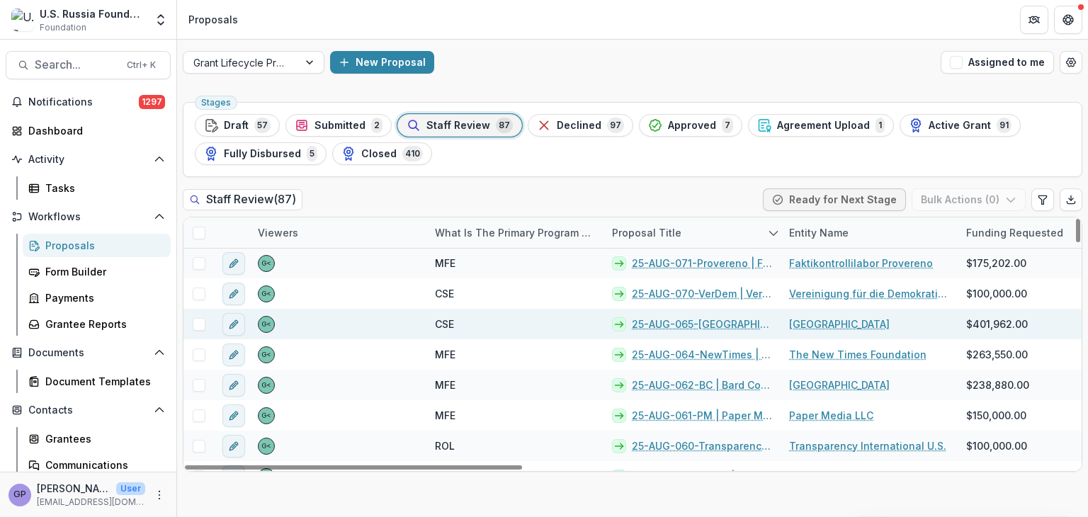
click at [697, 322] on link "25-AUG-065-[GEOGRAPHIC_DATA] | [GEOGRAPHIC_DATA] - 2025 - Grant Proposal Applic…" at bounding box center [702, 324] width 140 height 15
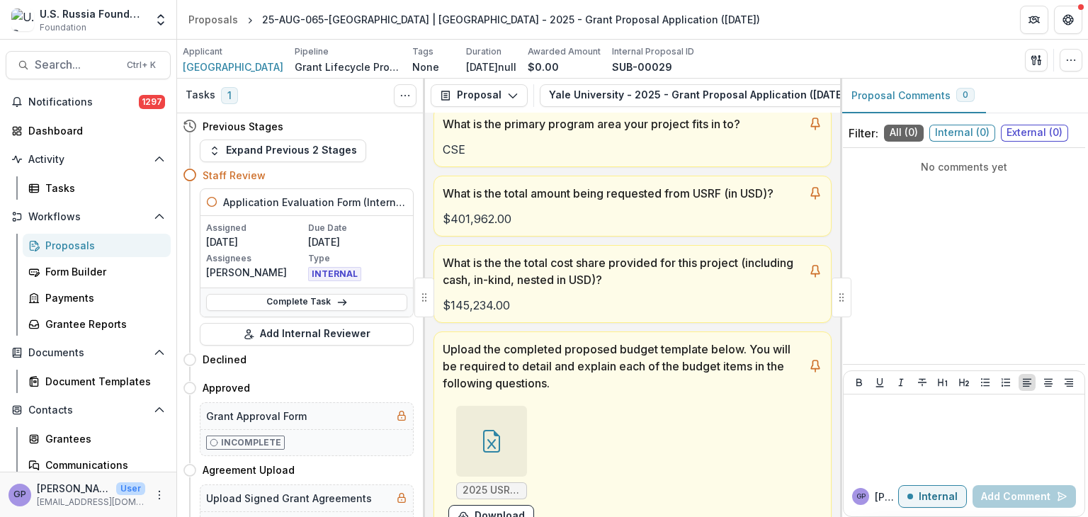
scroll to position [401, 0]
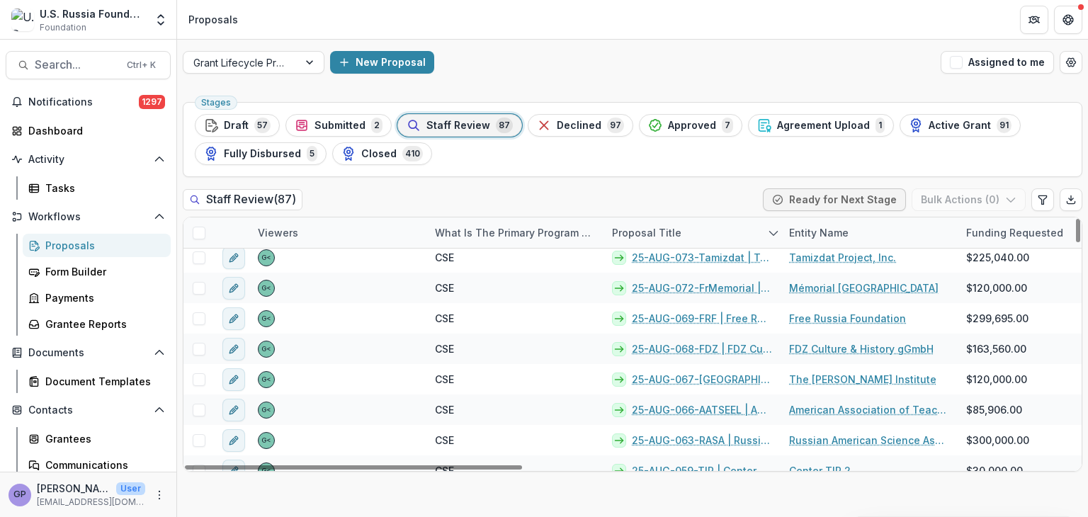
scroll to position [307, 0]
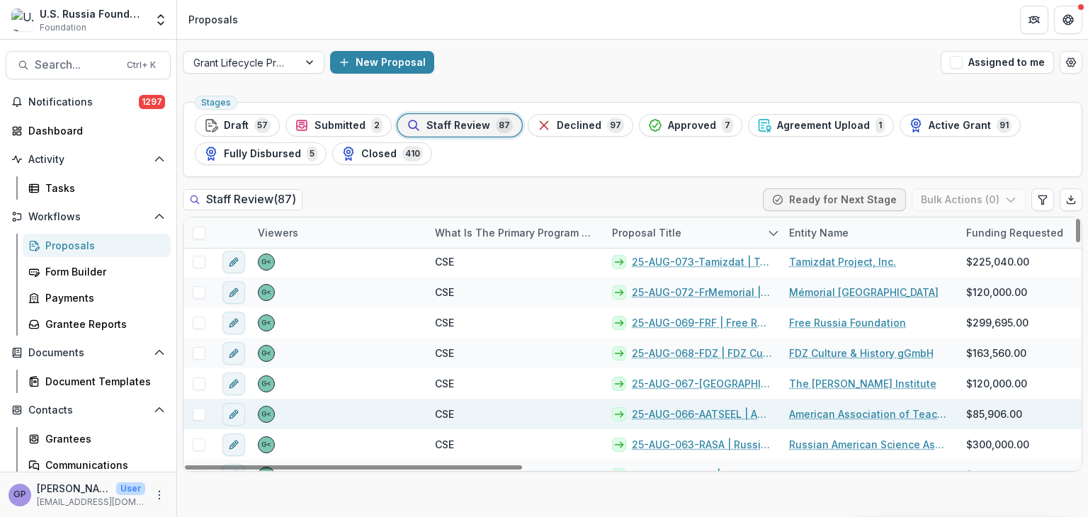
click at [683, 409] on link "25-AUG-066-AATSEEL | American Association of Teachers of Slavic and East Europe…" at bounding box center [702, 413] width 140 height 15
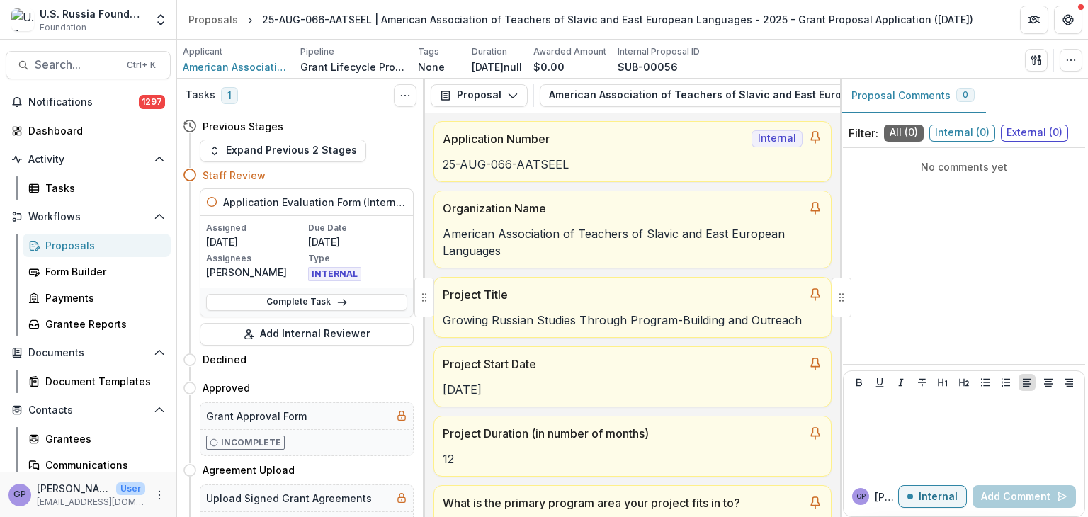
click at [204, 66] on span "American Association of Teachers of Slavic and East European Languages" at bounding box center [236, 66] width 106 height 15
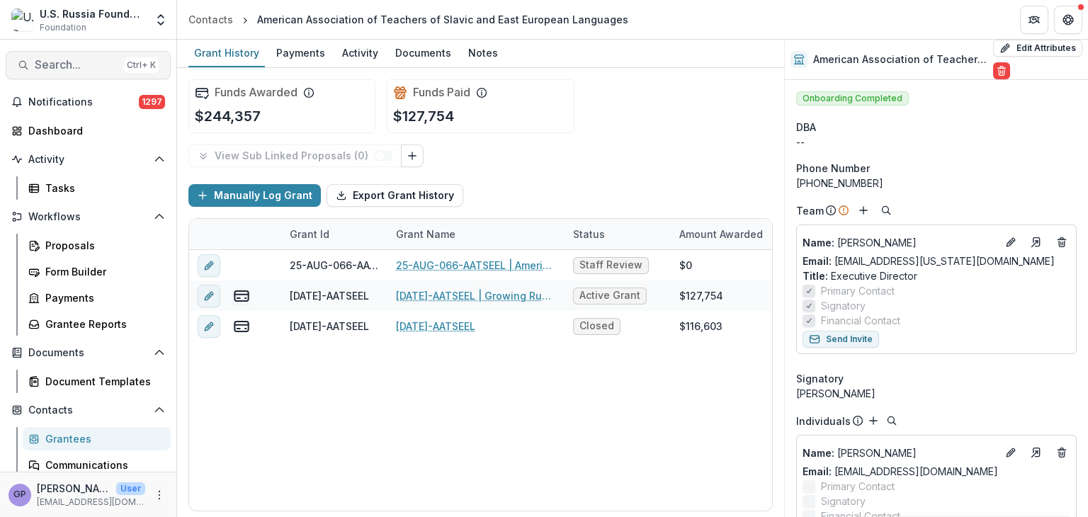
click at [89, 69] on span "Search..." at bounding box center [77, 64] width 84 height 13
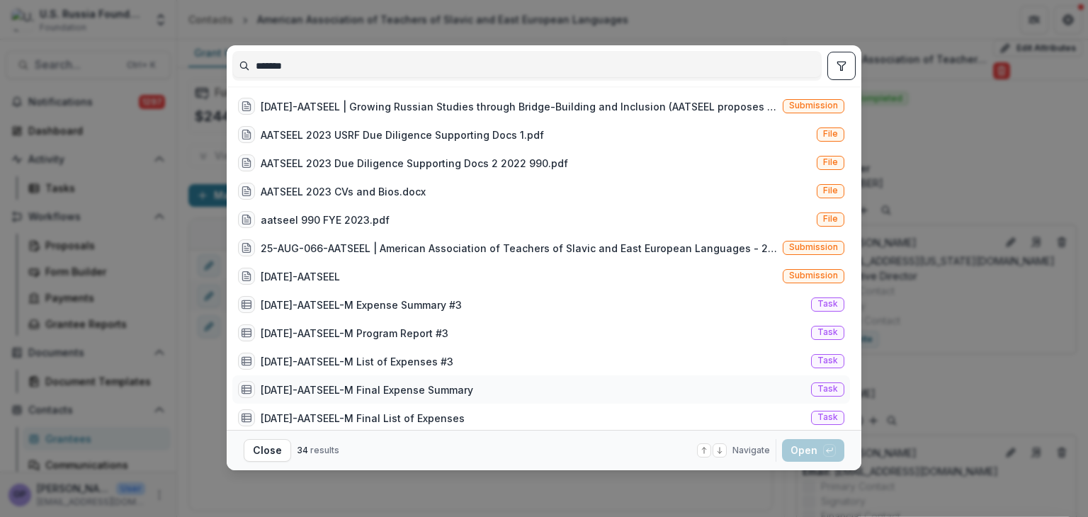
type input "*******"
click at [472, 386] on div "23-AUG-41-AATSEEL-M Final Expense Summary" at bounding box center [367, 389] width 212 height 15
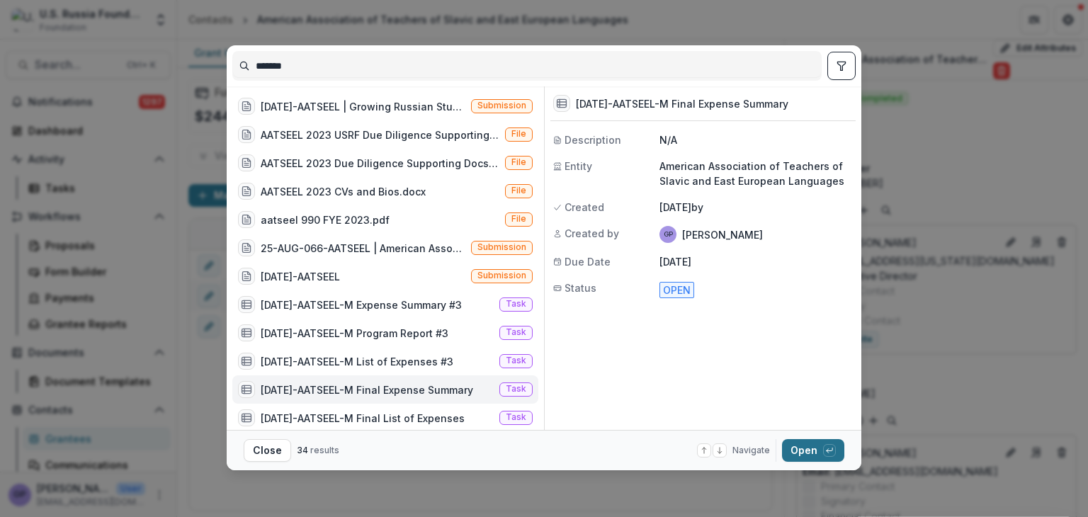
click at [813, 450] on button "Open with enter key" at bounding box center [813, 450] width 62 height 23
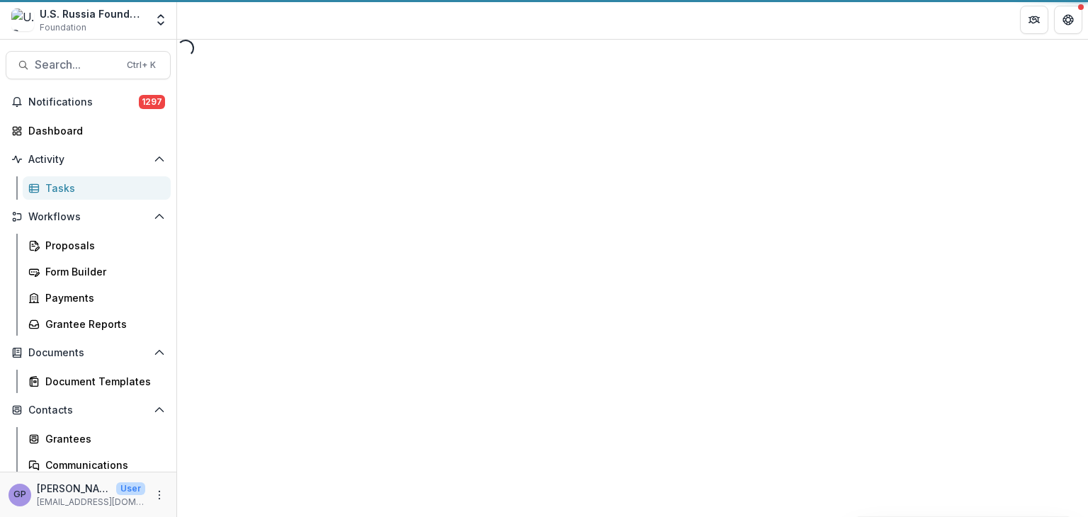
select select "********"
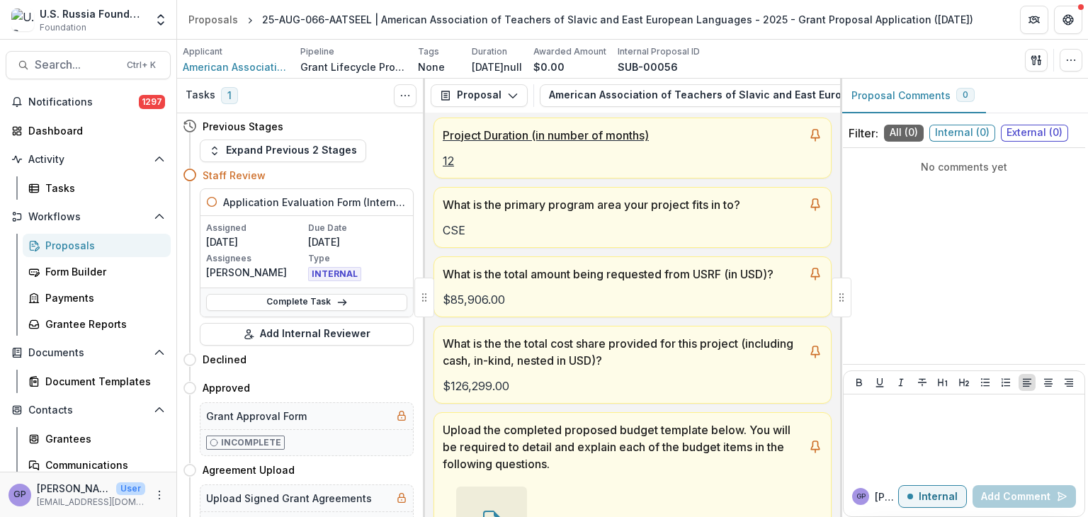
scroll to position [307, 0]
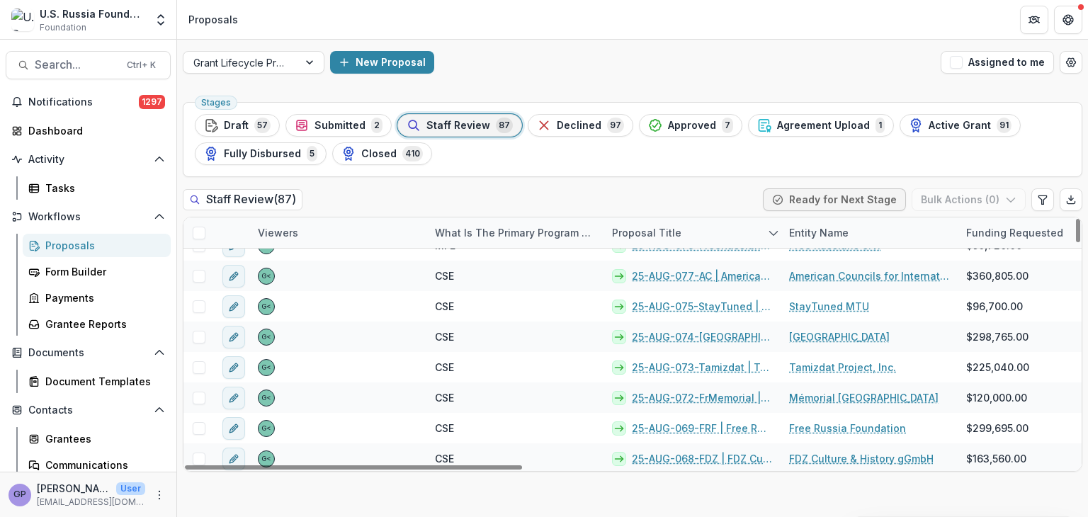
scroll to position [236, 0]
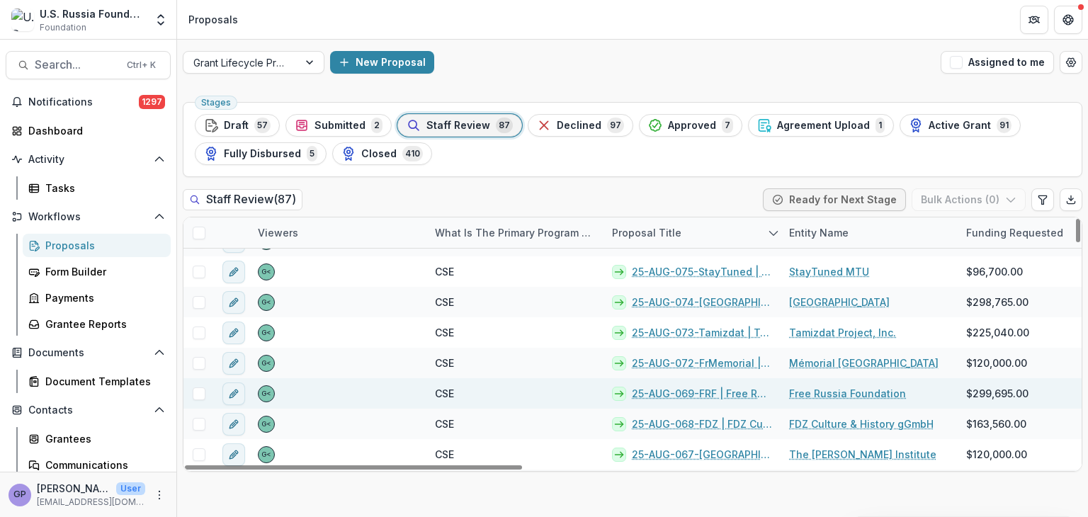
click at [692, 390] on link "25-AUG-069-FRF | Free Russia Foundation - 2025 - Grant Proposal Application ([D…" at bounding box center [702, 393] width 140 height 15
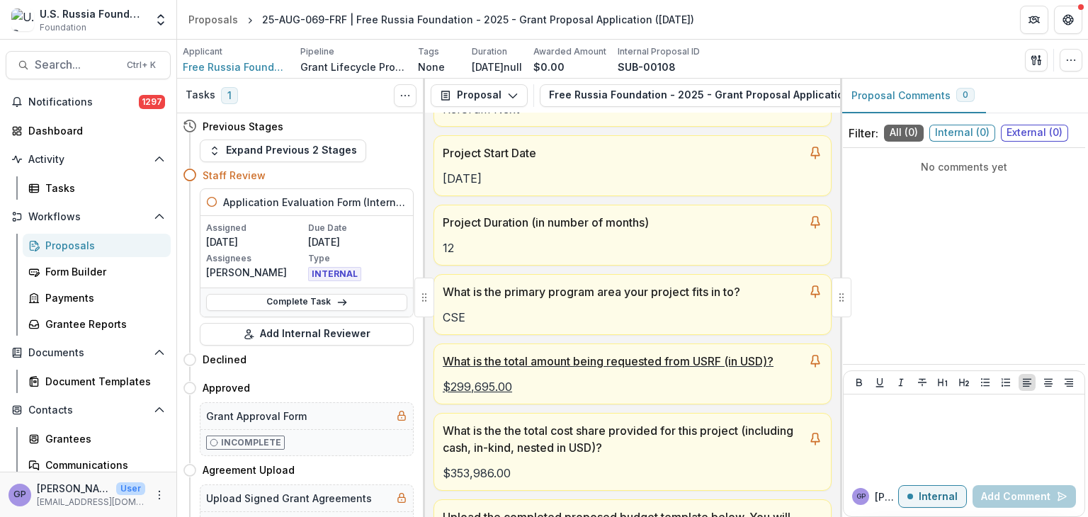
scroll to position [259, 0]
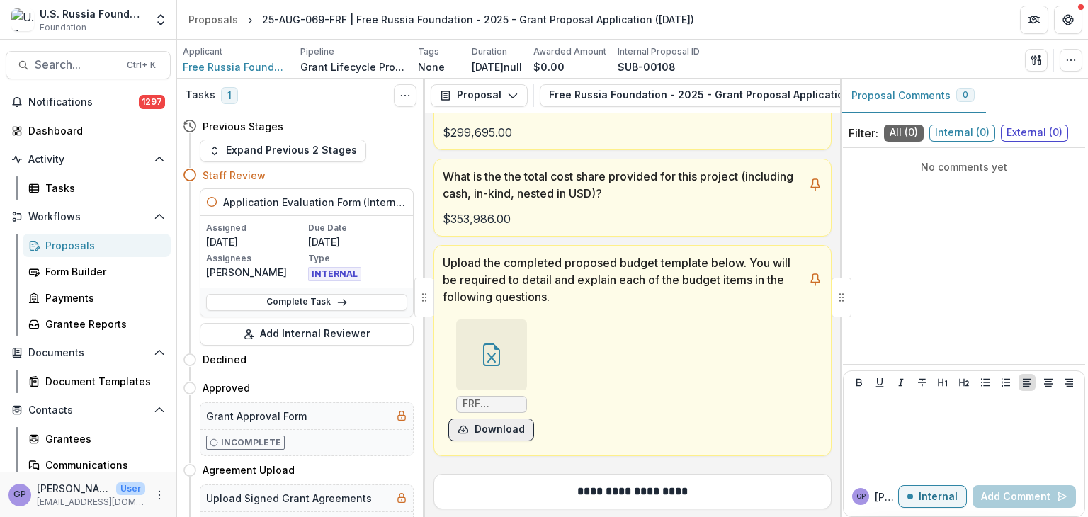
click at [484, 428] on button "Download" at bounding box center [491, 429] width 86 height 23
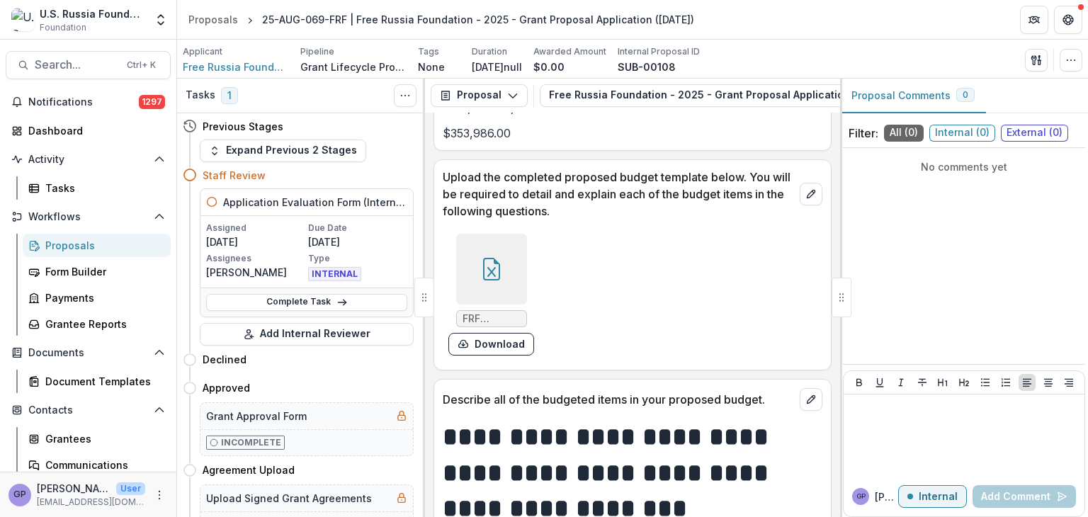
scroll to position [9078, 0]
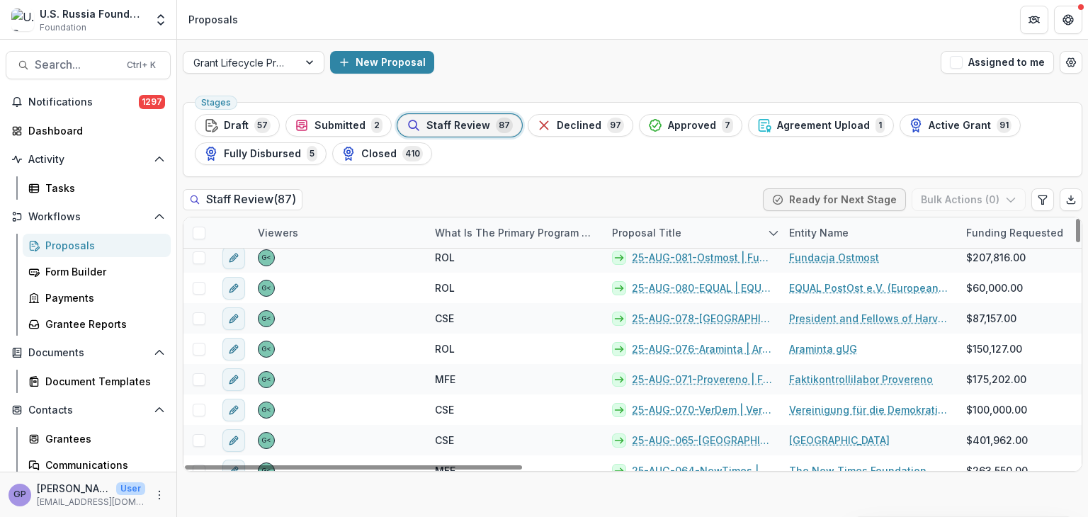
scroll to position [2143, 0]
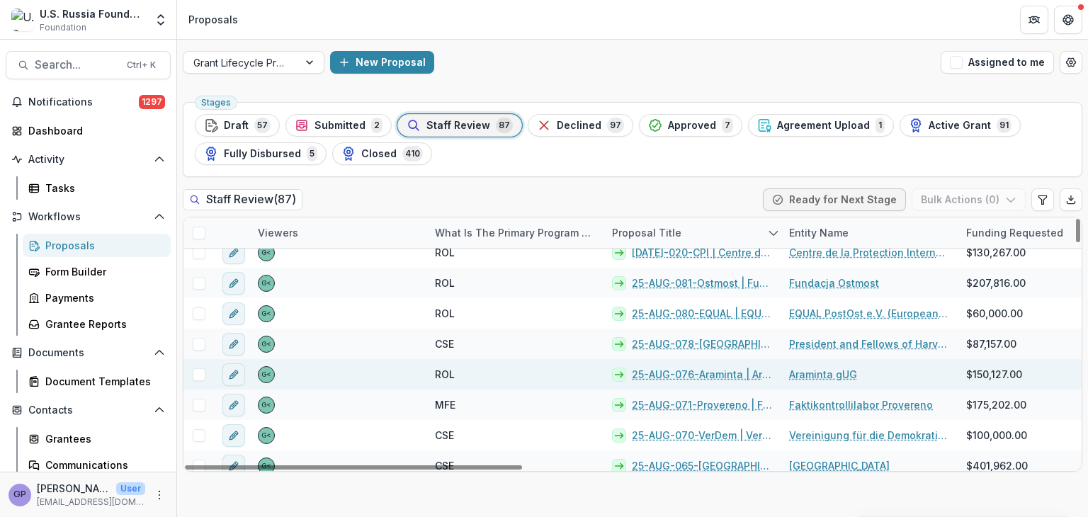
click at [710, 370] on link "25-AUG-076-Araminta | Araminta gUG - 2025 - Grant Proposal Application ([DATE])" at bounding box center [702, 374] width 140 height 15
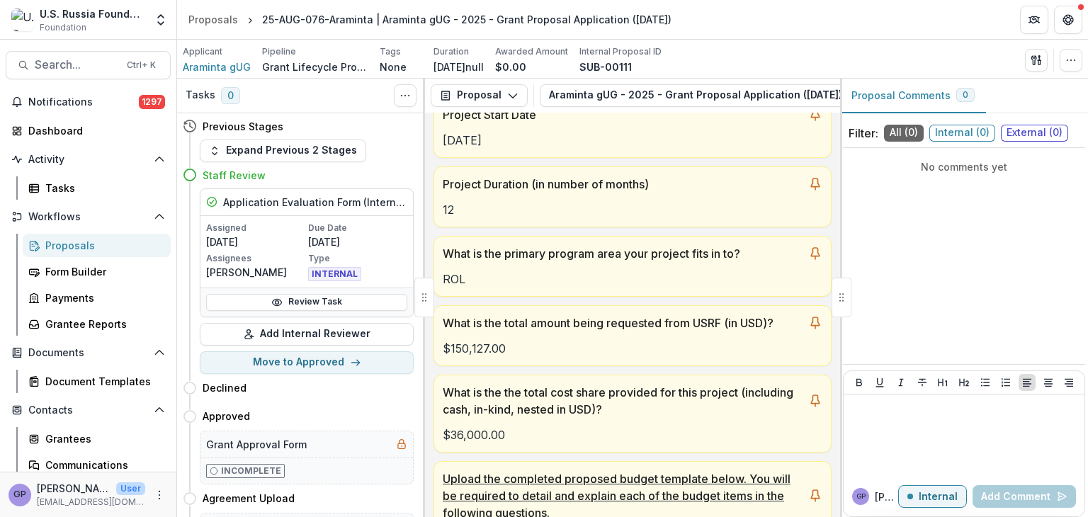
scroll to position [236, 0]
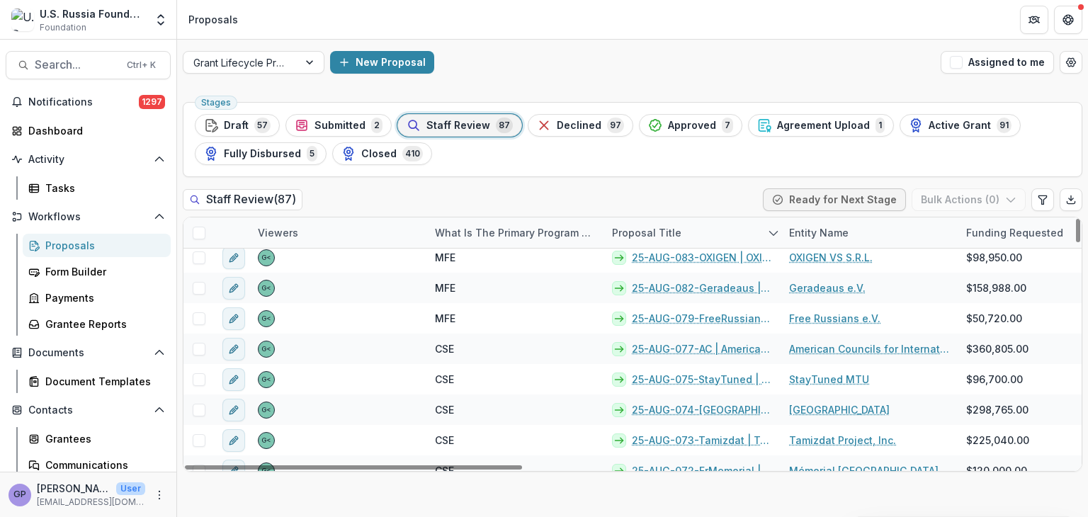
scroll to position [142, 0]
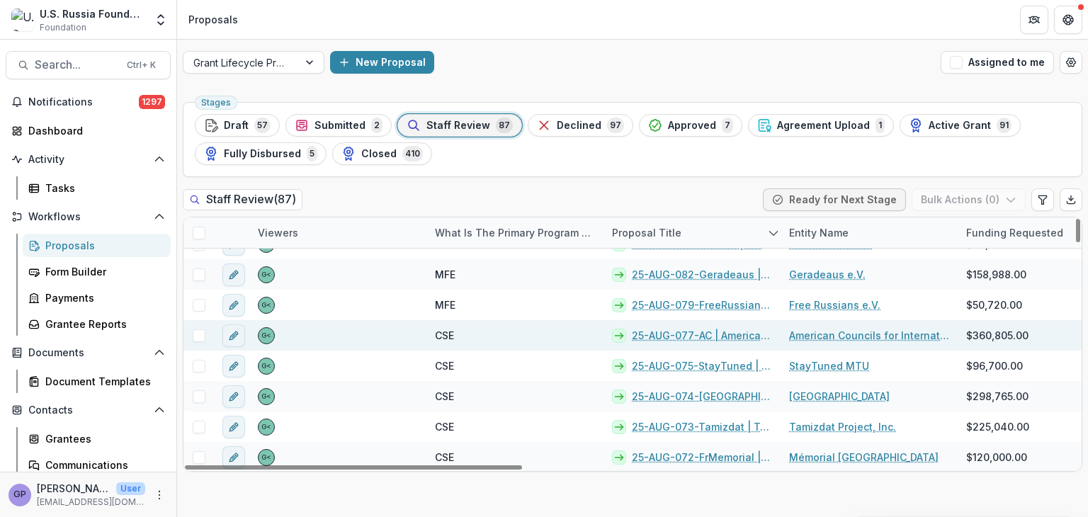
click at [693, 334] on link "25-AUG-077-AC | American Councils for International Education: ACTR/ACCELS, Inc…" at bounding box center [702, 335] width 140 height 15
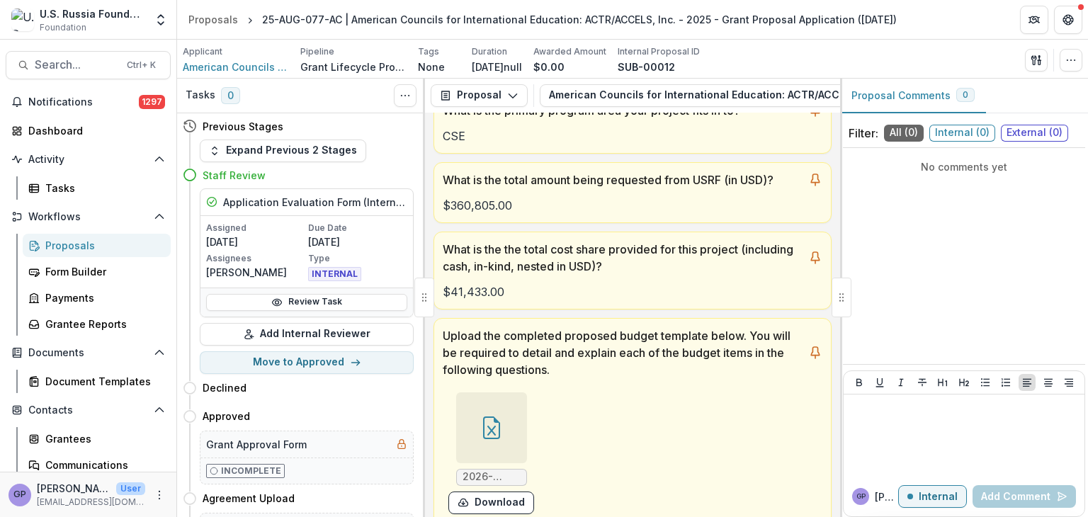
scroll to position [425, 0]
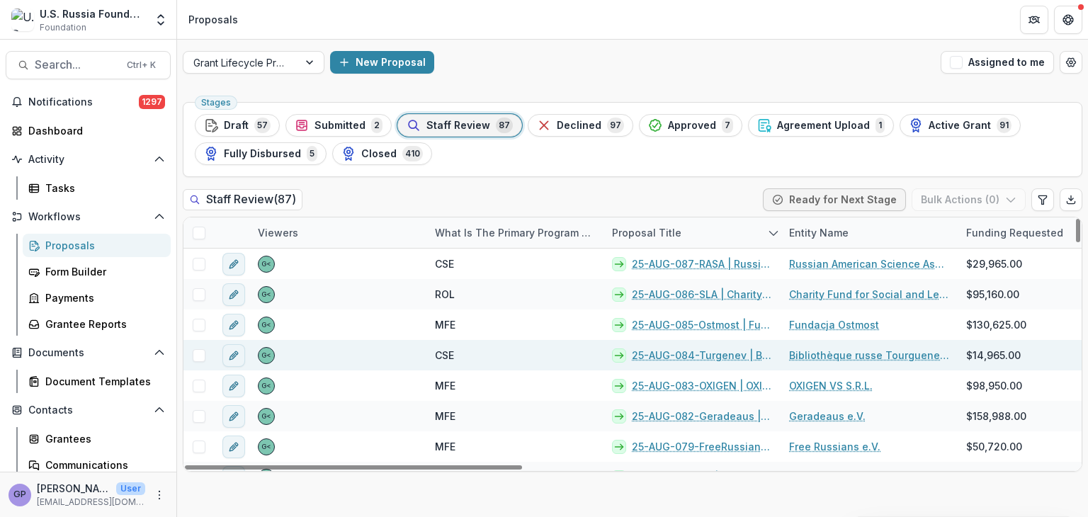
click at [731, 351] on link "25-AUG-084-Turgenev | Bibliothèque russe Tourguenev à [GEOGRAPHIC_DATA] - 2025 …" at bounding box center [702, 355] width 140 height 15
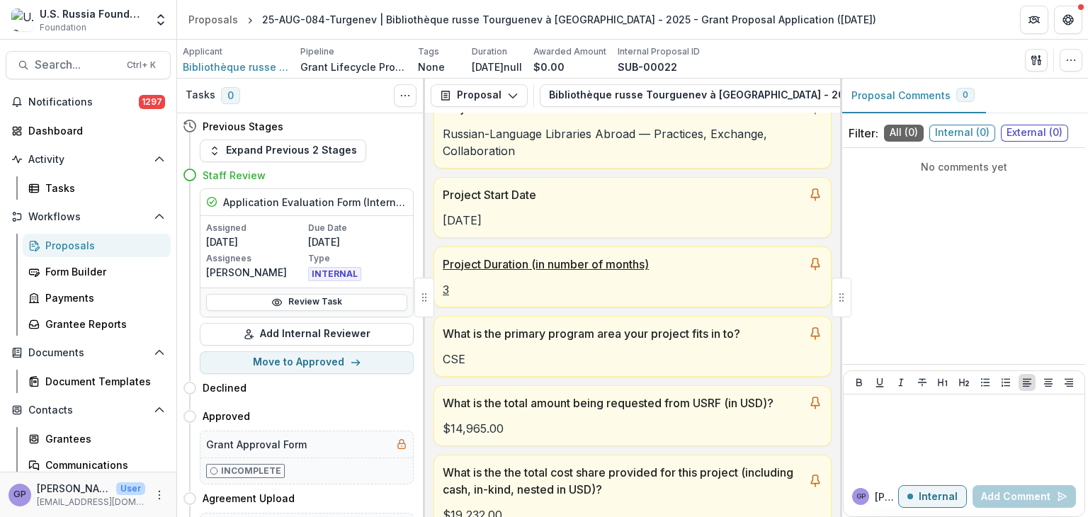
scroll to position [212, 0]
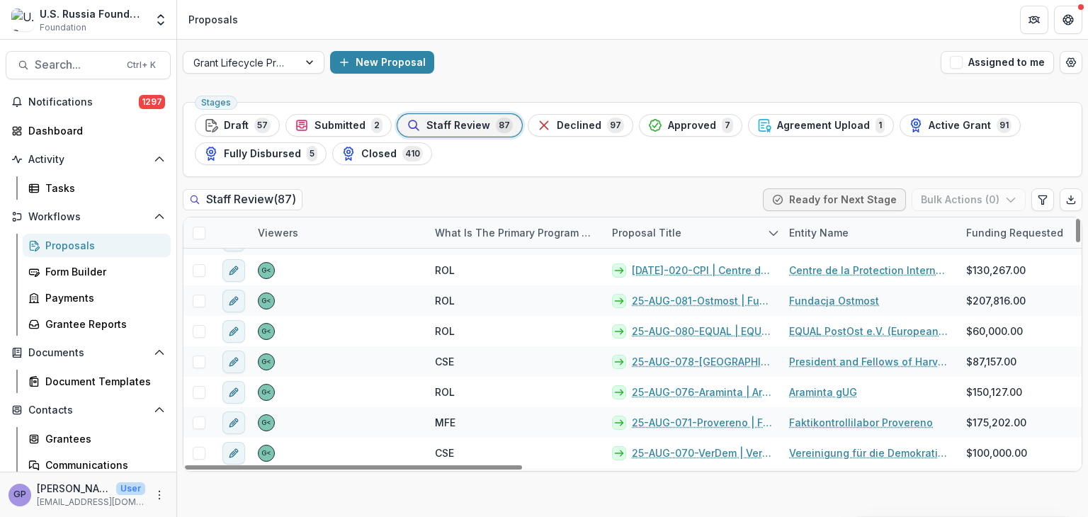
scroll to position [2119, 0]
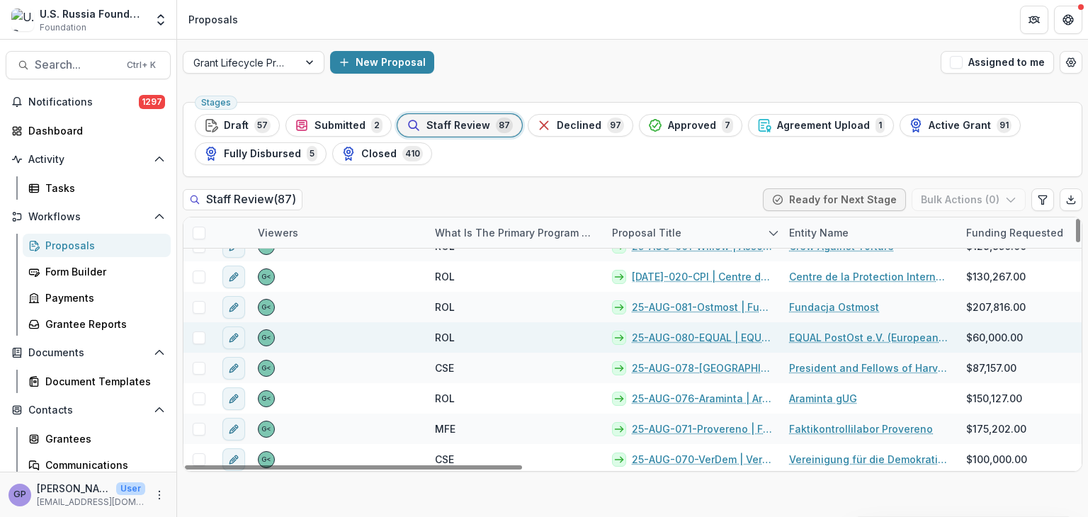
click at [716, 331] on link "25-AUG-080-EQUAL | EQUAL PostOst e.V. (European [DEMOGRAPHIC_DATA] Alliance of …" at bounding box center [702, 337] width 140 height 15
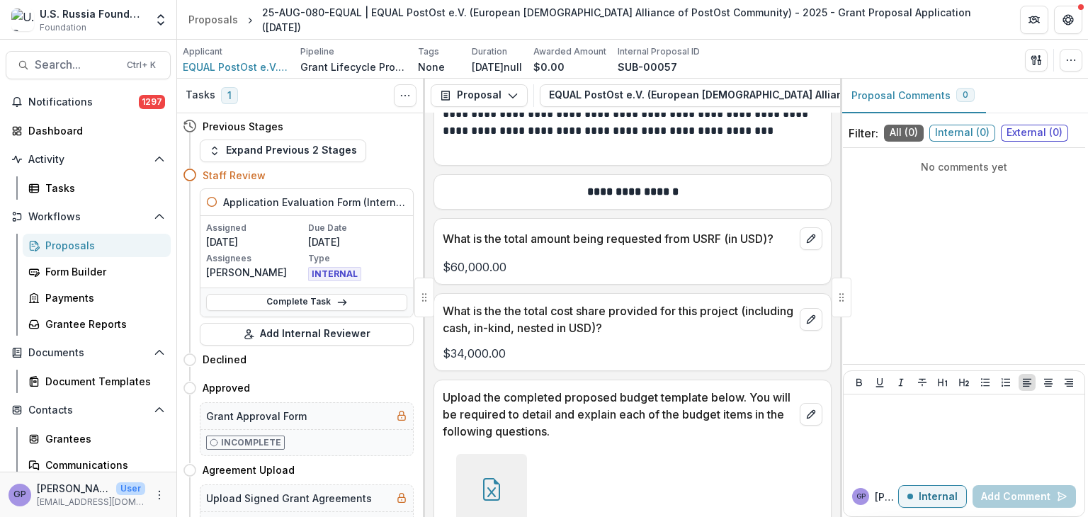
scroll to position [7199, 0]
